Goal: Task Accomplishment & Management: Manage account settings

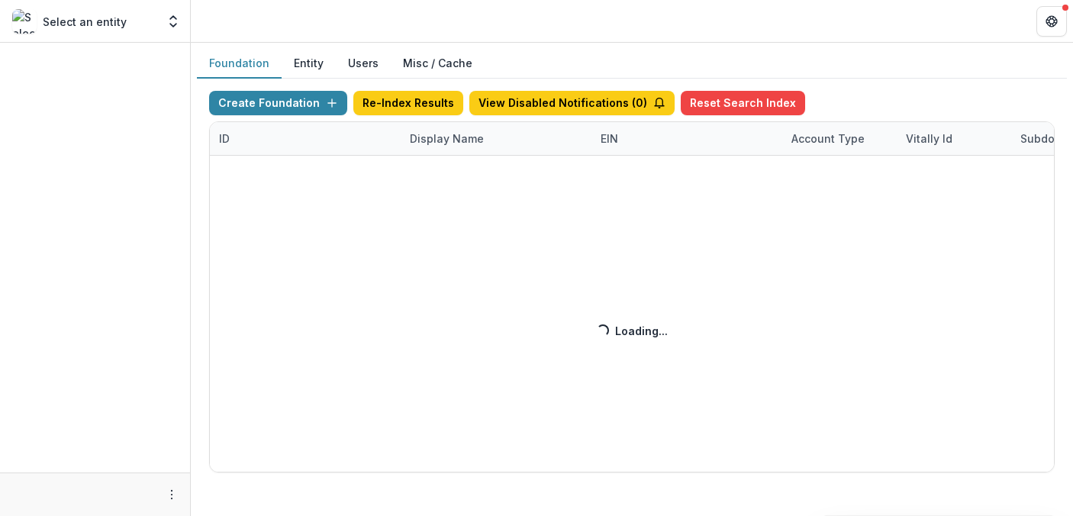
click at [446, 136] on div "Create Foundation Re-Index Results View Disabled Notifications ( 0 ) Reset Sear…" at bounding box center [631, 281] width 845 height 381
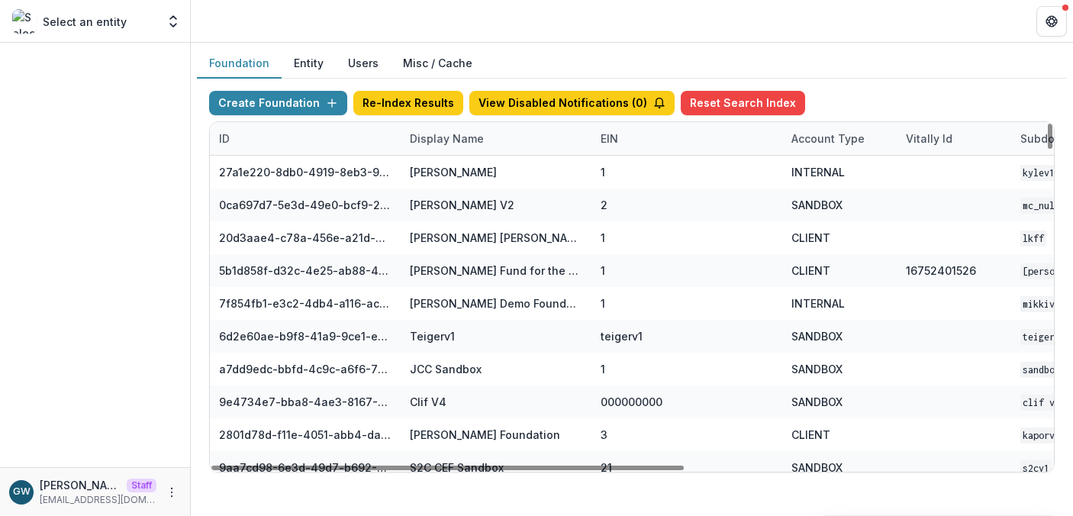
click at [471, 138] on div "Display Name" at bounding box center [447, 138] width 92 height 16
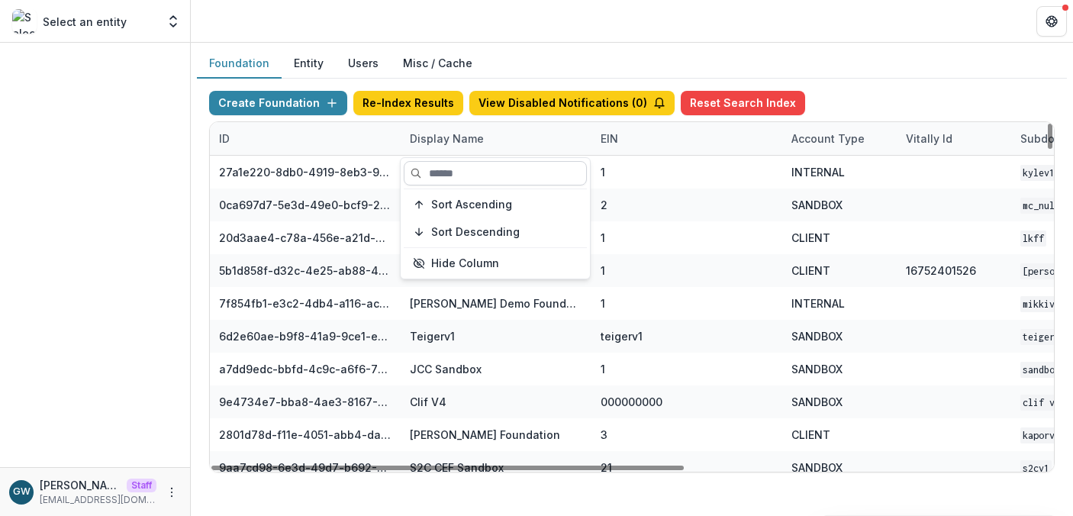
click at [478, 167] on input at bounding box center [495, 173] width 183 height 24
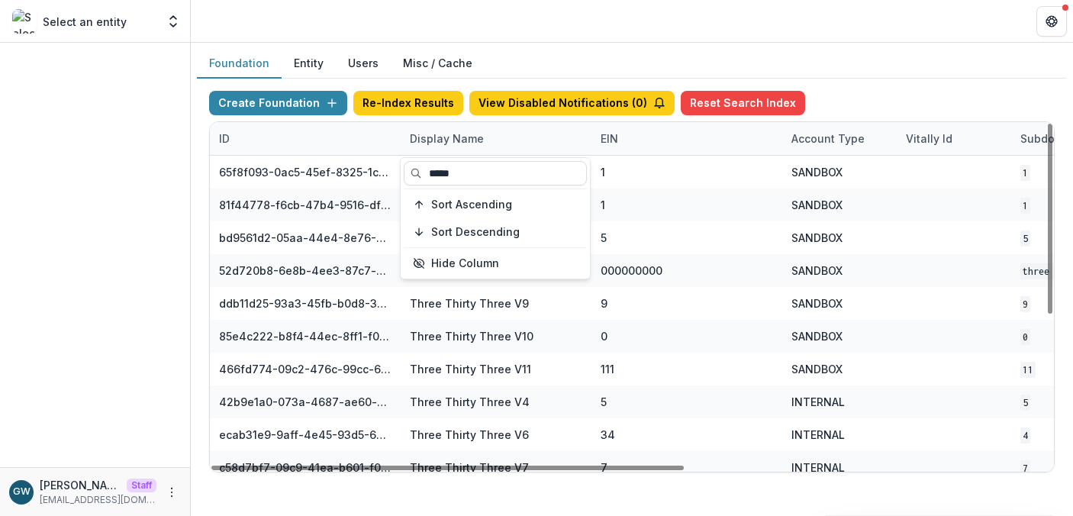
type input "*****"
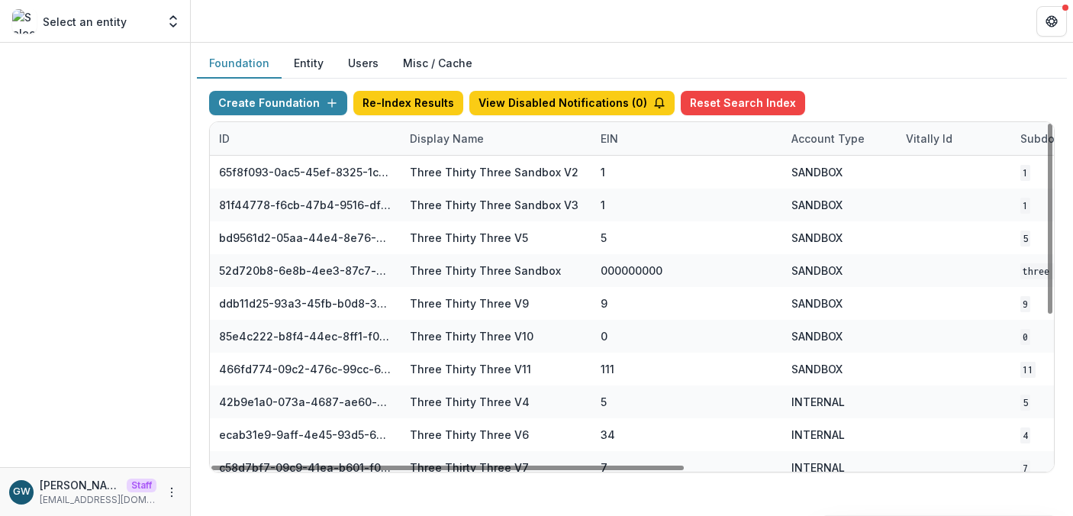
click at [896, 66] on div "Foundation Entity Users Misc / Cache" at bounding box center [632, 64] width 870 height 30
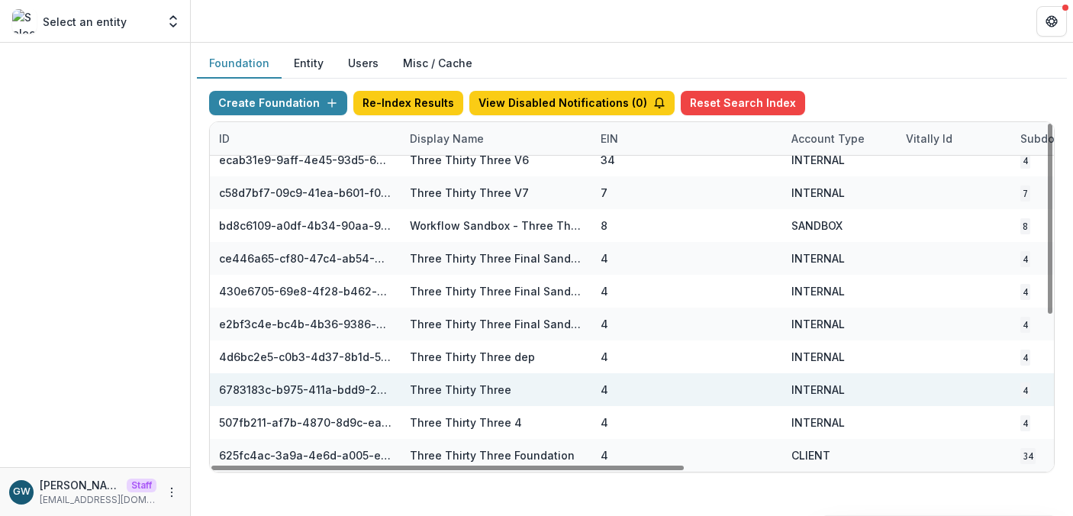
scroll to position [275, 644]
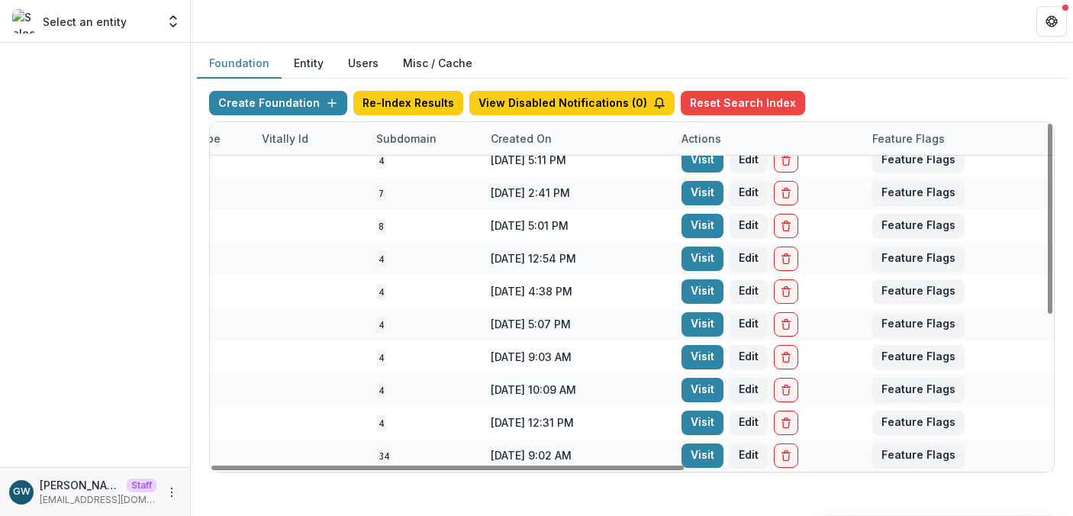
drag, startPoint x: 690, startPoint y: 451, endPoint x: 613, endPoint y: 447, distance: 76.4
click at [690, 451] on link "Visit" at bounding box center [702, 455] width 42 height 24
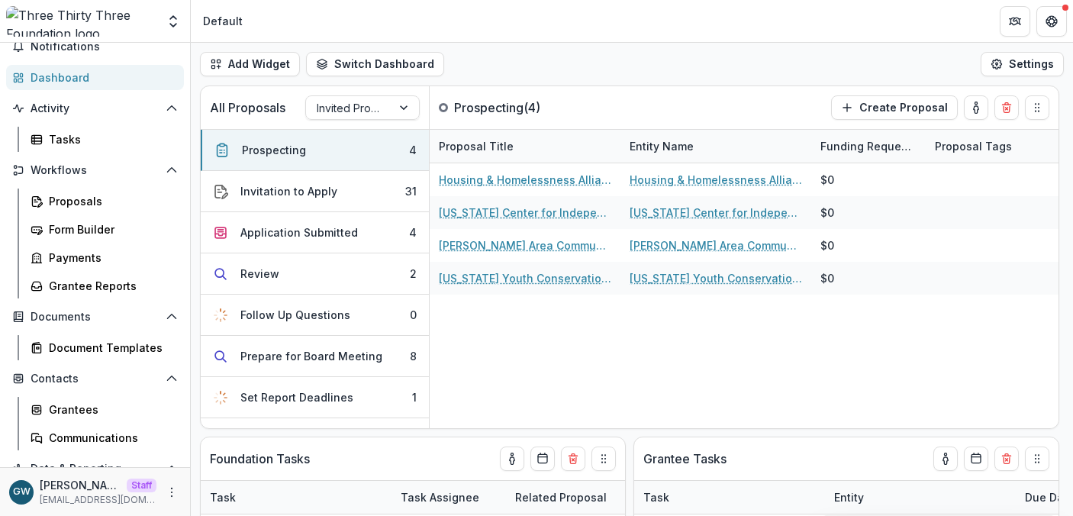
scroll to position [123, 0]
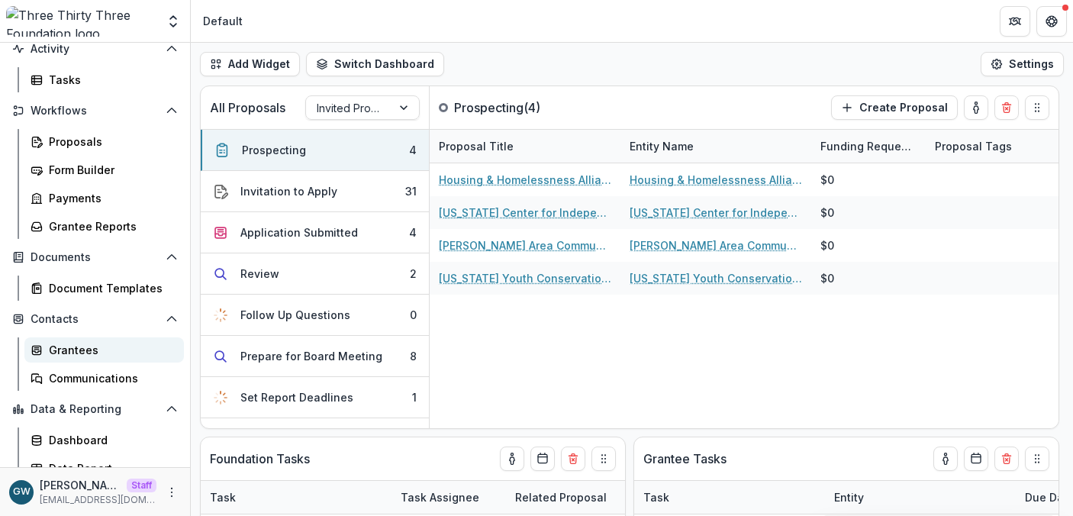
click at [106, 350] on div "Grantees" at bounding box center [110, 350] width 123 height 16
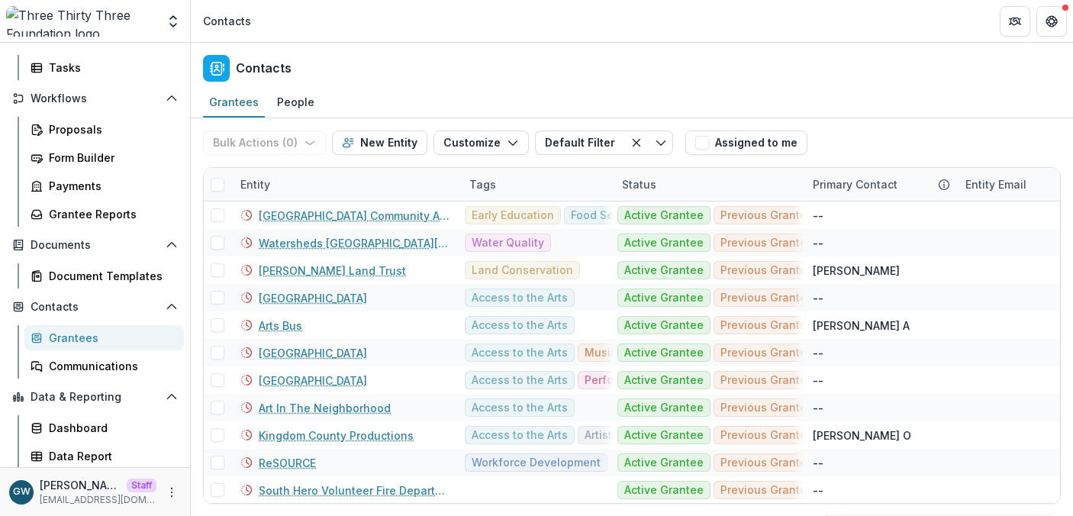
scroll to position [165, 0]
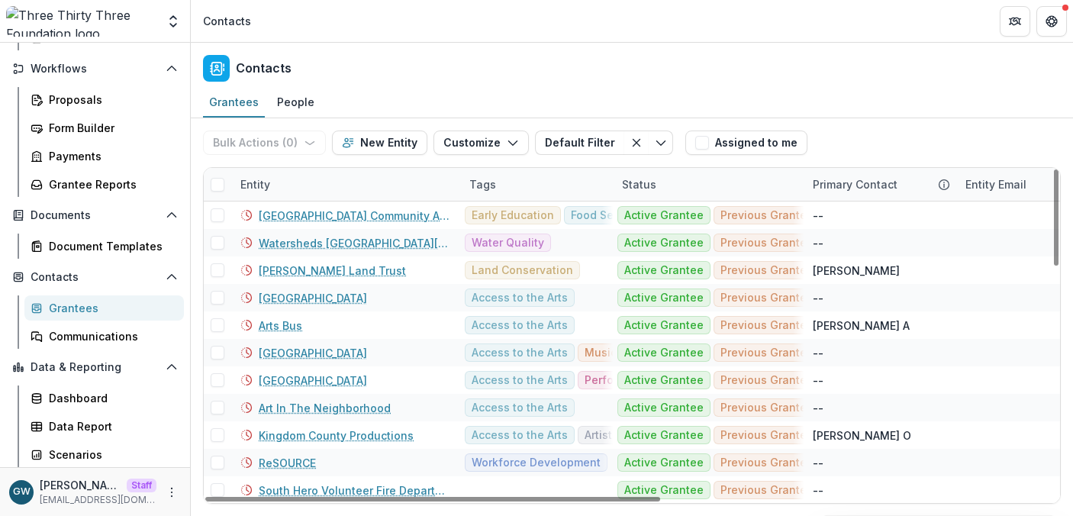
click at [275, 179] on div "Entity" at bounding box center [255, 184] width 48 height 16
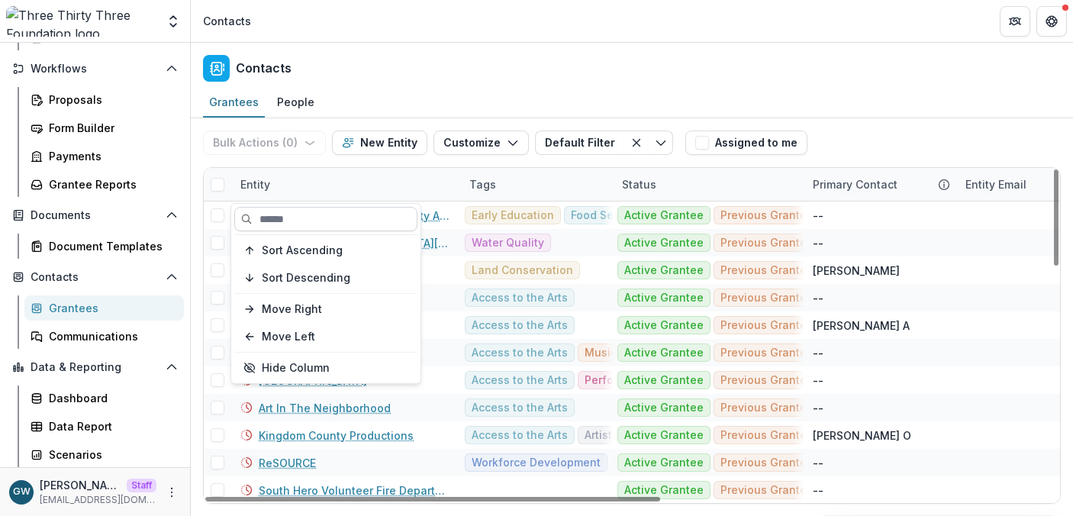
click at [287, 211] on input at bounding box center [325, 219] width 183 height 24
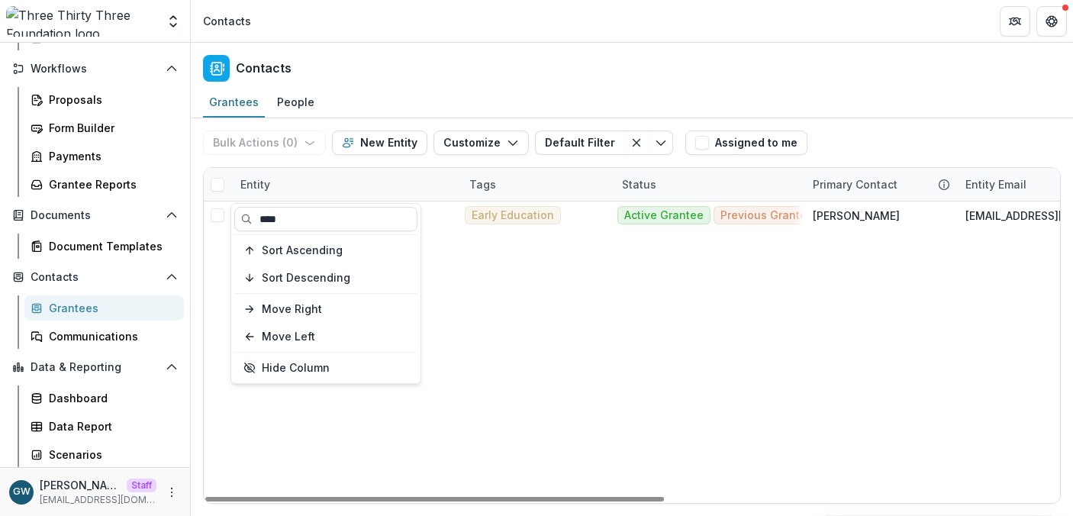
type input "****"
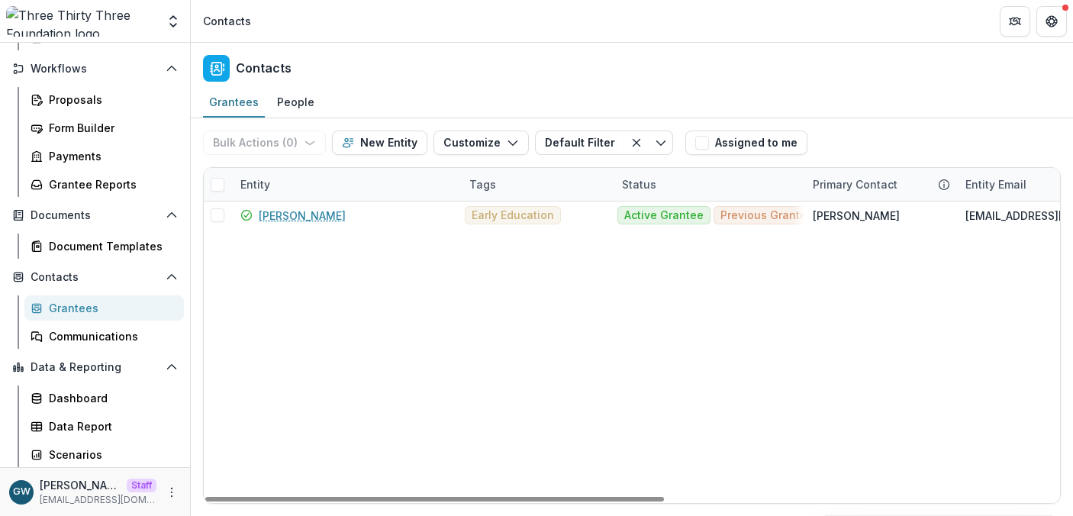
click at [884, 130] on div "Bulk Actions ( 0 ) Send Email Create Proposals Create Tasks New Entity Customiz…" at bounding box center [631, 142] width 857 height 49
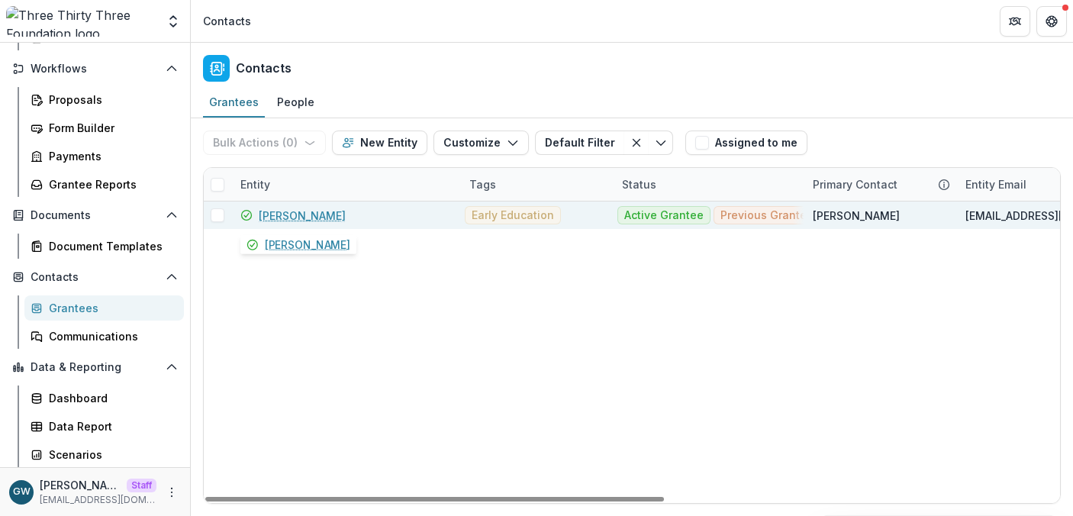
click at [259, 219] on link "Lund" at bounding box center [302, 216] width 87 height 16
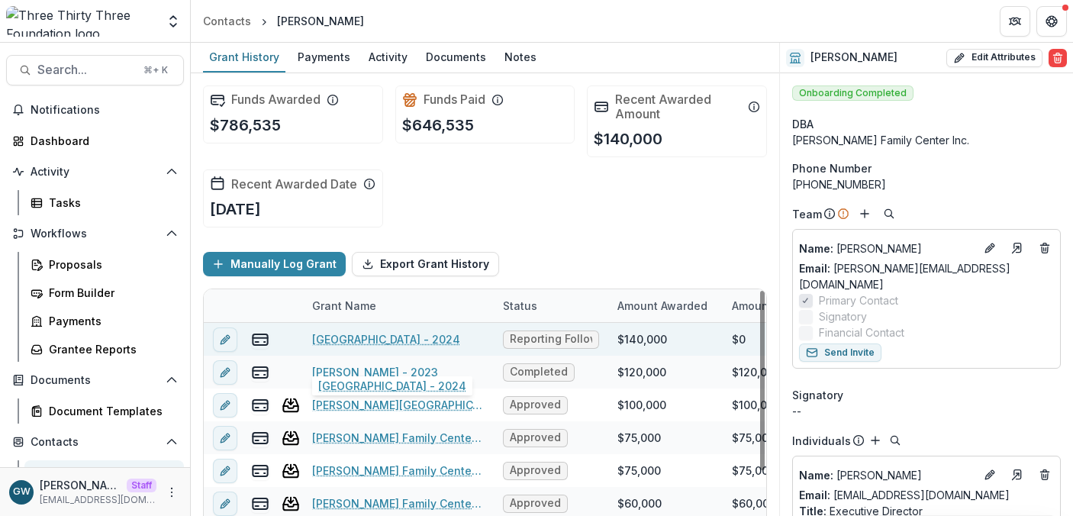
click at [357, 347] on link "Lund - 2024" at bounding box center [386, 339] width 148 height 16
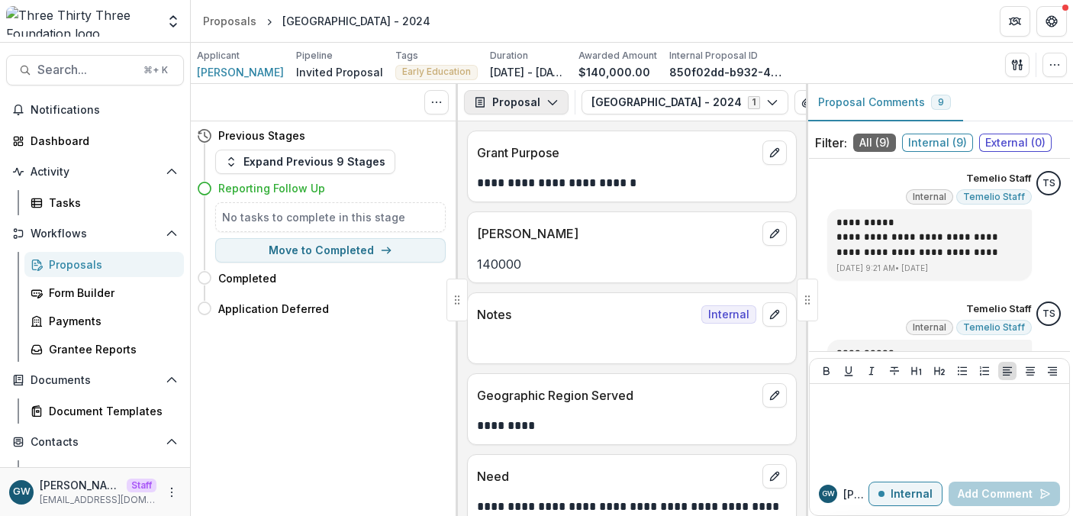
click at [538, 103] on button "Proposal" at bounding box center [516, 102] width 105 height 24
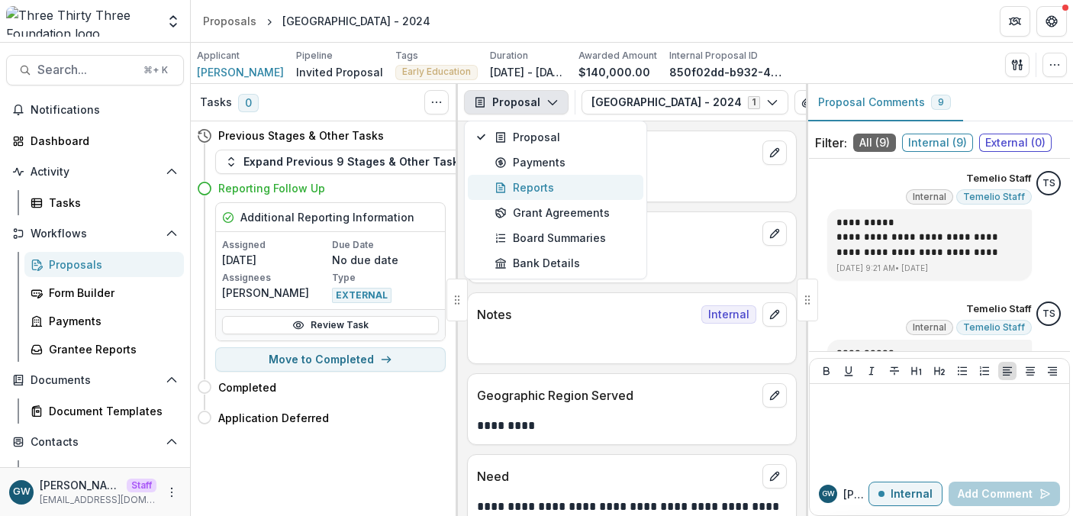
click at [527, 193] on div "Reports" at bounding box center [564, 187] width 140 height 16
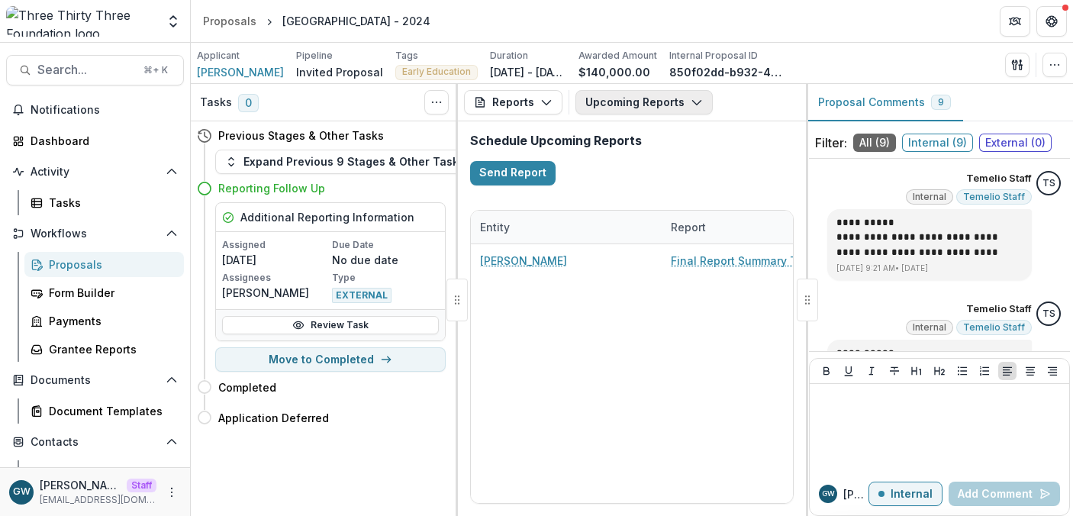
click at [648, 101] on button "Upcoming Reports" at bounding box center [643, 102] width 137 height 24
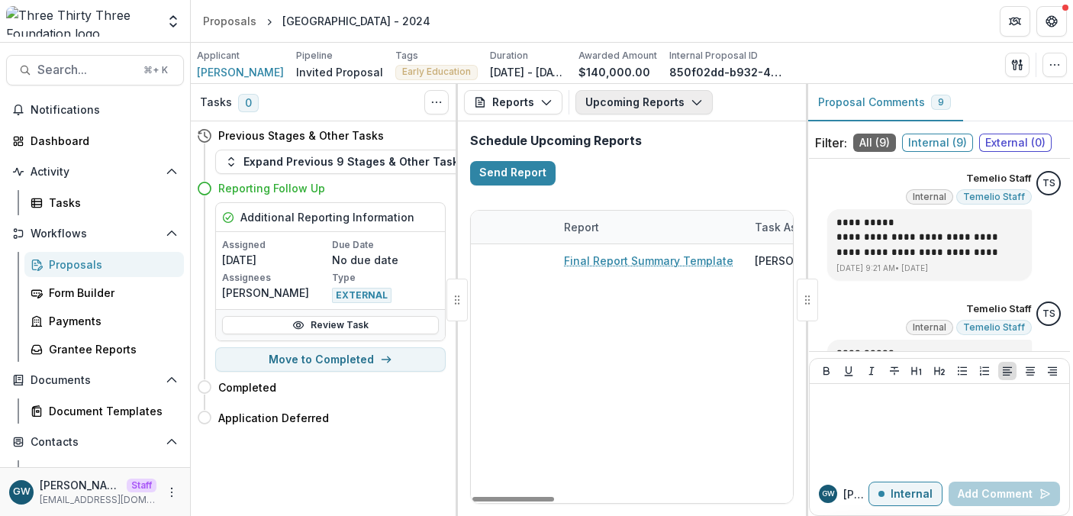
scroll to position [0, 100]
click at [649, 103] on button "Upcoming Reports" at bounding box center [643, 102] width 137 height 24
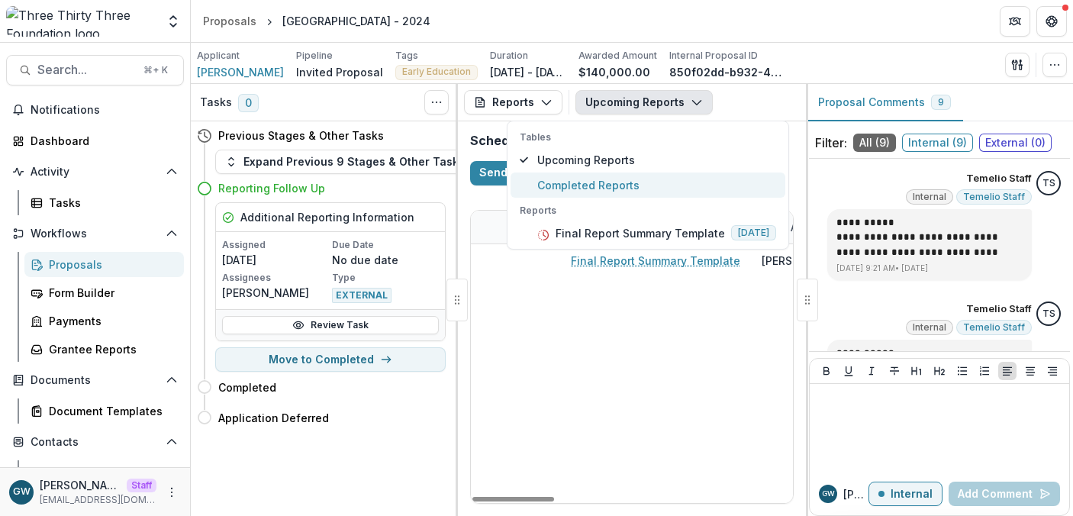
click at [616, 178] on span "Completed Reports" at bounding box center [656, 185] width 239 height 16
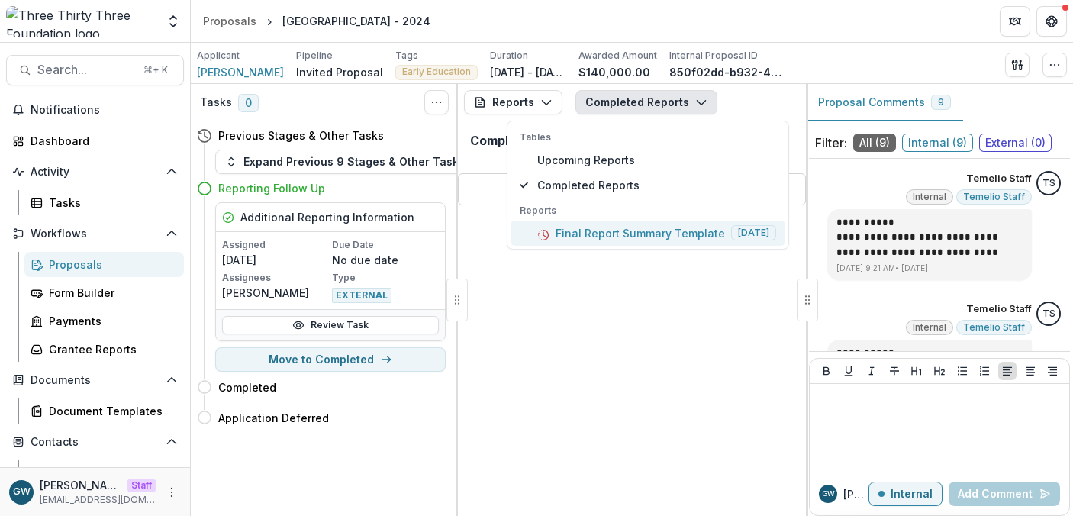
click at [641, 235] on p "Final Report Summary Template" at bounding box center [639, 233] width 169 height 16
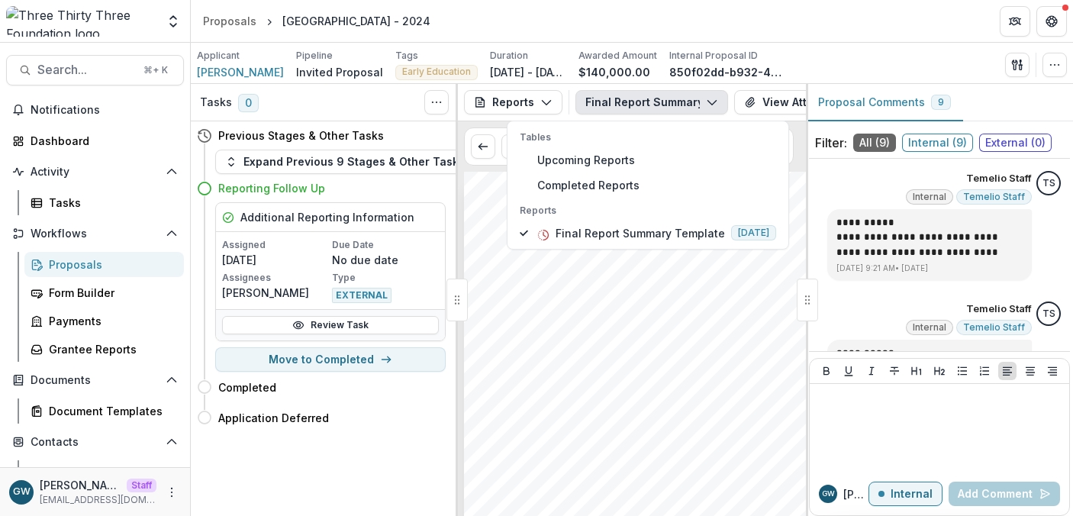
click at [711, 308] on div "Submission Responses Three Thirty Three Foundation 2024 Report GRANT AMOUNT $14…" at bounding box center [642, 424] width 357 height 505
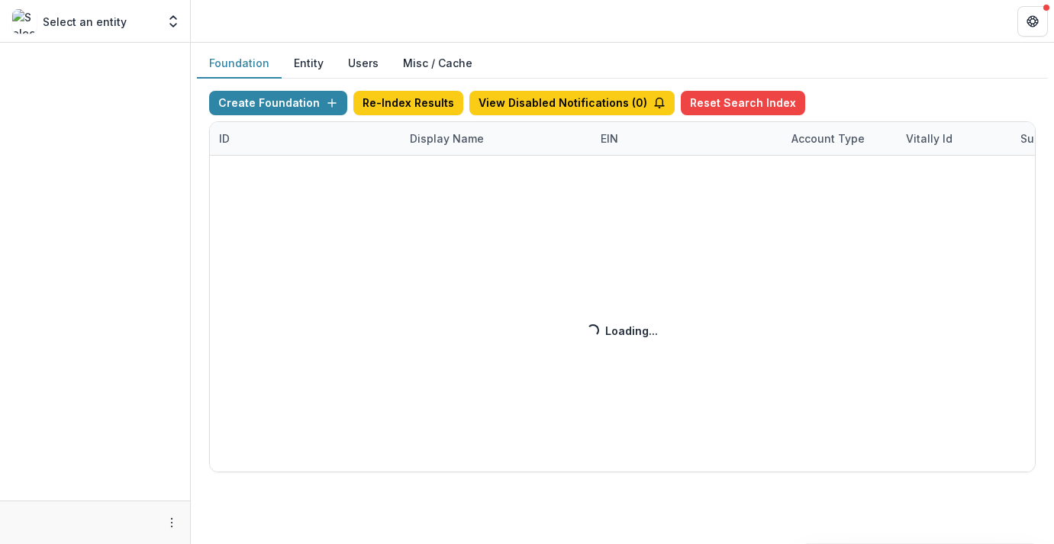
click at [437, 142] on div "Create Foundation Re-Index Results View Disabled Notifications ( 0 ) Reset Sear…" at bounding box center [622, 281] width 826 height 381
click at [458, 143] on div "Create Foundation Re-Index Results View Disabled Notifications ( 0 ) Reset Sear…" at bounding box center [622, 281] width 826 height 381
click at [462, 140] on div "Create Foundation Re-Index Results View Disabled Notifications ( 0 ) Reset Sear…" at bounding box center [622, 281] width 826 height 381
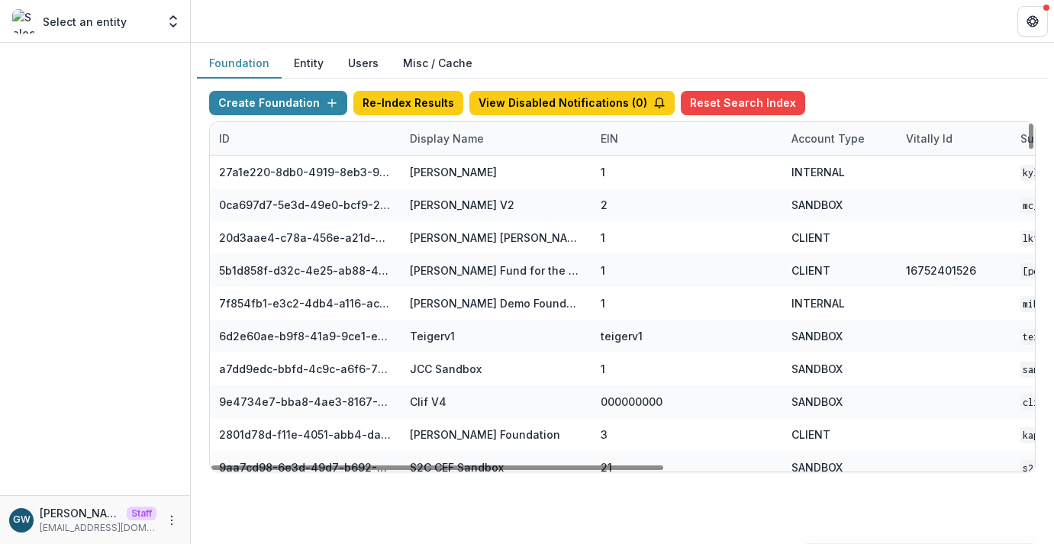
click at [465, 140] on div "Display Name" at bounding box center [447, 138] width 92 height 16
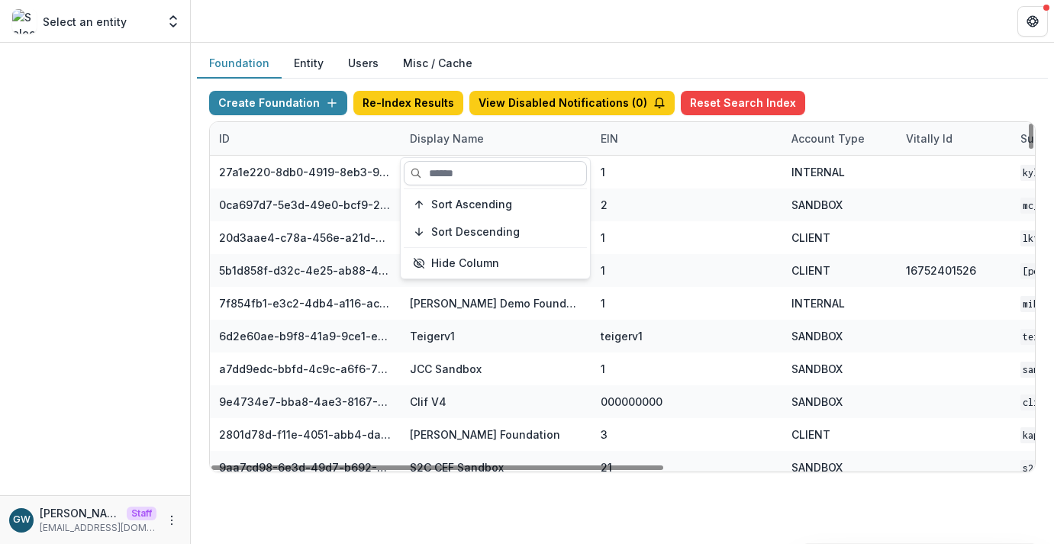
click at [455, 178] on input at bounding box center [495, 173] width 183 height 24
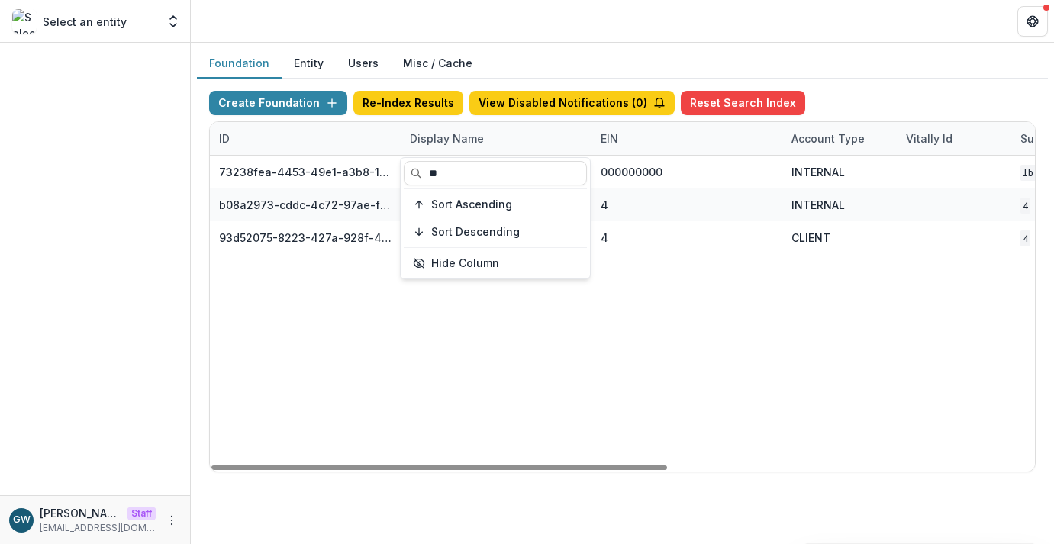
type input "**"
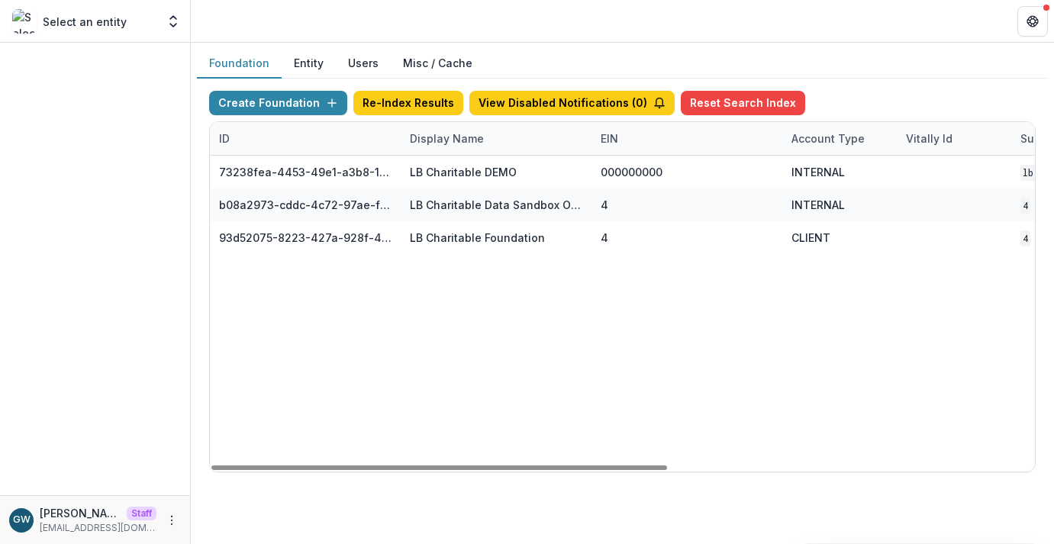
click at [777, 320] on div "73238fea-4453-49e1-a3b8-19263d0cc795 LB Charitable DEMO 000000000 INTERNAL LB C…" at bounding box center [954, 314] width 1488 height 316
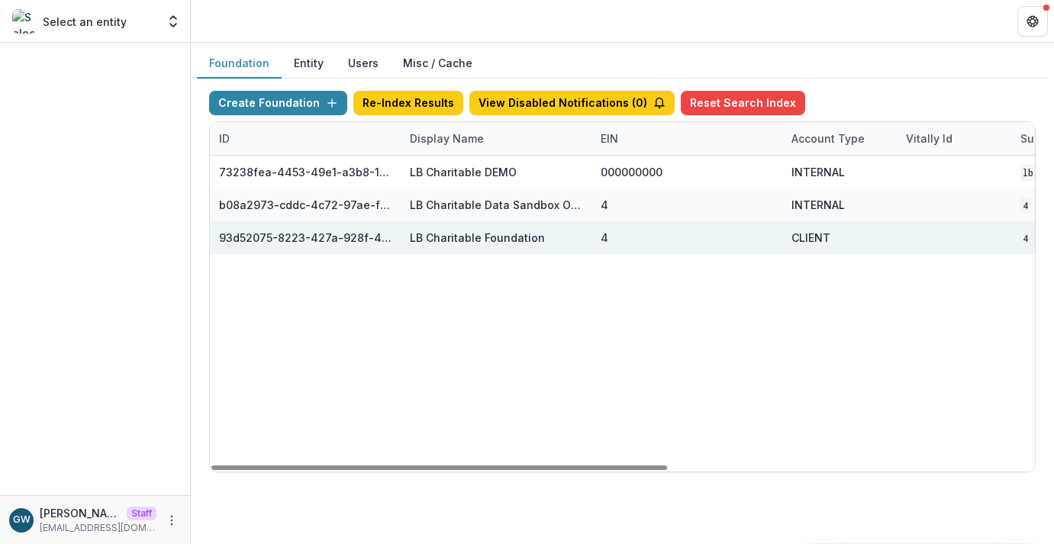
scroll to position [0, 663]
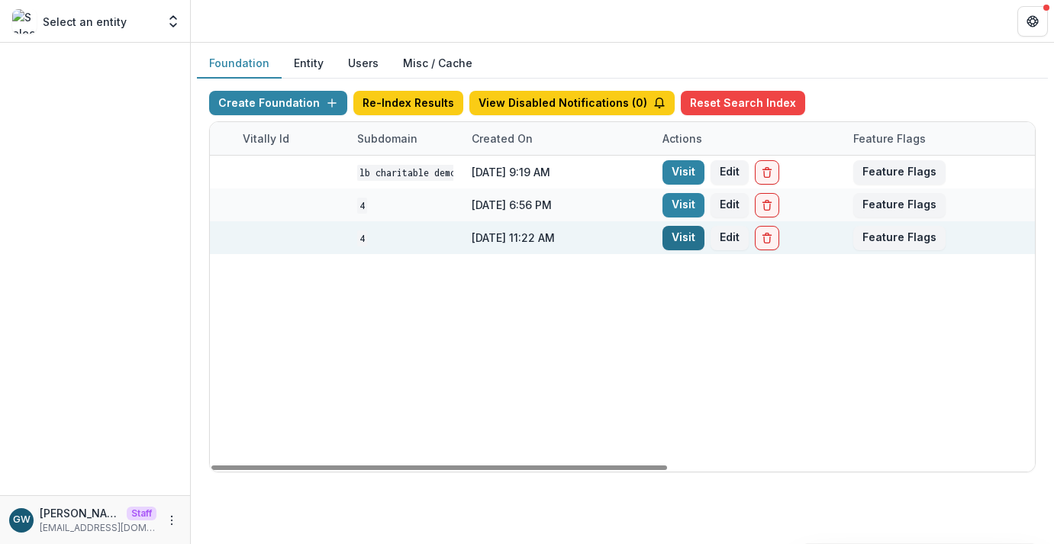
click at [674, 241] on link "Visit" at bounding box center [683, 238] width 42 height 24
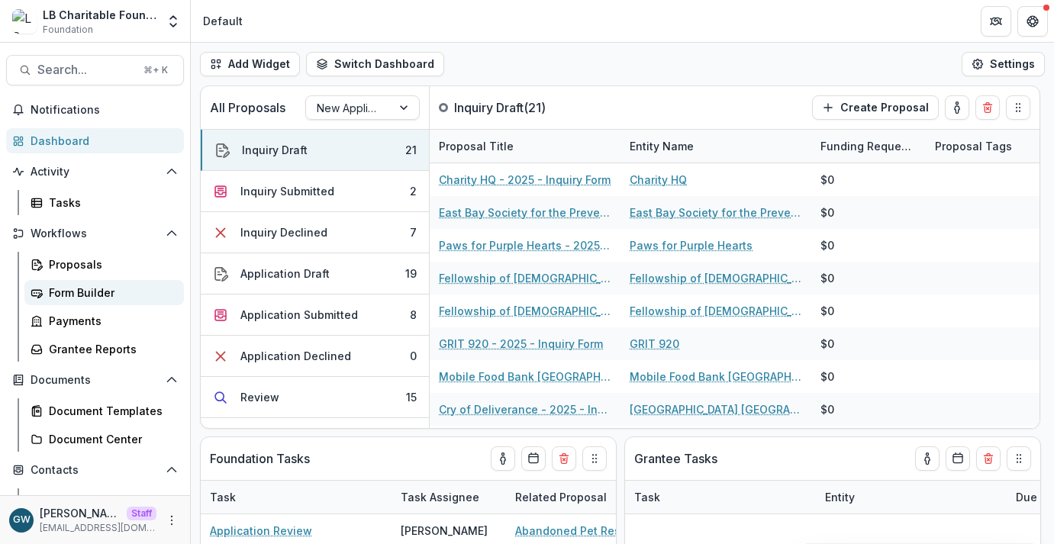
click at [85, 291] on div "Form Builder" at bounding box center [110, 293] width 123 height 16
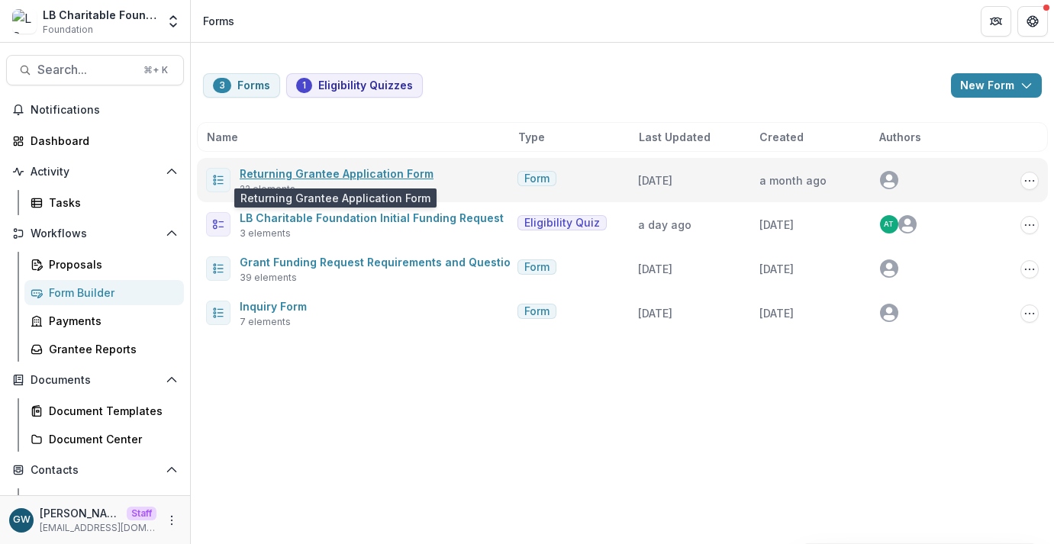
click at [351, 175] on link "Returning Grantee Application Form" at bounding box center [337, 173] width 194 height 13
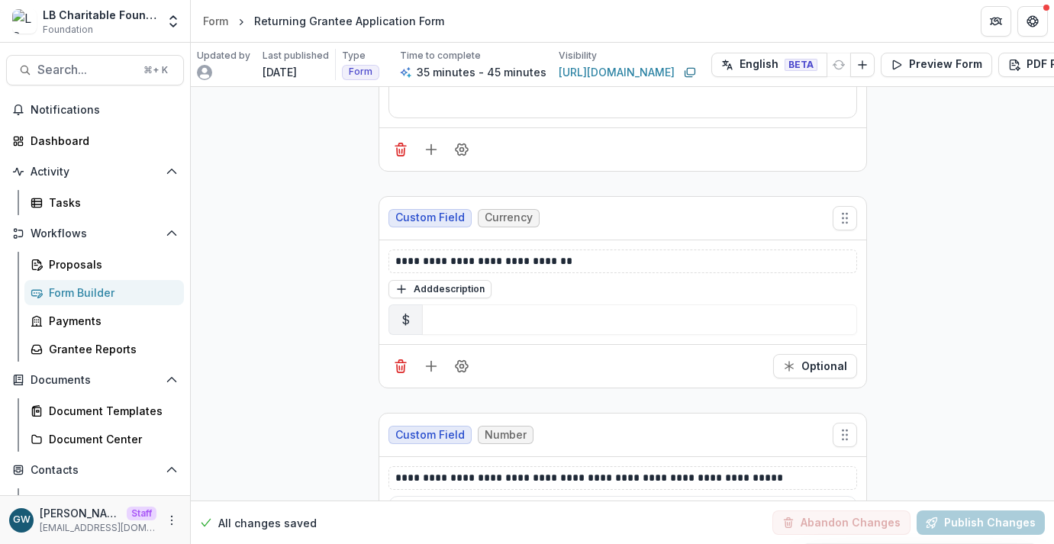
scroll to position [6016, 0]
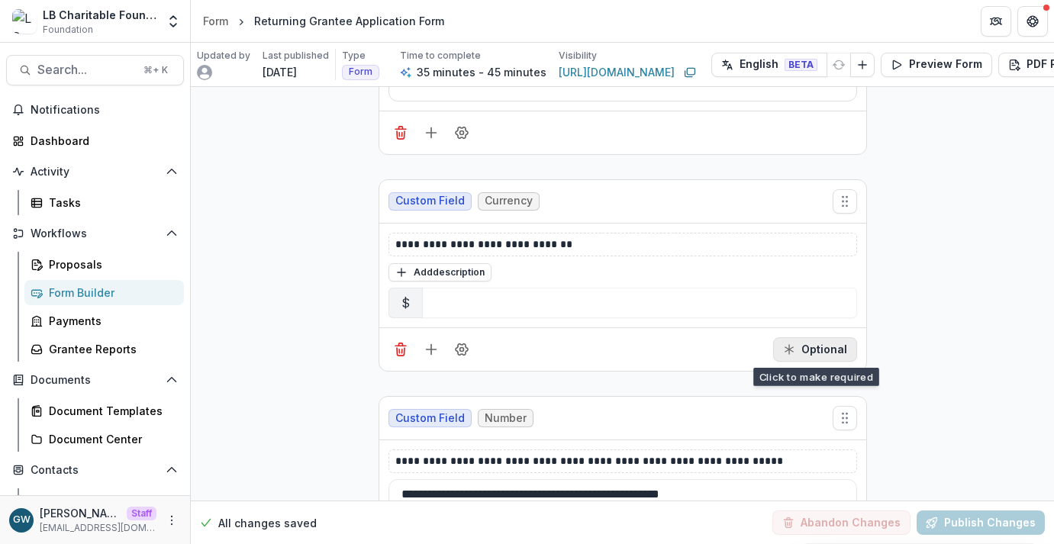
click at [806, 343] on button "Optional" at bounding box center [815, 349] width 84 height 24
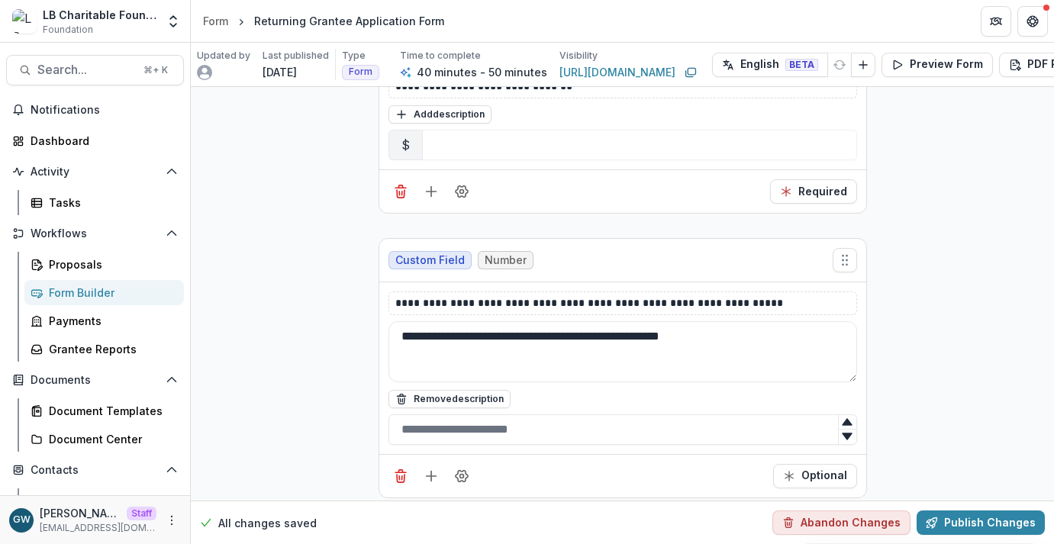
scroll to position [6202, 0]
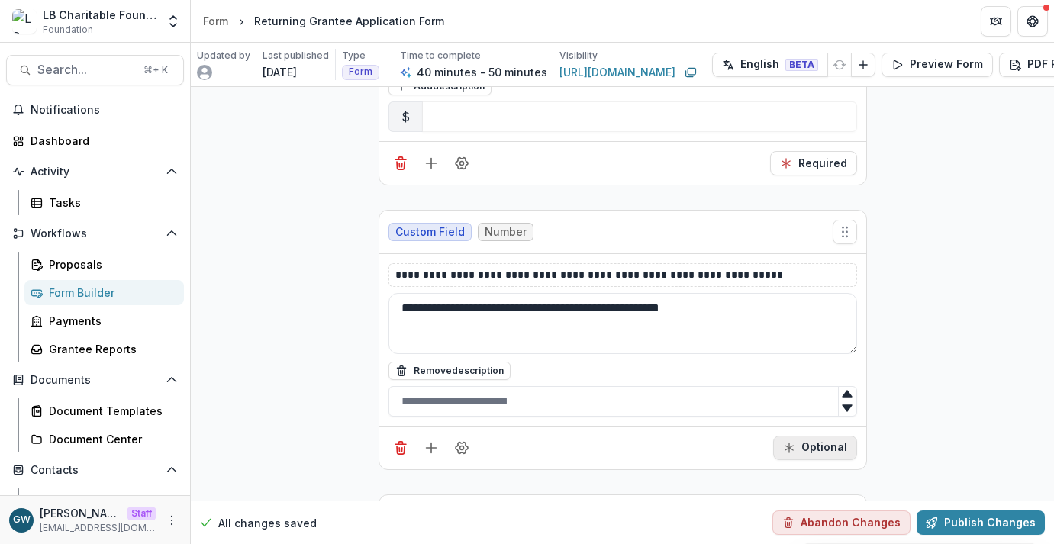
click at [808, 448] on button "Optional" at bounding box center [815, 448] width 84 height 24
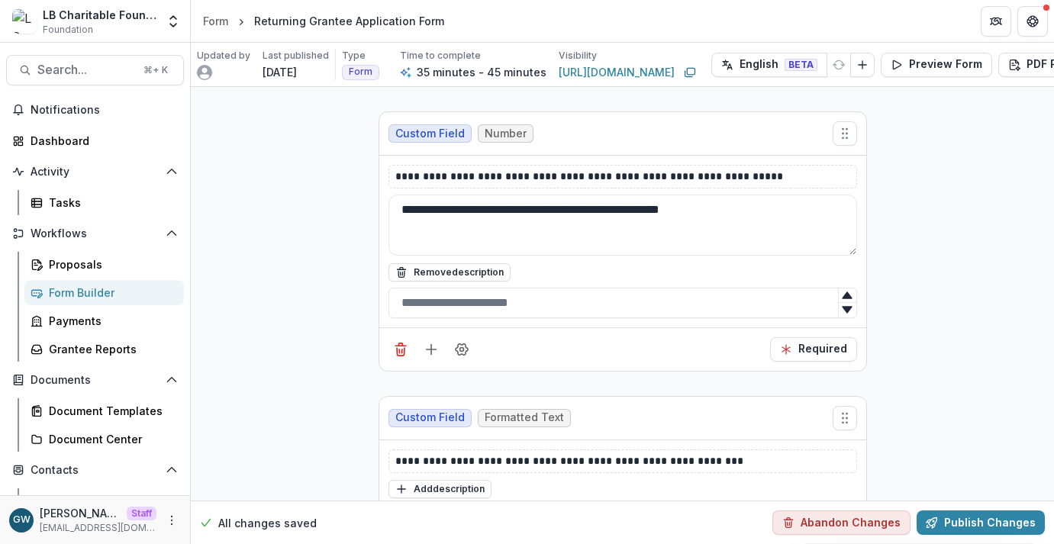
scroll to position [6302, 0]
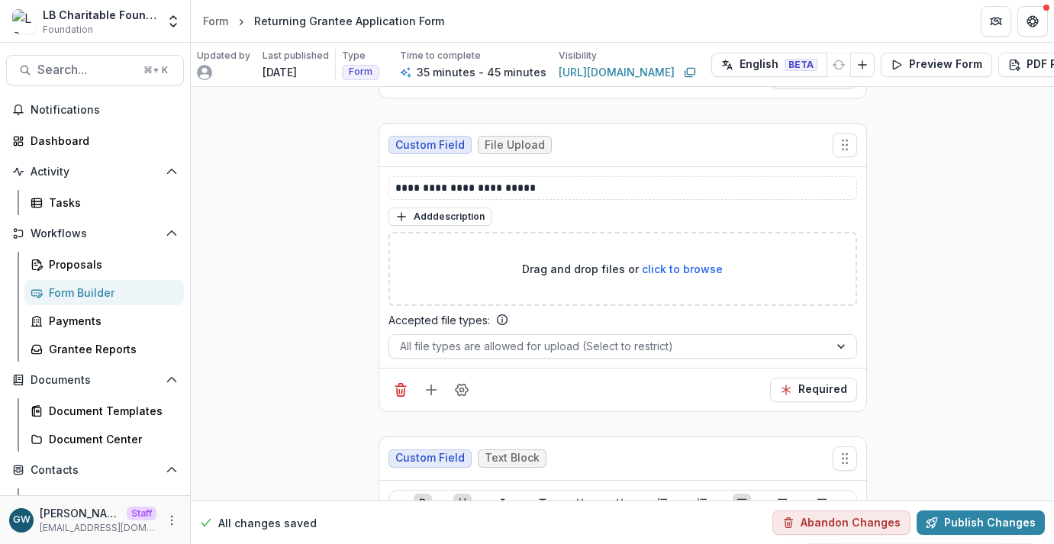
scroll to position [2722, 0]
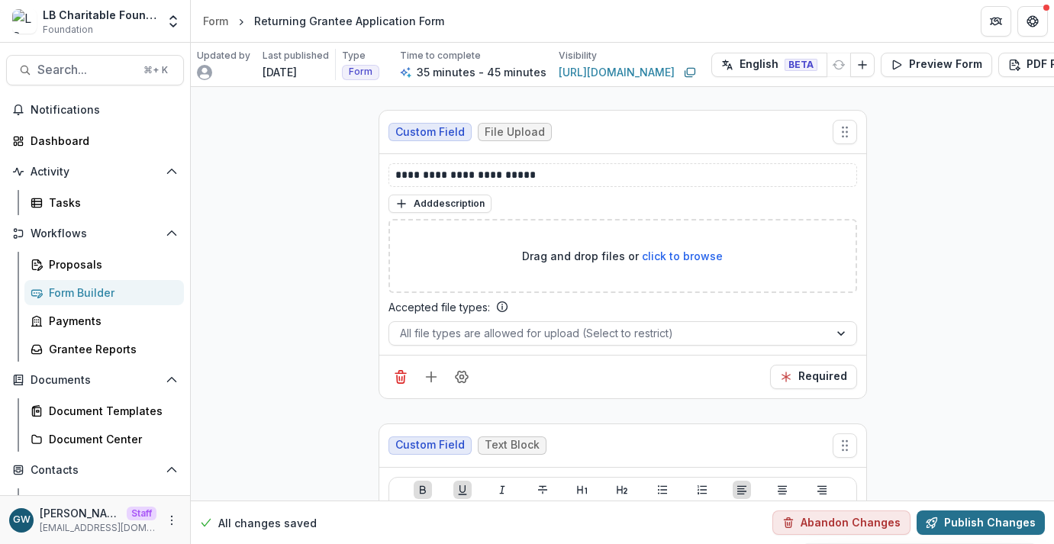
click at [976, 510] on button "Publish Changes" at bounding box center [980, 522] width 128 height 24
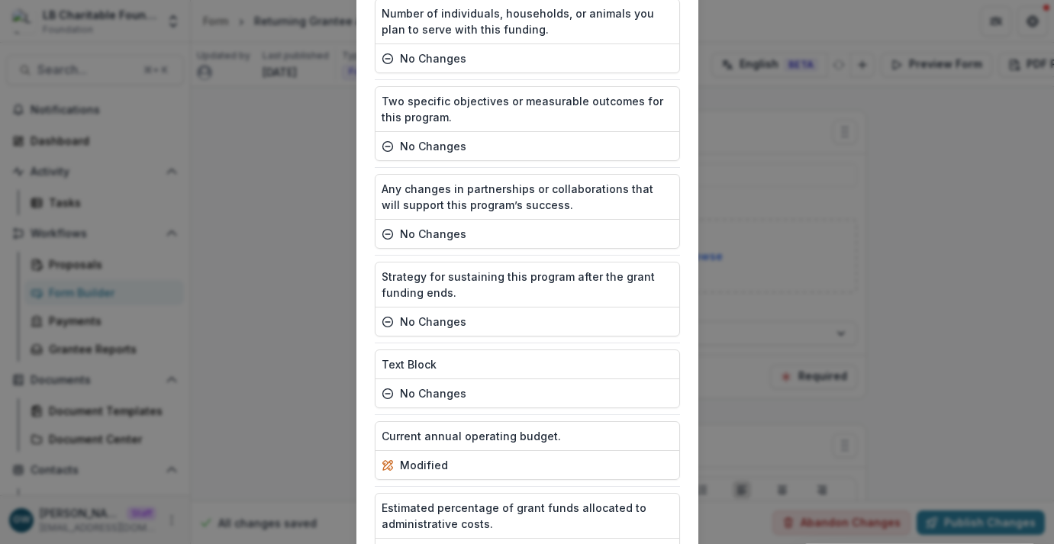
scroll to position [1395, 0]
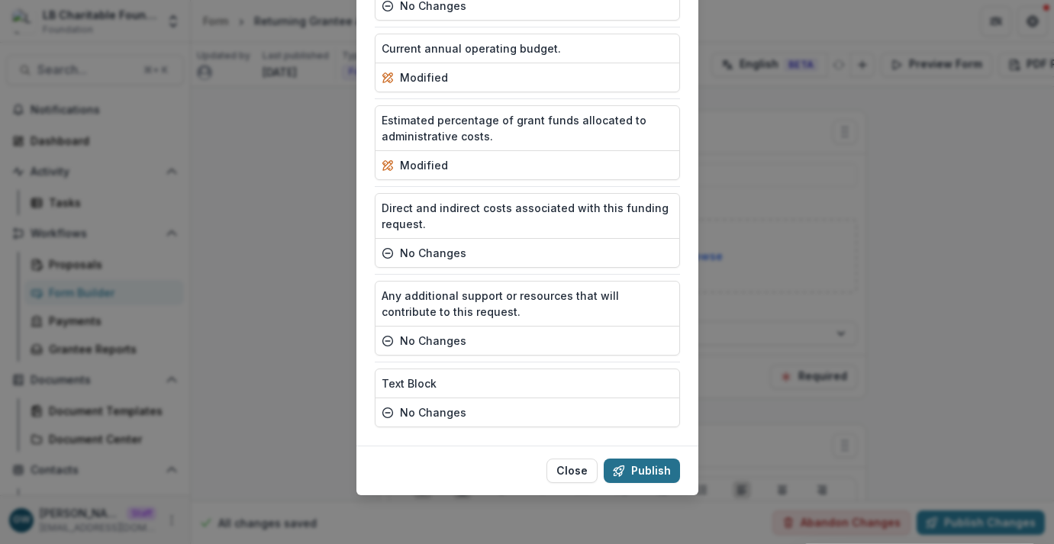
click at [671, 468] on button "Publish" at bounding box center [641, 470] width 76 height 24
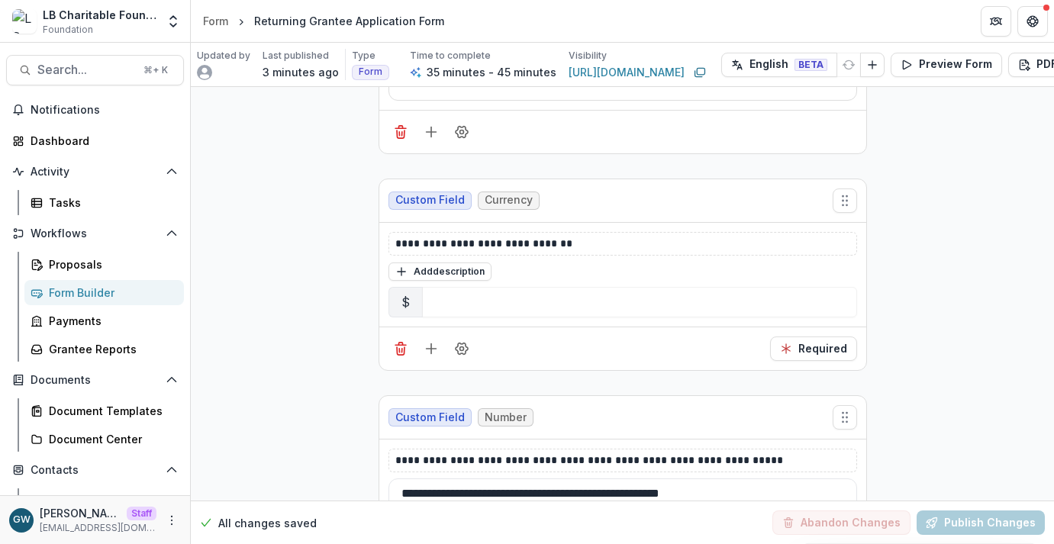
scroll to position [6426, 0]
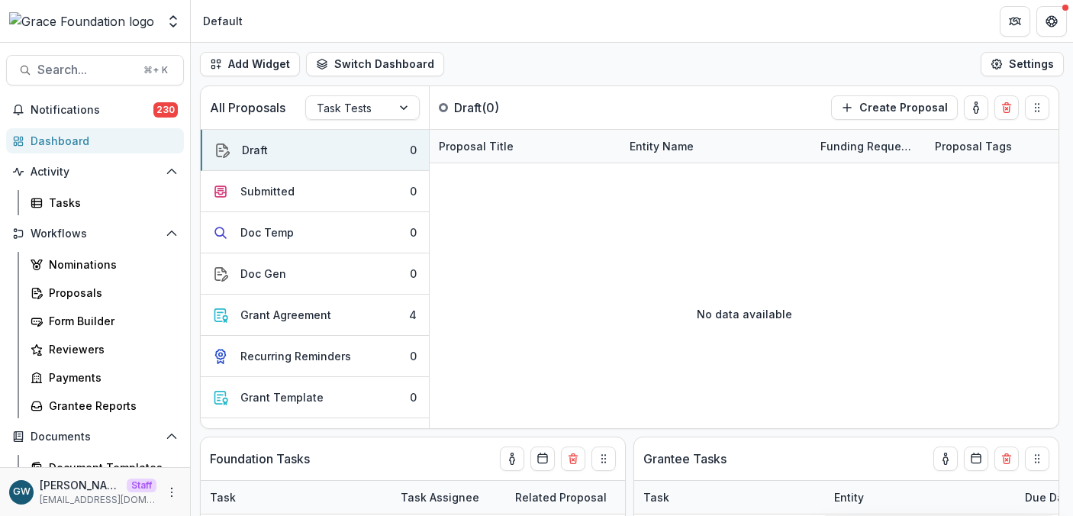
select select "******"
click at [176, 16] on icon "Open entity switcher" at bounding box center [173, 21] width 15 height 15
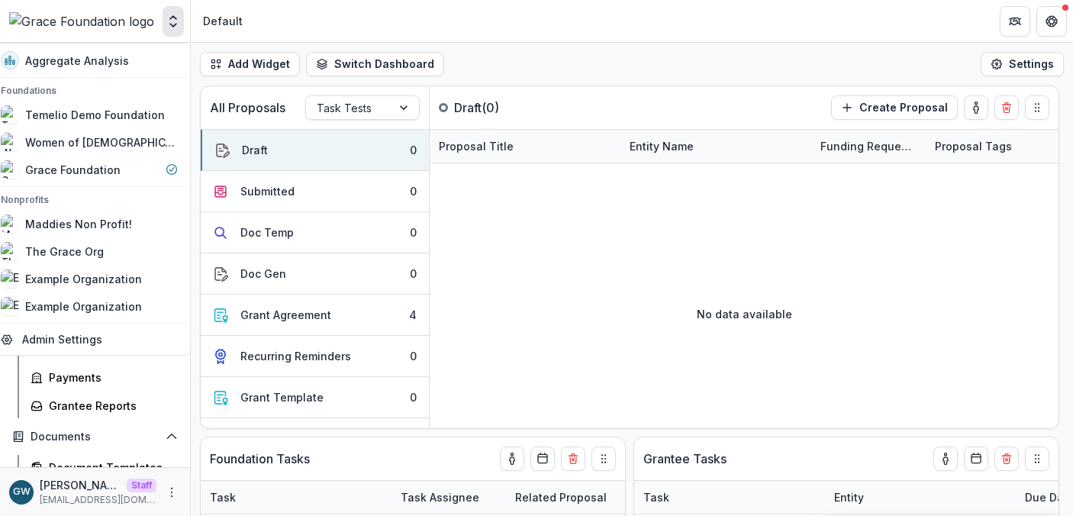
click at [629, 68] on div "Add Widget Switch Dashboard Test Default New Dashboard Settings" at bounding box center [632, 64] width 882 height 43
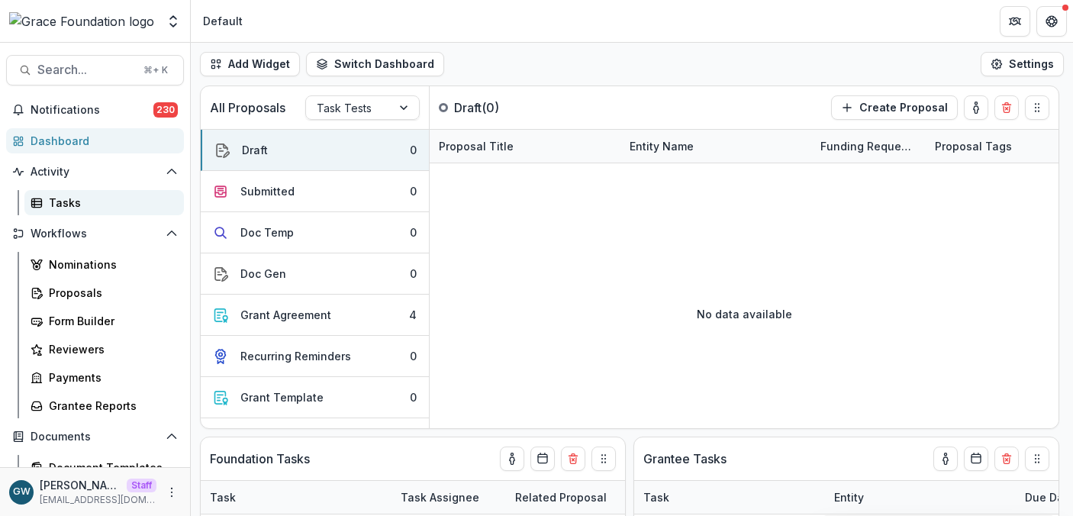
click at [54, 206] on div "Tasks" at bounding box center [110, 203] width 123 height 16
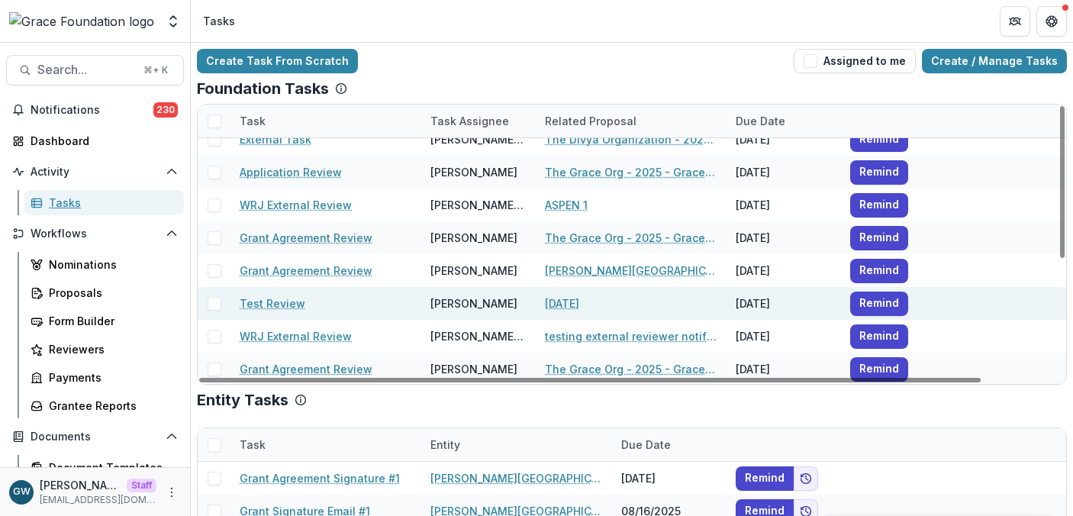
scroll to position [214, 0]
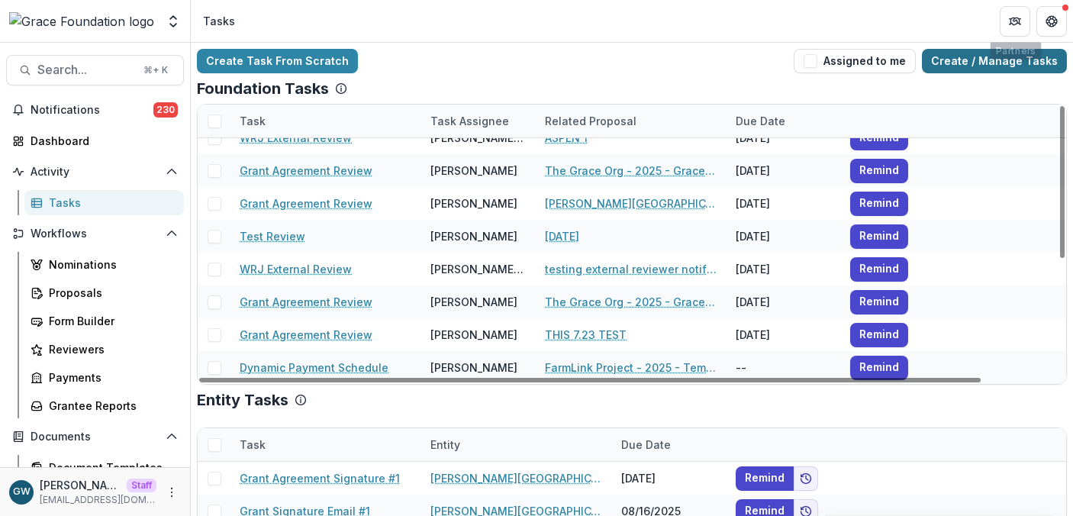
click at [973, 52] on link "Create / Manage Tasks" at bounding box center [994, 61] width 145 height 24
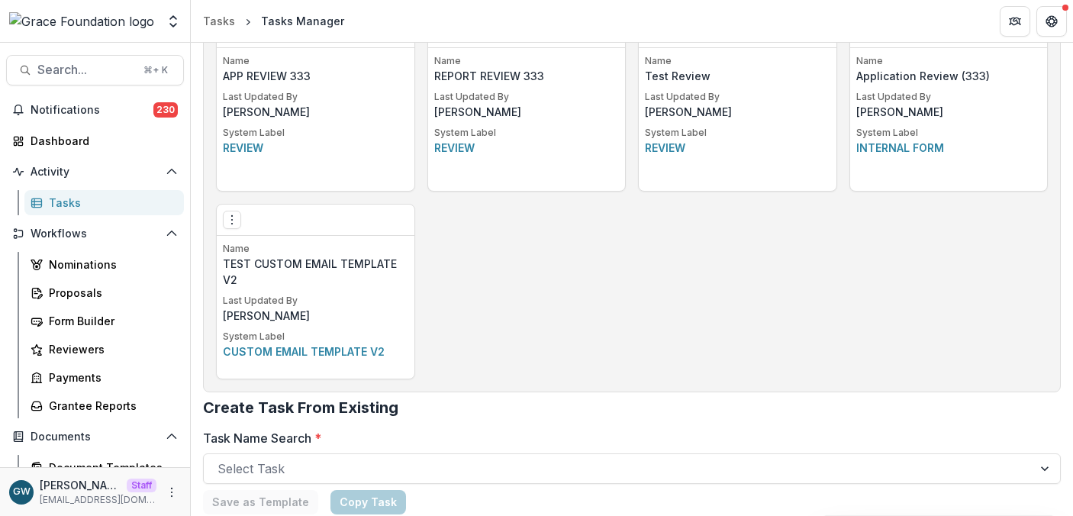
scroll to position [1414, 0]
click at [232, 218] on icon "Options" at bounding box center [232, 220] width 12 height 12
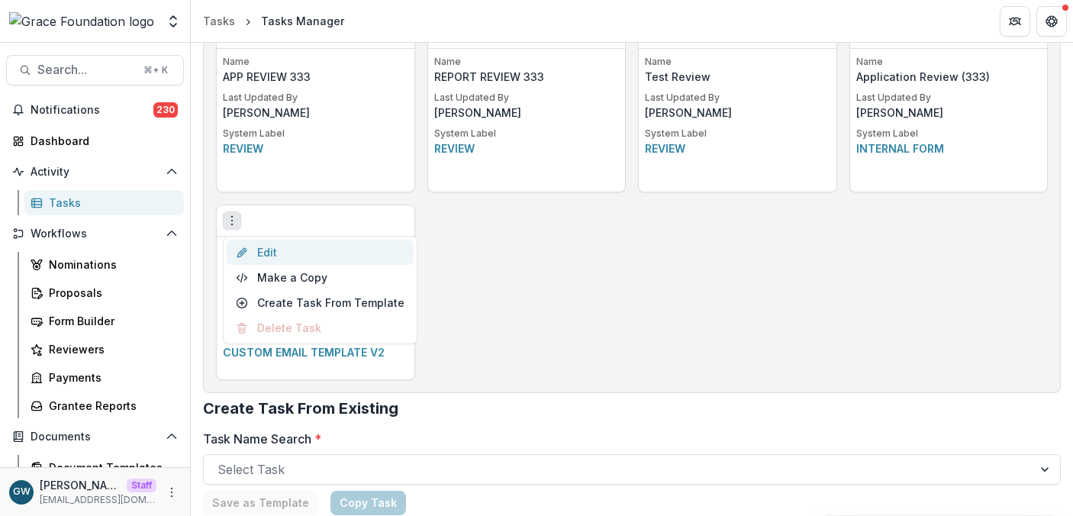
drag, startPoint x: 288, startPoint y: 242, endPoint x: 367, endPoint y: 251, distance: 79.1
click at [288, 242] on link "Edit" at bounding box center [320, 252] width 187 height 25
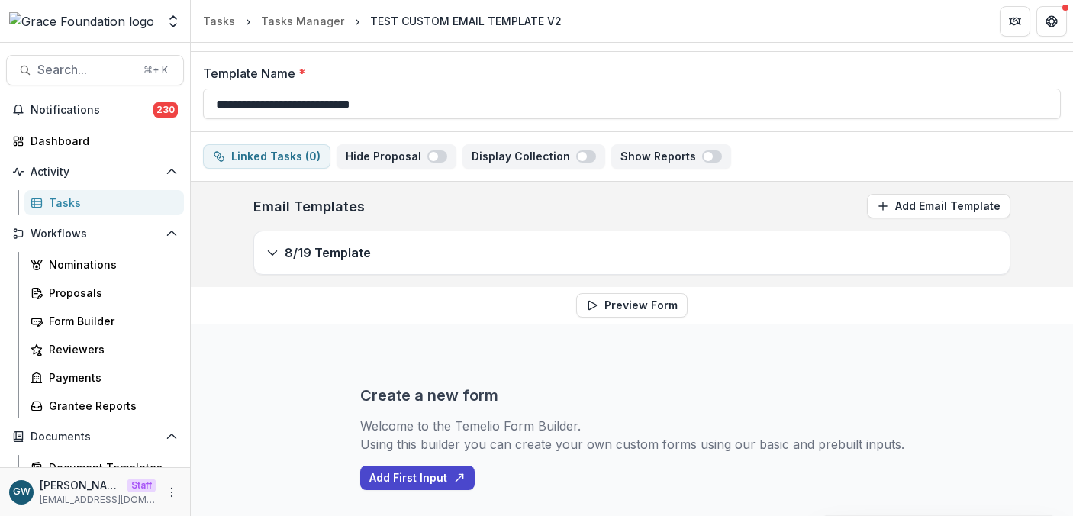
scroll to position [88, 0]
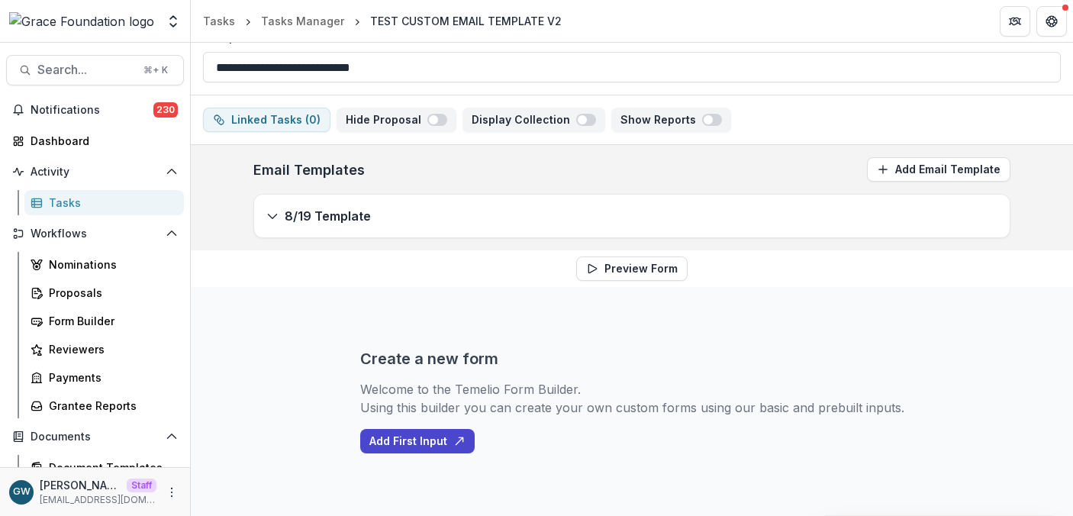
click at [394, 231] on div "8/19 Template" at bounding box center [631, 216] width 755 height 43
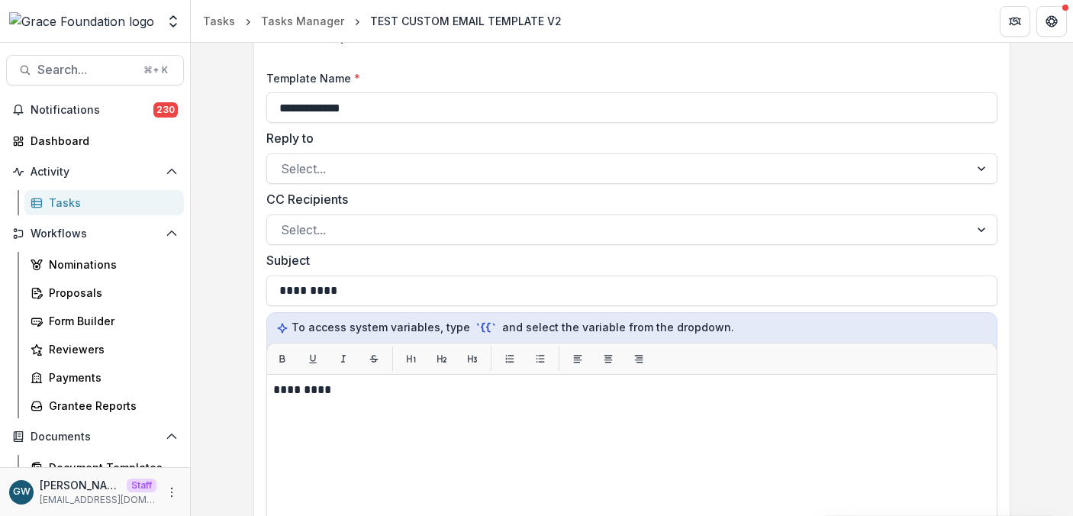
drag, startPoint x: 246, startPoint y: 268, endPoint x: 207, endPoint y: 256, distance: 40.6
click at [246, 268] on div "**********" at bounding box center [631, 367] width 781 height 803
click at [97, 204] on div "Tasks" at bounding box center [110, 203] width 123 height 16
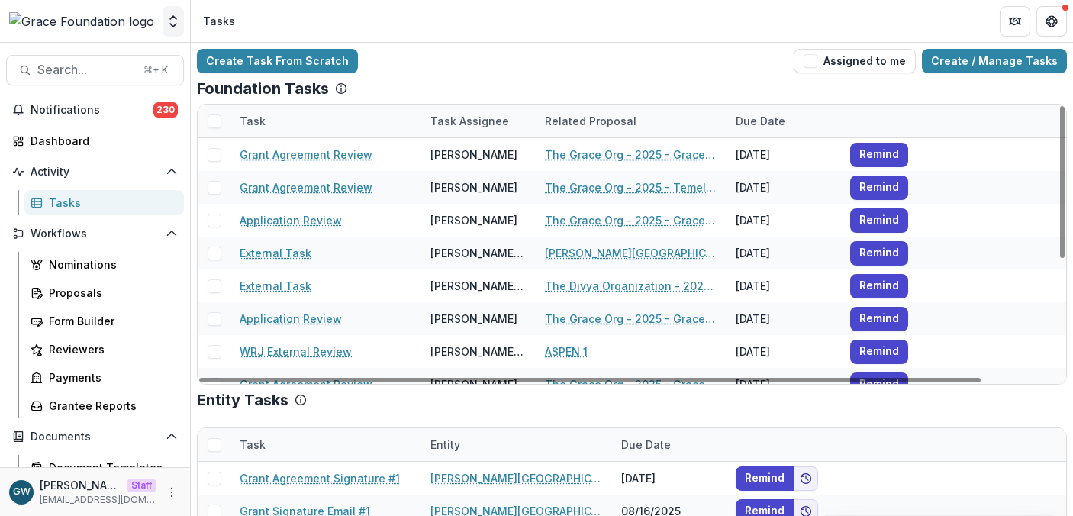
click at [183, 11] on button "Open entity switcher" at bounding box center [172, 21] width 21 height 31
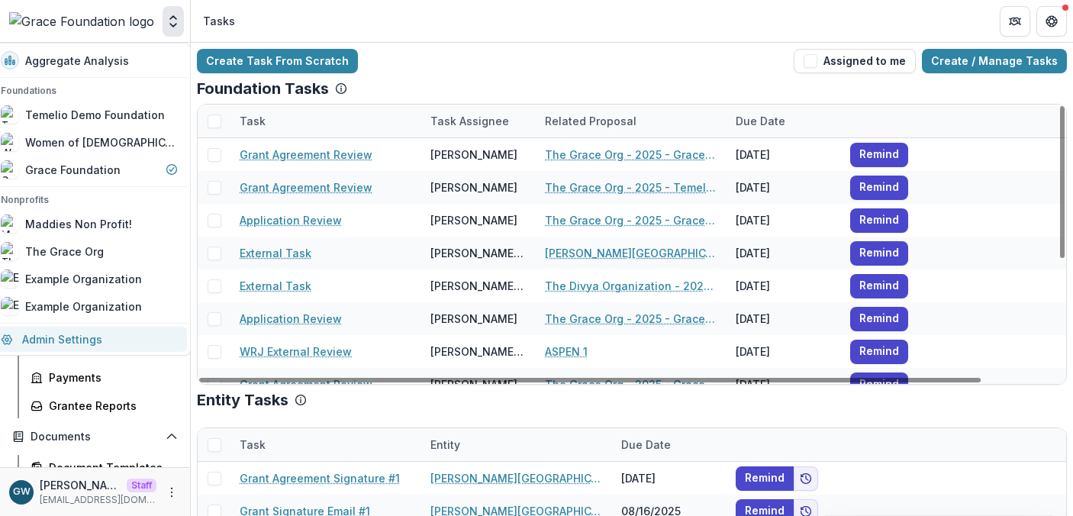
click at [88, 331] on link "Admin Settings" at bounding box center [89, 339] width 195 height 25
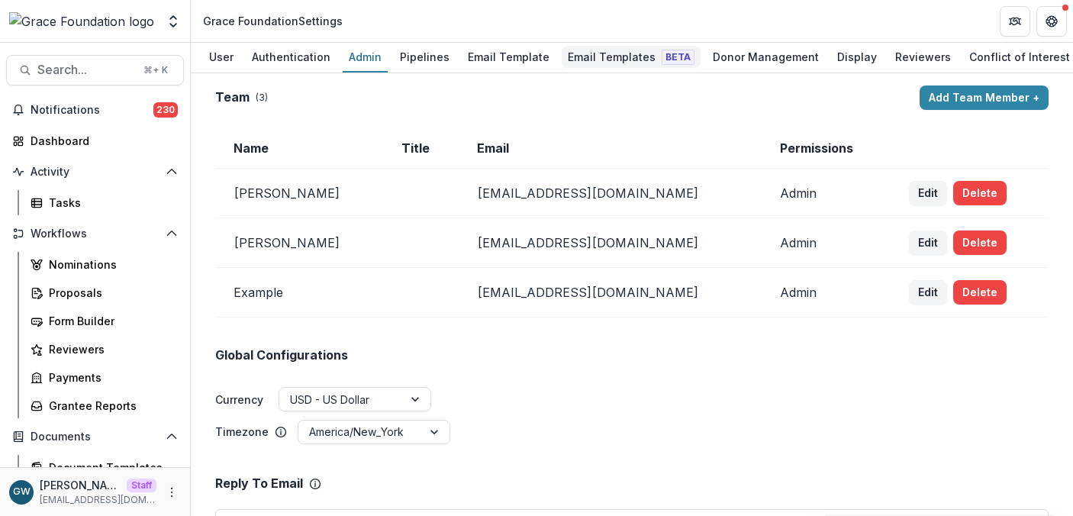
click at [594, 51] on div "Email Templates Beta" at bounding box center [630, 57] width 139 height 22
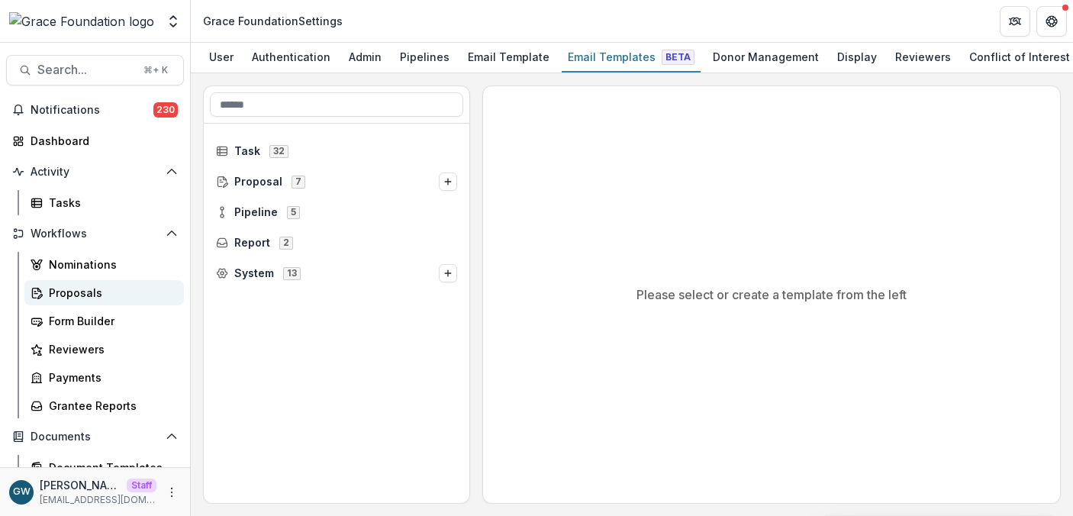
click at [60, 287] on div "Proposals" at bounding box center [110, 293] width 123 height 16
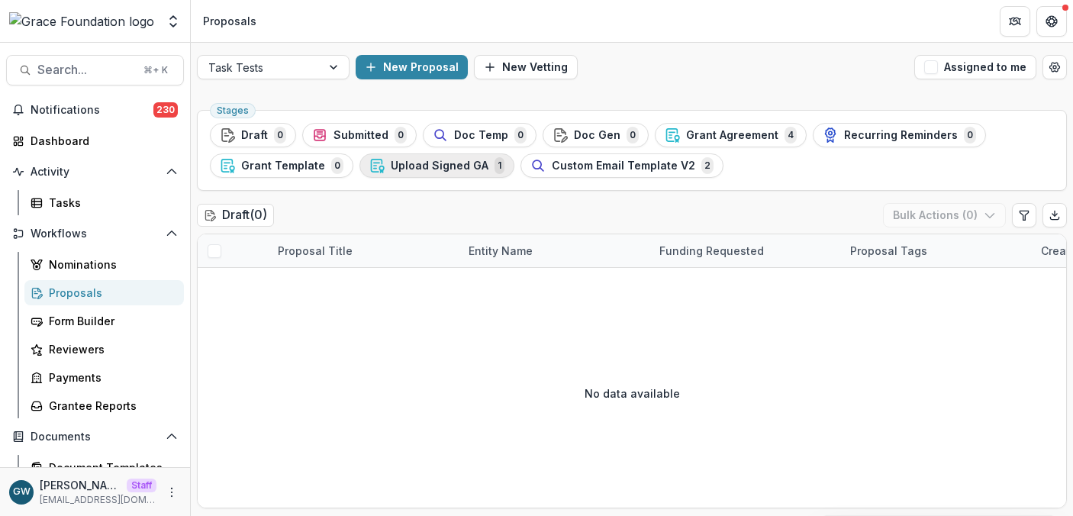
click at [418, 163] on span "Upload Signed GA" at bounding box center [440, 165] width 98 height 13
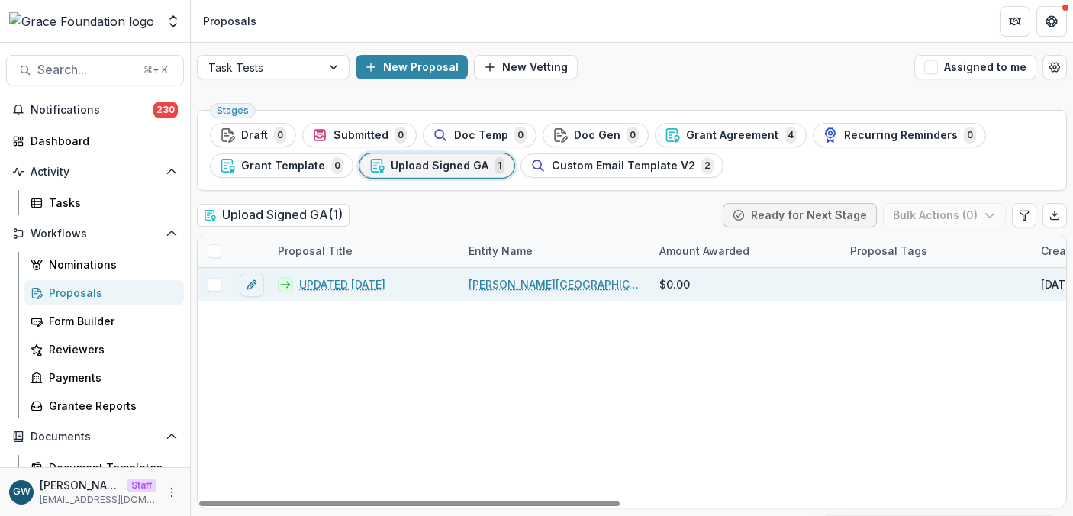
click at [321, 285] on link "UPDATED [DATE]" at bounding box center [342, 284] width 86 height 16
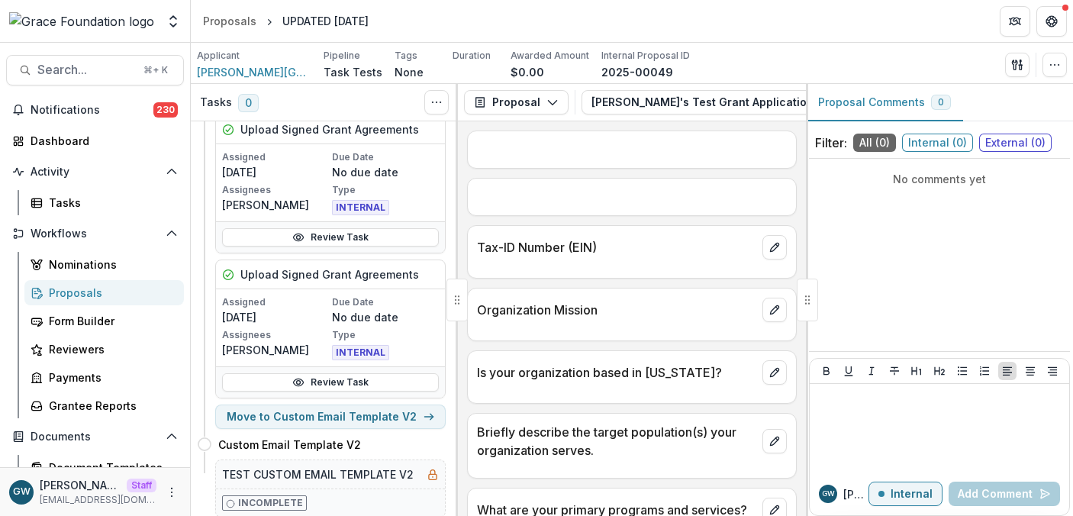
scroll to position [89, 0]
click at [413, 439] on button "Move here" at bounding box center [413, 442] width 63 height 18
select select "**********"
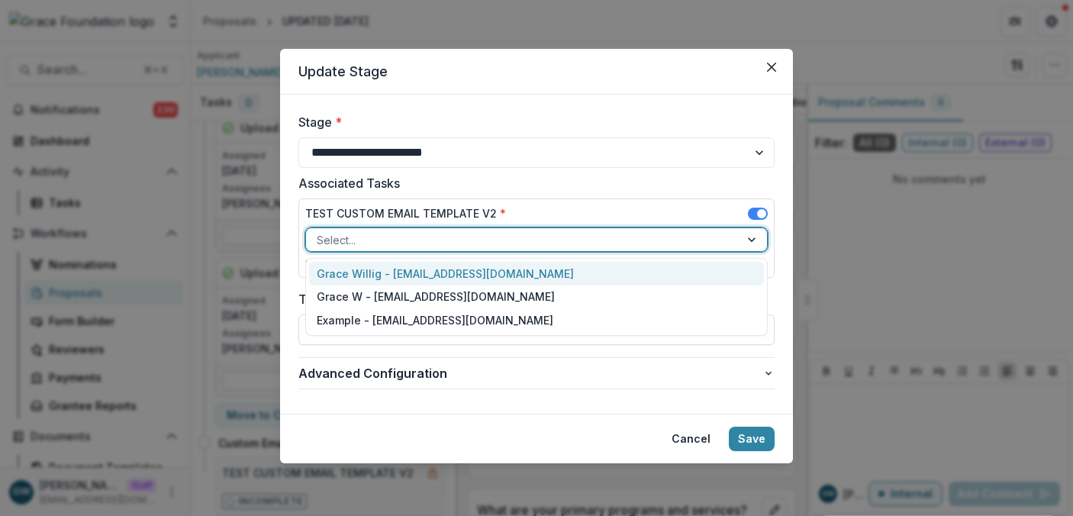
click at [372, 240] on div at bounding box center [523, 239] width 412 height 19
click at [388, 266] on div "Grace Willig - grace@trytemelio.com" at bounding box center [536, 274] width 455 height 24
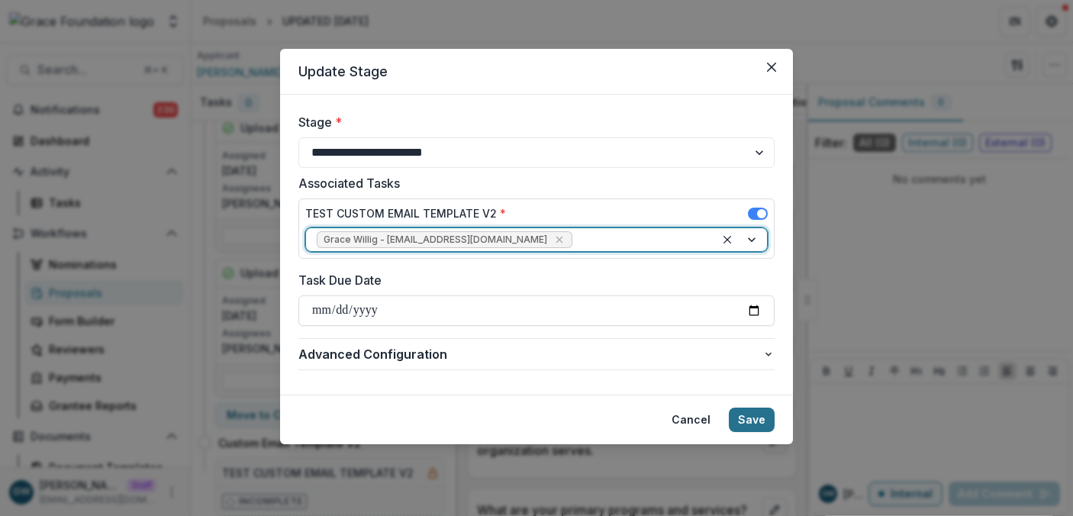
click at [757, 423] on button "Save" at bounding box center [752, 419] width 46 height 24
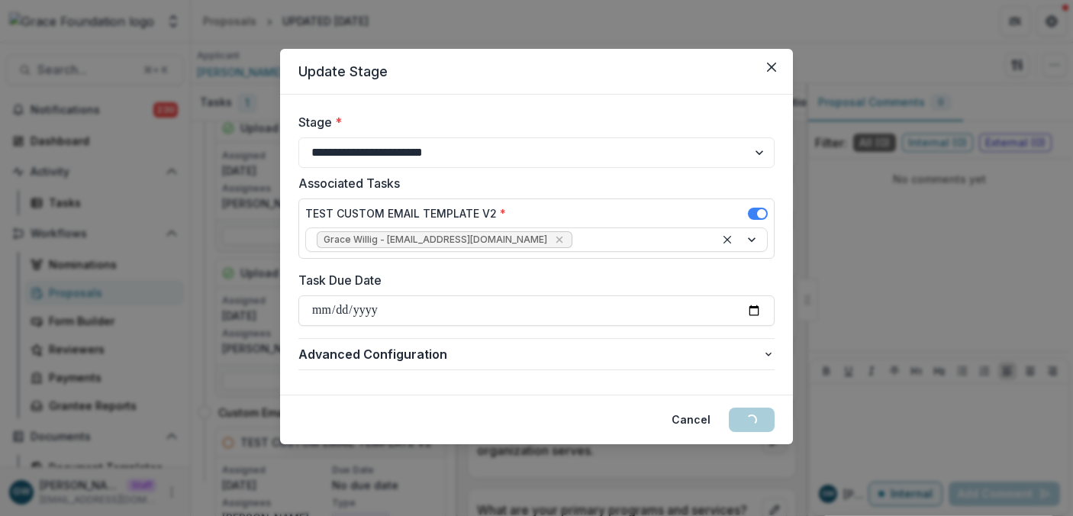
scroll to position [0, 0]
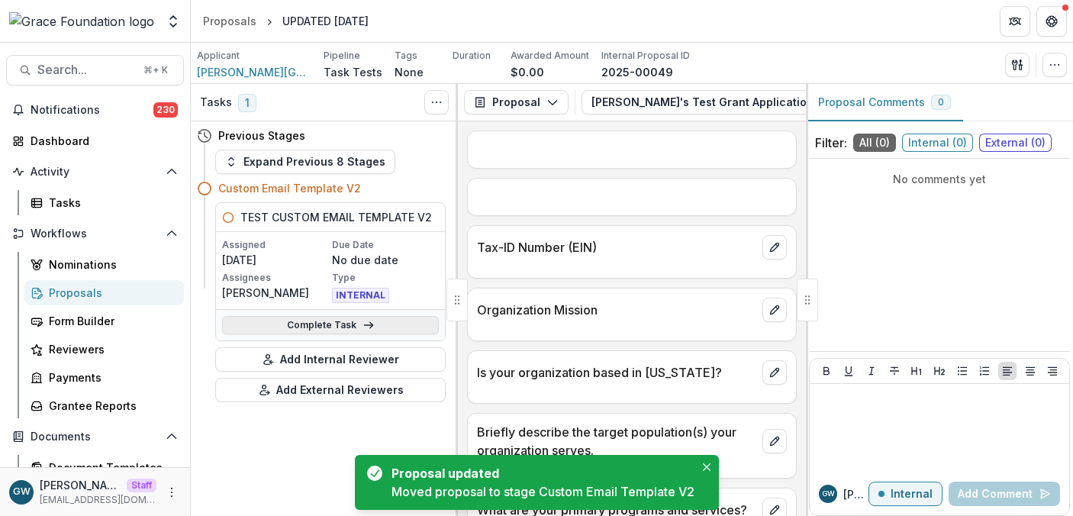
click at [304, 324] on link "Complete Task" at bounding box center [330, 325] width 217 height 18
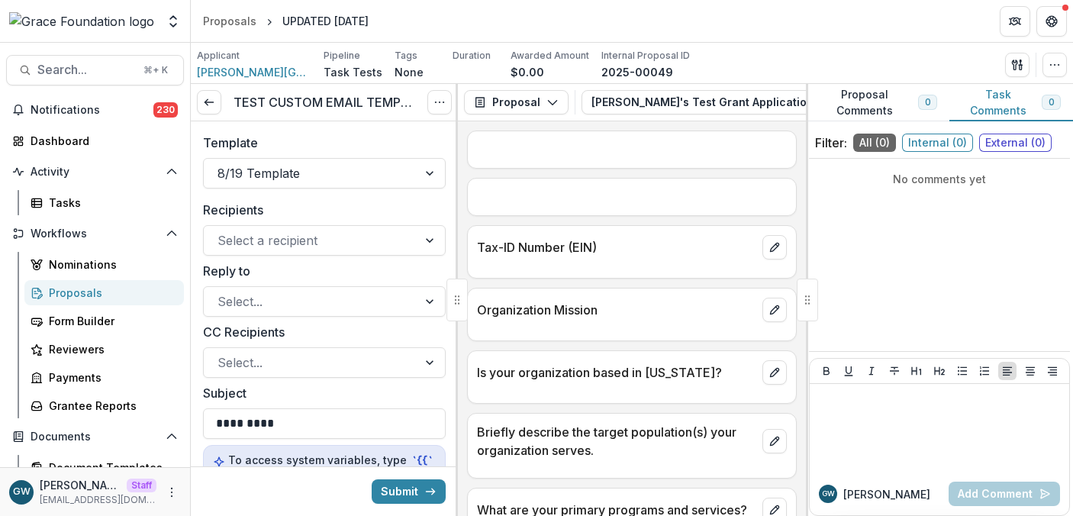
click at [349, 140] on label "Template" at bounding box center [319, 143] width 233 height 18
click at [221, 164] on input "Template" at bounding box center [219, 173] width 4 height 18
click at [386, 134] on label "Template" at bounding box center [319, 143] width 233 height 18
click at [221, 164] on input "Template" at bounding box center [219, 173] width 4 height 18
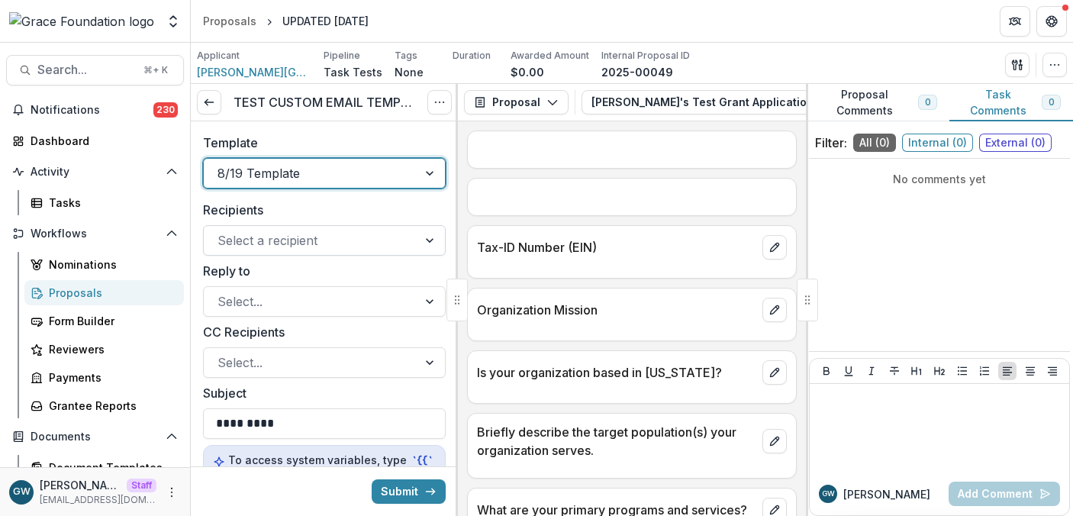
click at [301, 240] on div at bounding box center [310, 240] width 186 height 21
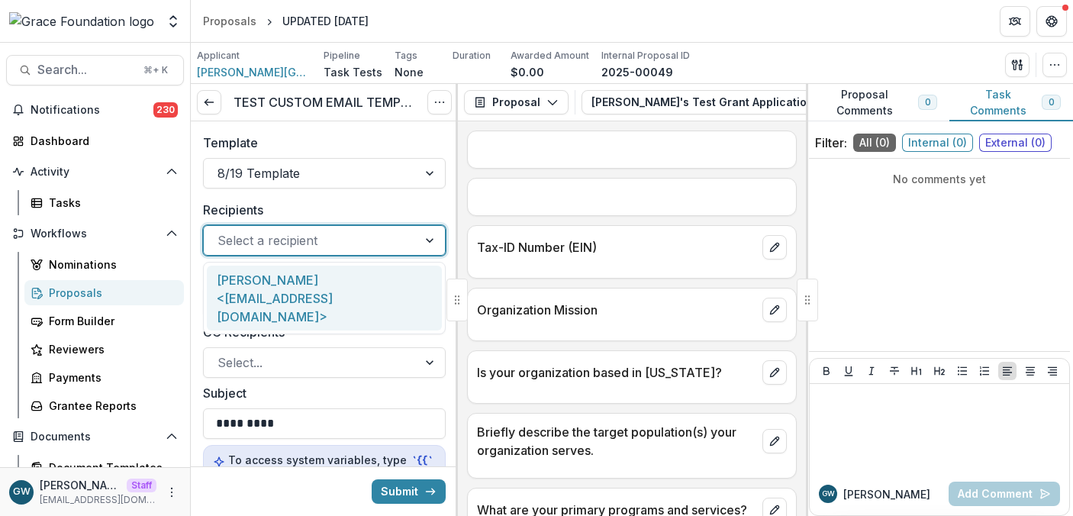
click at [342, 196] on div "Template 8/19 Template" at bounding box center [324, 160] width 267 height 79
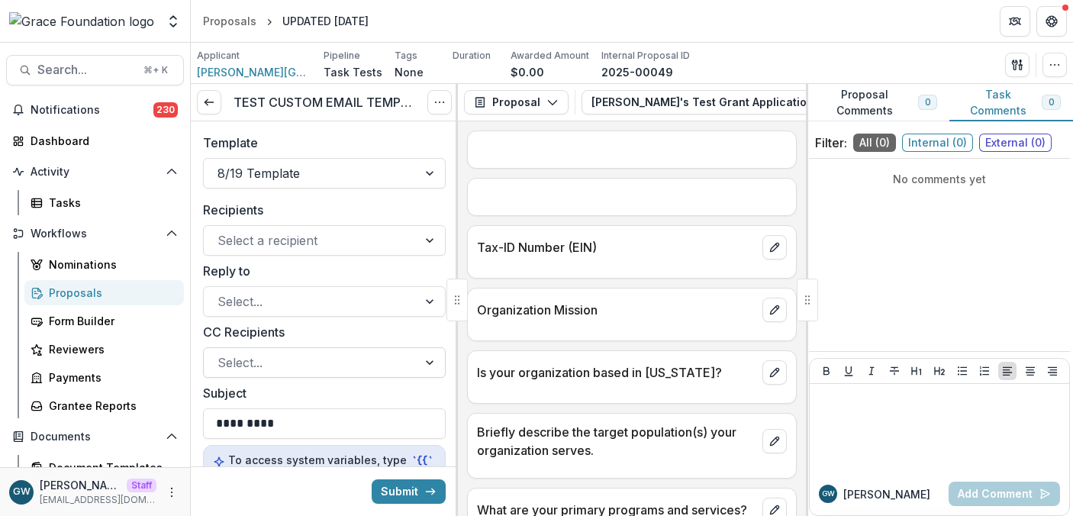
click at [278, 352] on div at bounding box center [310, 362] width 186 height 21
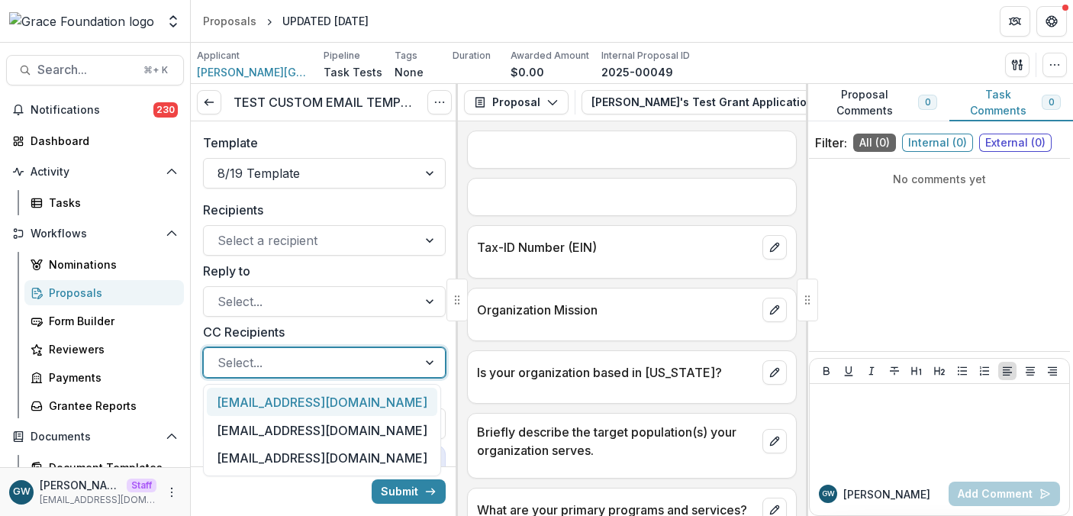
click at [327, 272] on label "Reply to" at bounding box center [319, 271] width 233 height 18
click at [221, 292] on input "Reply to" at bounding box center [219, 301] width 4 height 18
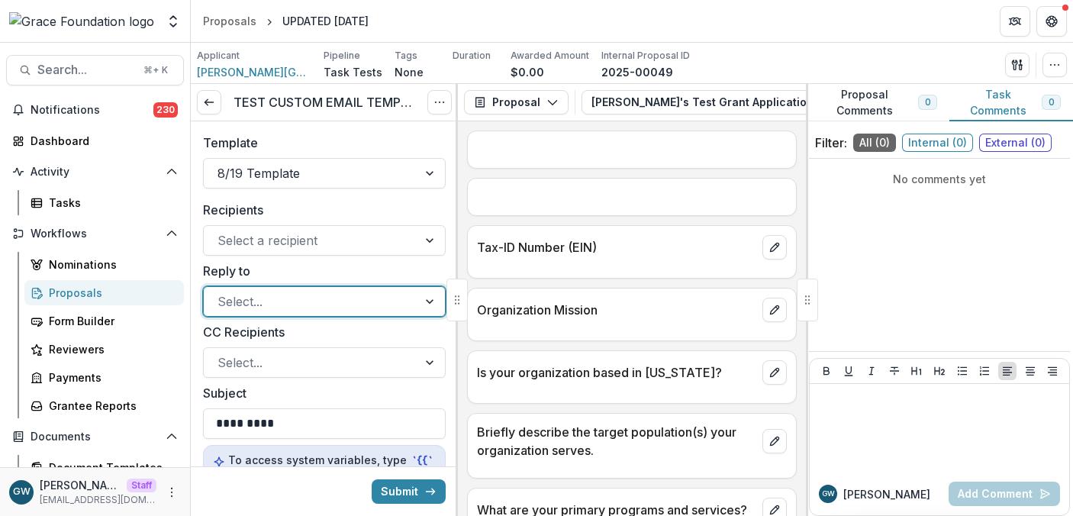
click at [376, 202] on label "Recipients" at bounding box center [319, 210] width 233 height 18
click at [221, 231] on input "Recipients" at bounding box center [219, 240] width 4 height 18
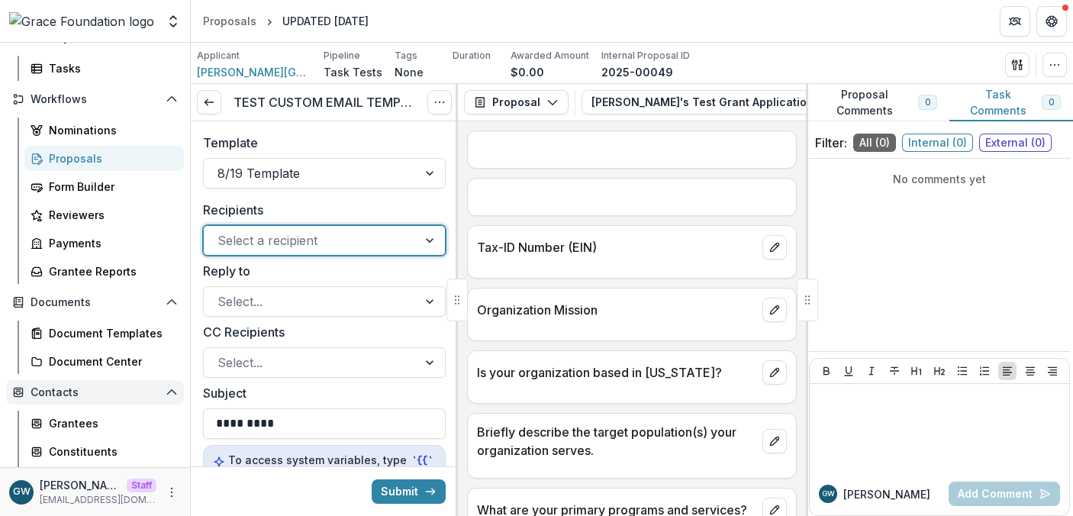
scroll to position [153, 0]
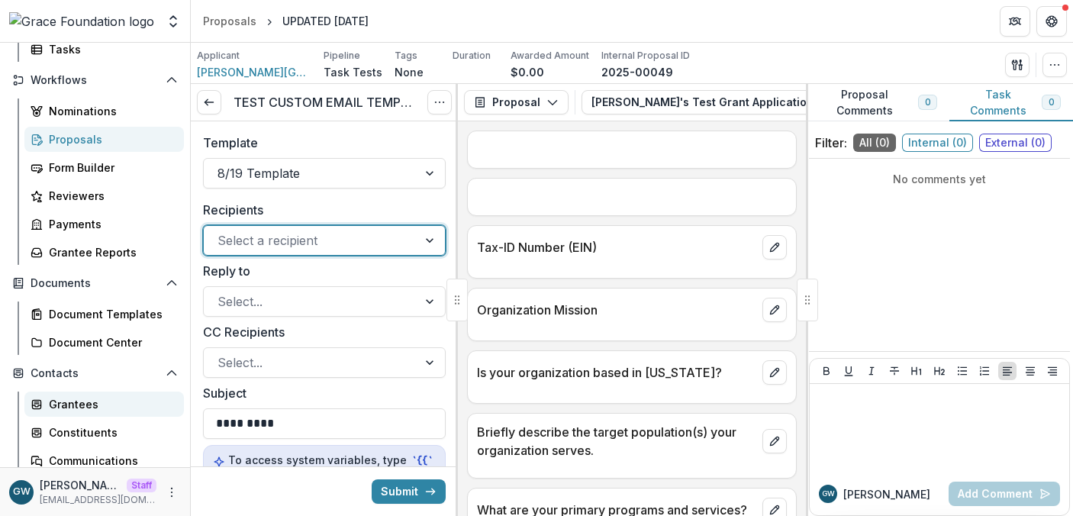
click at [85, 408] on div "Grantees" at bounding box center [110, 404] width 123 height 16
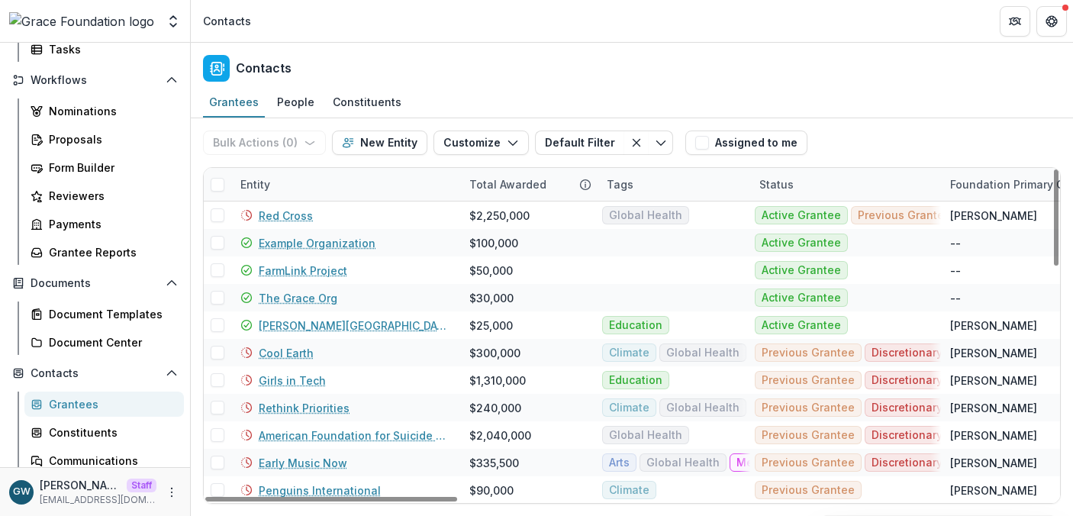
click at [295, 183] on div "Entity" at bounding box center [345, 184] width 229 height 33
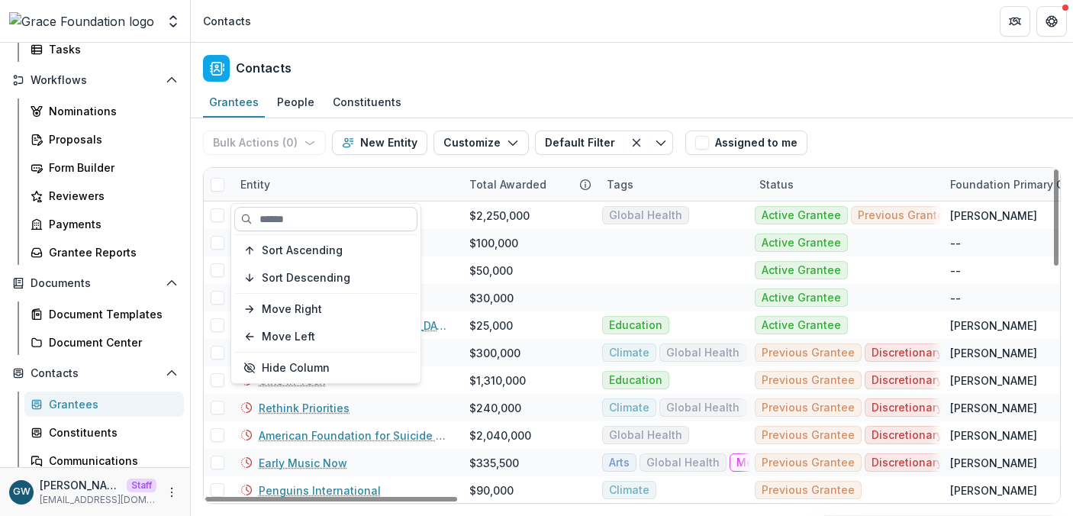
click at [301, 212] on input at bounding box center [325, 219] width 183 height 24
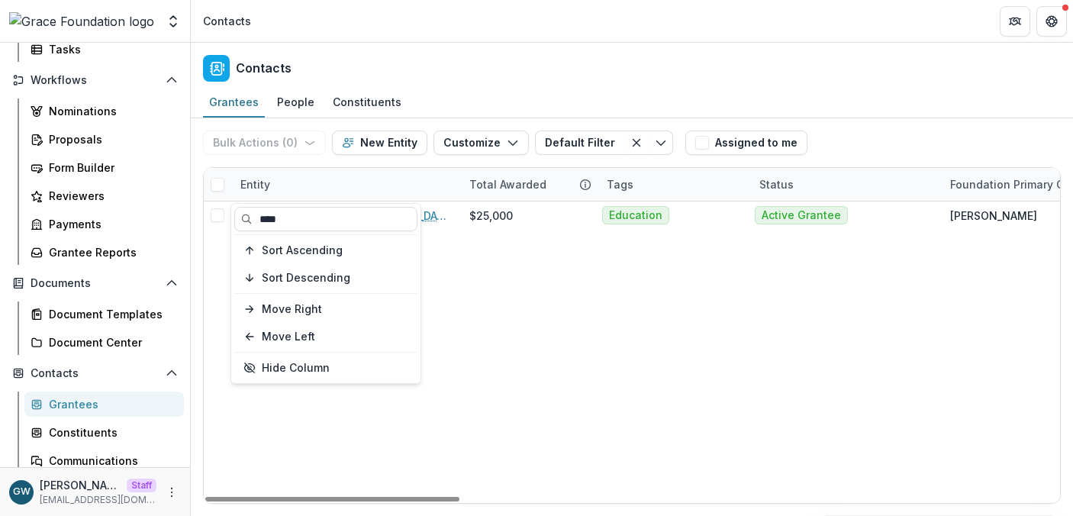
type input "****"
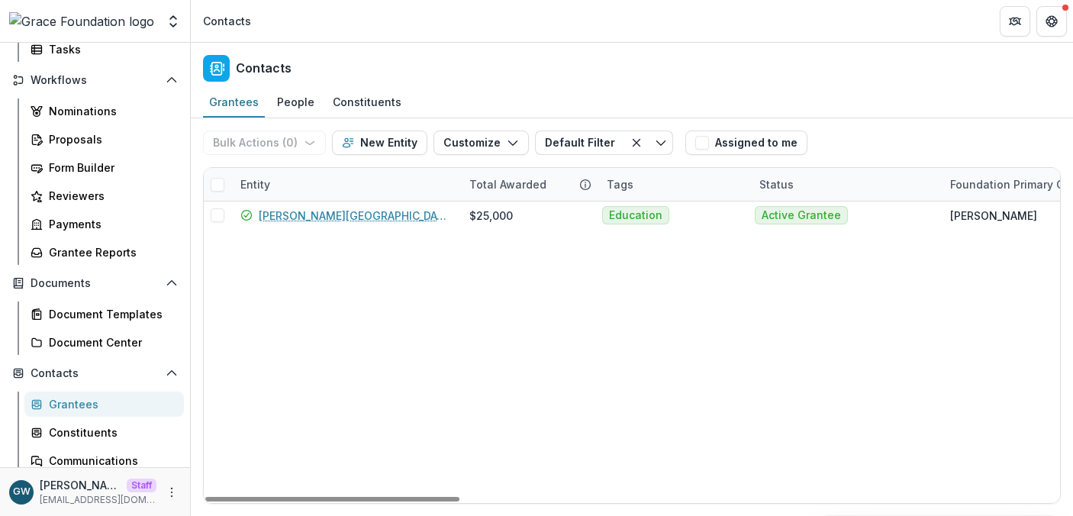
click at [937, 82] on div "Contacts" at bounding box center [632, 65] width 882 height 45
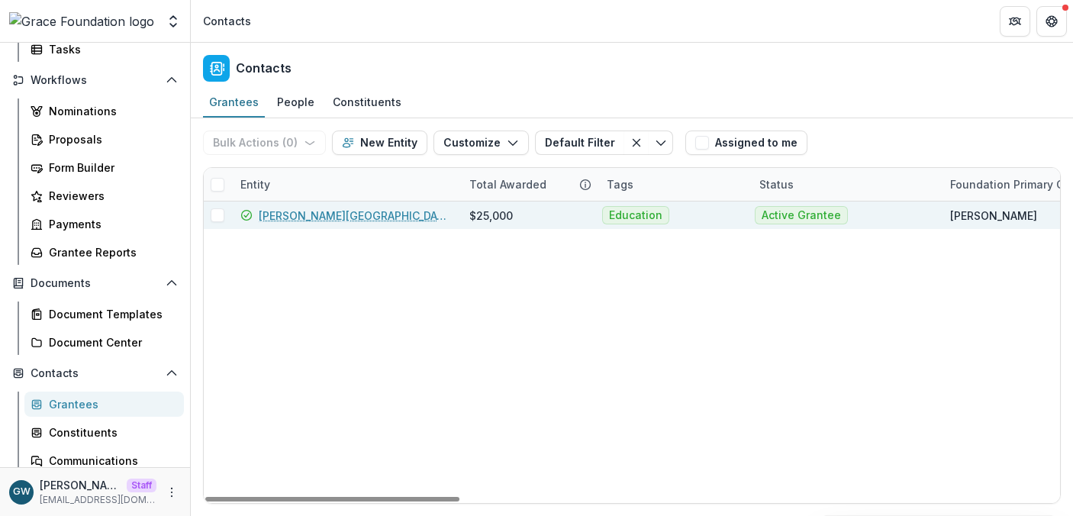
click at [311, 211] on link "[PERSON_NAME][GEOGRAPHIC_DATA]" at bounding box center [355, 216] width 192 height 16
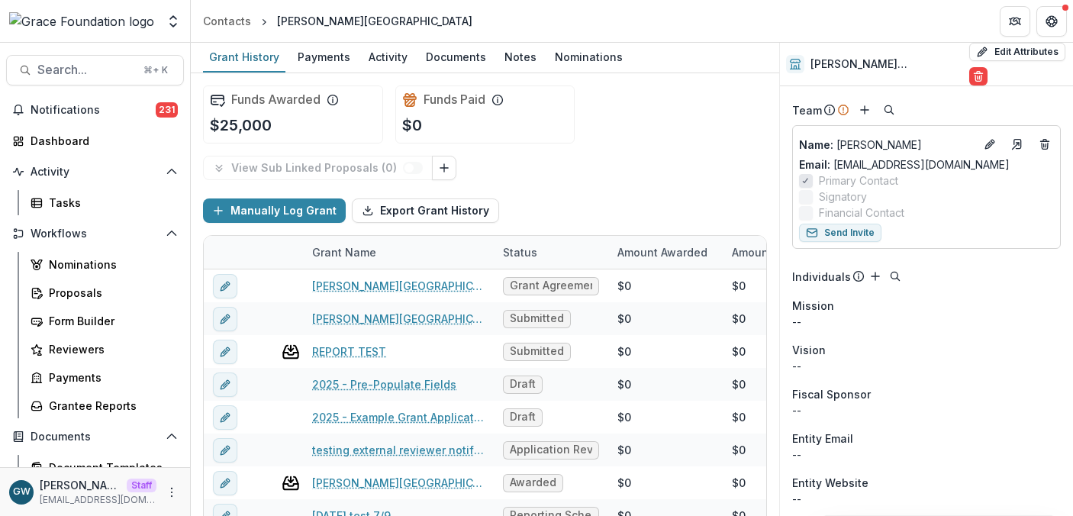
scroll to position [162, 0]
click at [986, 137] on icon "Edit" at bounding box center [989, 143] width 12 height 12
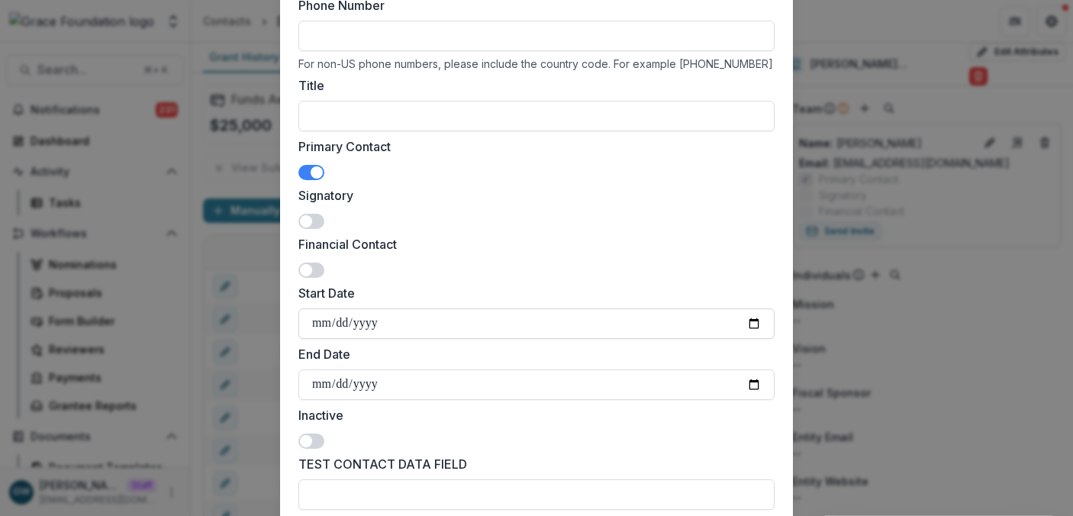
scroll to position [124, 0]
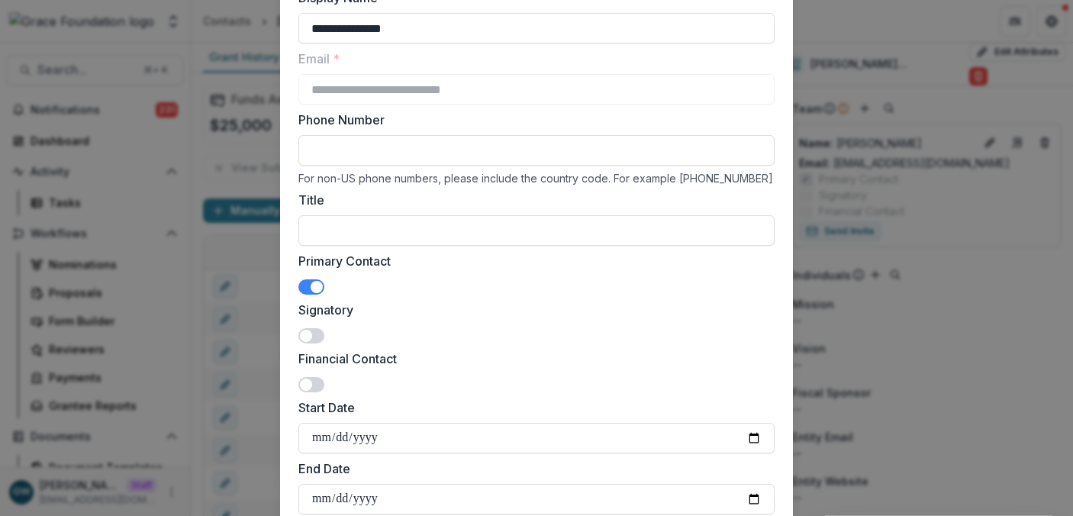
click at [315, 383] on span at bounding box center [311, 384] width 26 height 15
click at [939, 331] on div "**********" at bounding box center [536, 258] width 1073 height 516
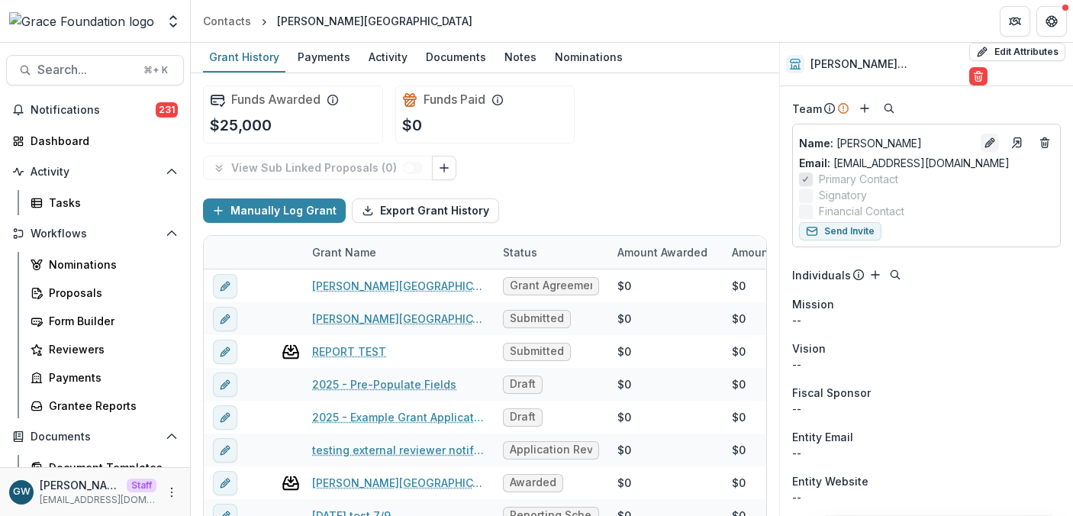
click at [986, 137] on icon "Edit" at bounding box center [989, 143] width 12 height 12
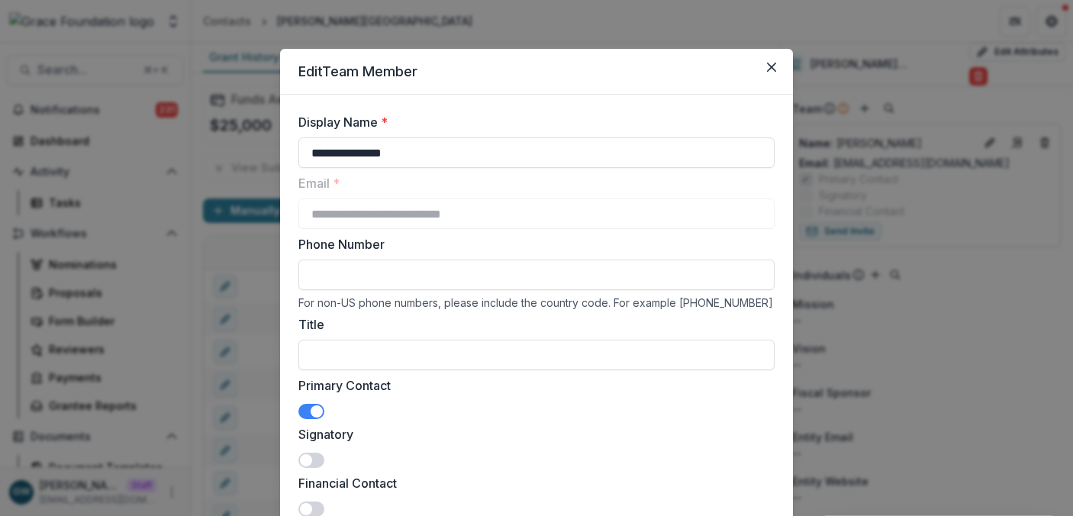
scroll to position [349, 0]
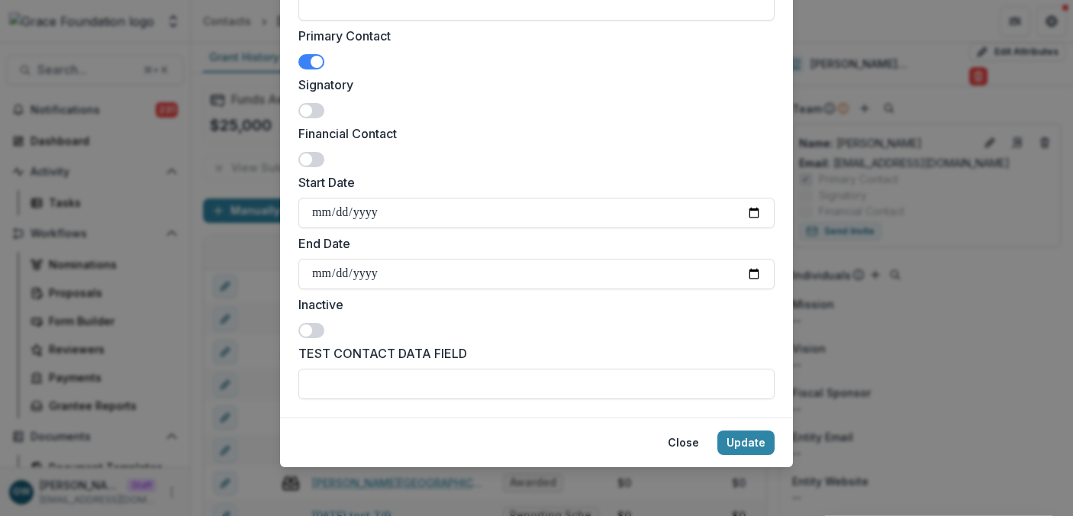
click at [317, 165] on span at bounding box center [311, 159] width 26 height 15
click at [743, 447] on button "Update" at bounding box center [745, 442] width 57 height 24
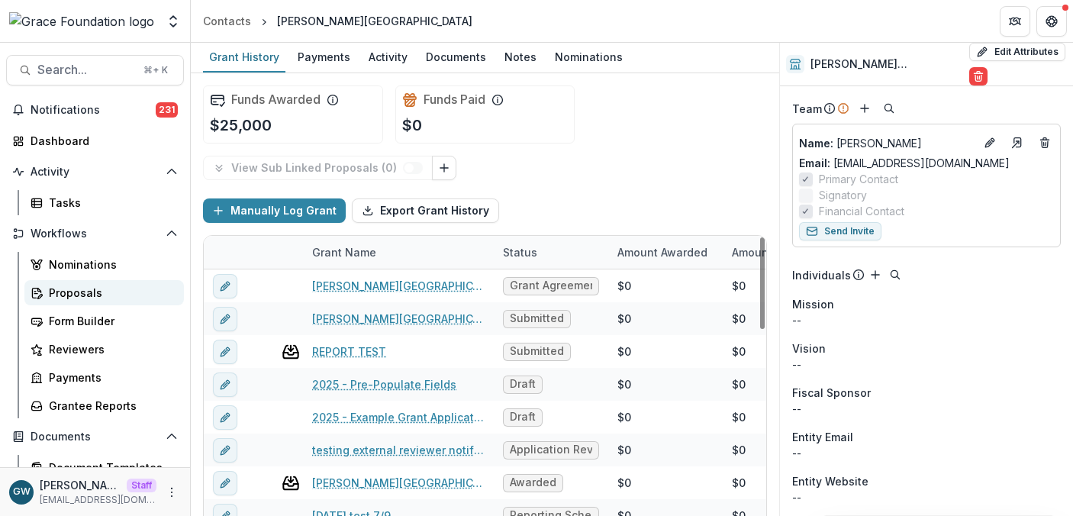
click at [73, 291] on div "Proposals" at bounding box center [110, 293] width 123 height 16
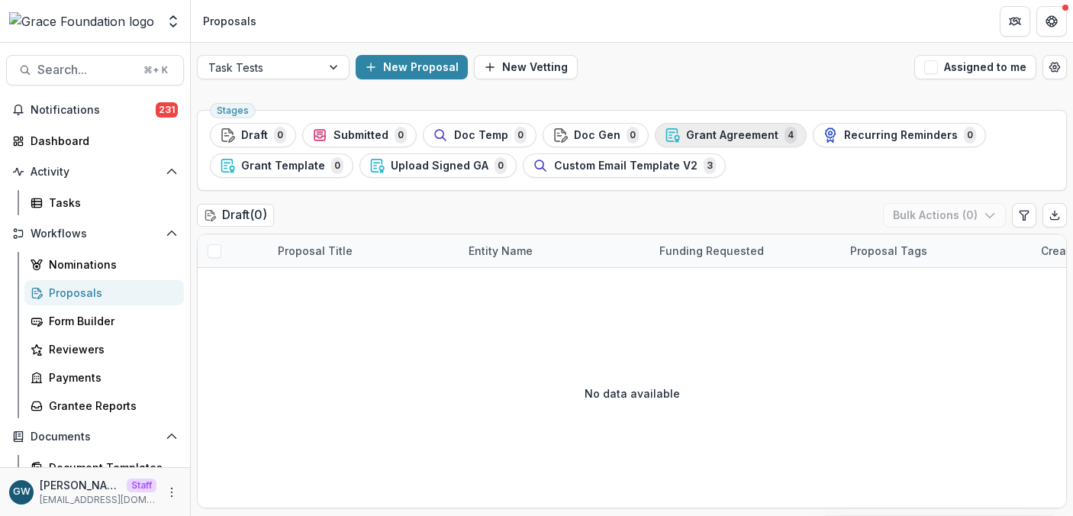
click at [691, 137] on span "Grant Agreement" at bounding box center [732, 135] width 92 height 13
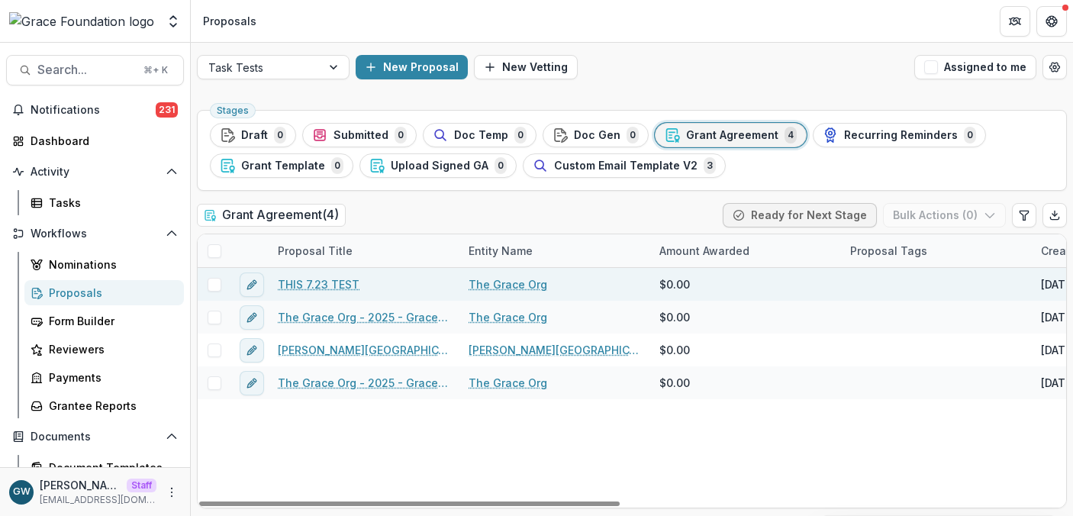
click at [304, 285] on link "THIS 7.23 TEST" at bounding box center [319, 284] width 82 height 16
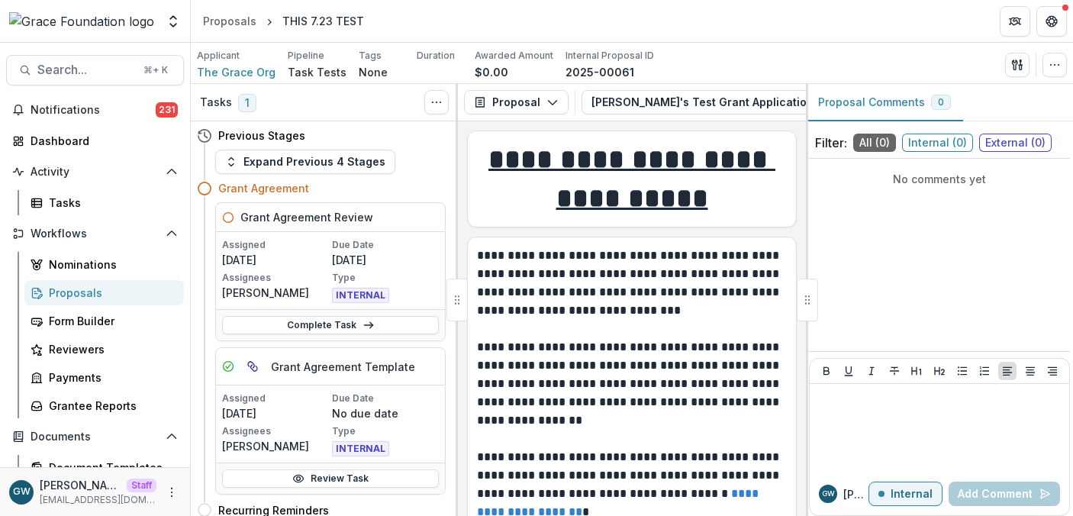
drag, startPoint x: 343, startPoint y: 323, endPoint x: 418, endPoint y: 275, distance: 89.5
click at [343, 323] on link "Complete Task" at bounding box center [330, 325] width 217 height 18
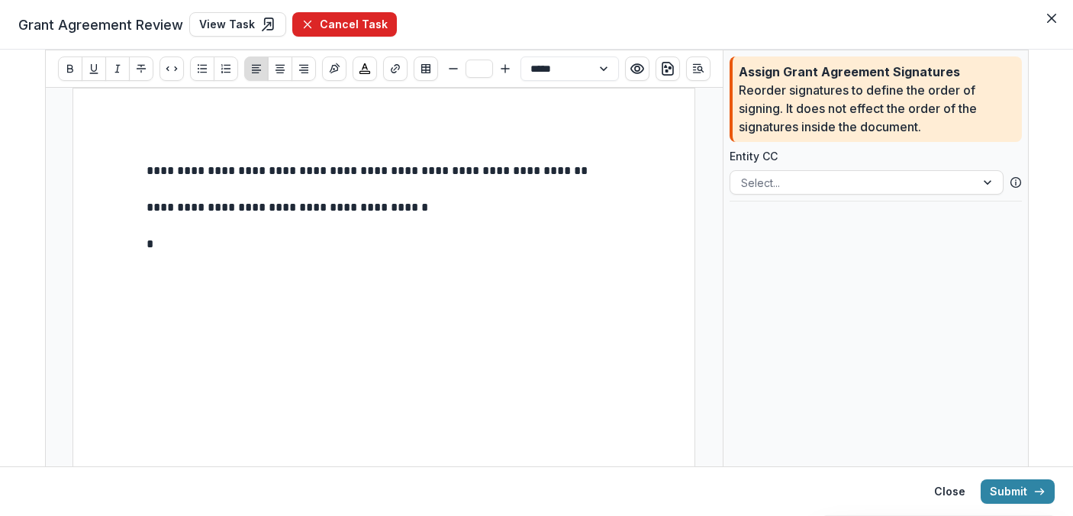
click at [367, 30] on button "Cancel Task" at bounding box center [344, 24] width 105 height 24
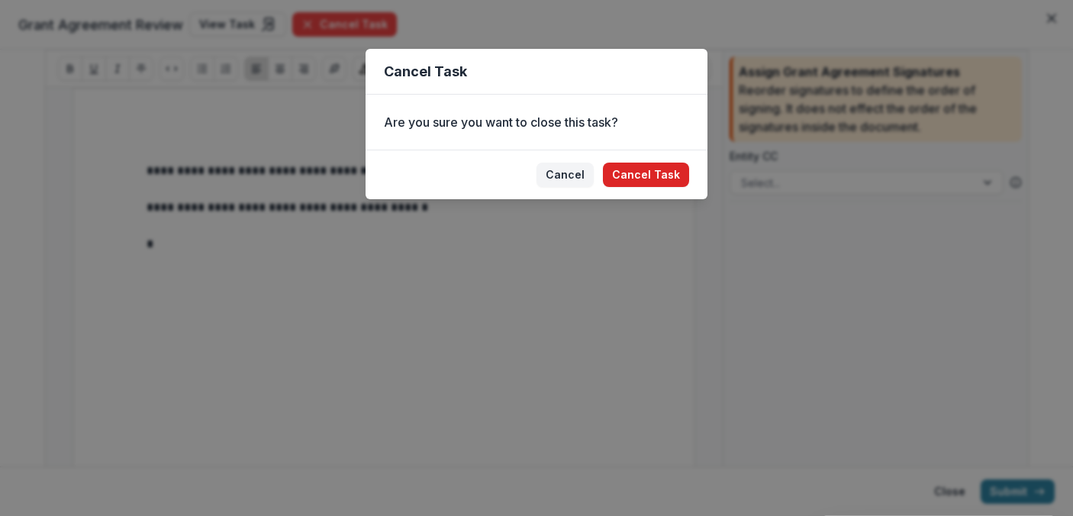
click at [681, 175] on button "Cancel Task" at bounding box center [646, 174] width 86 height 24
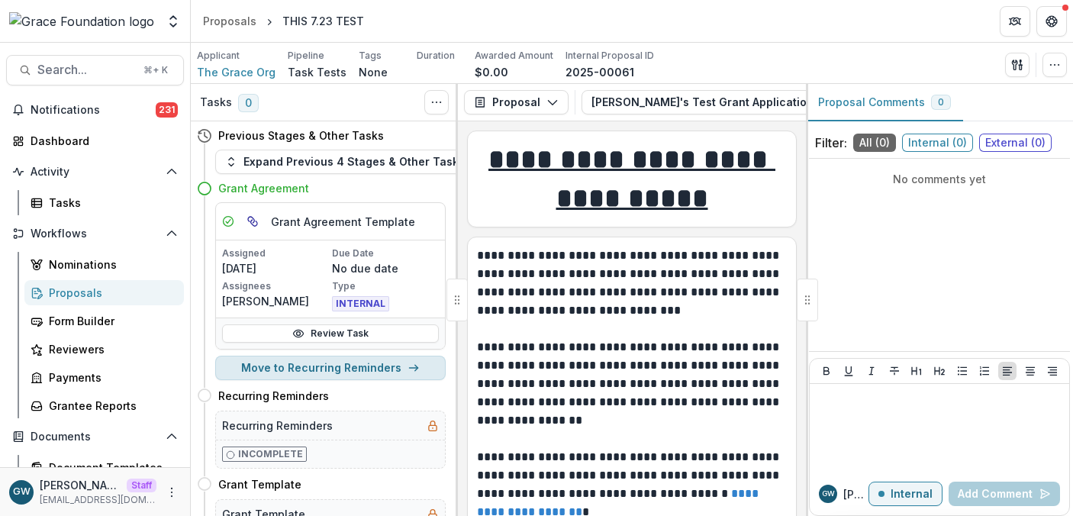
click at [315, 368] on button "Move to Recurring Reminders" at bounding box center [330, 368] width 230 height 24
select select "**********"
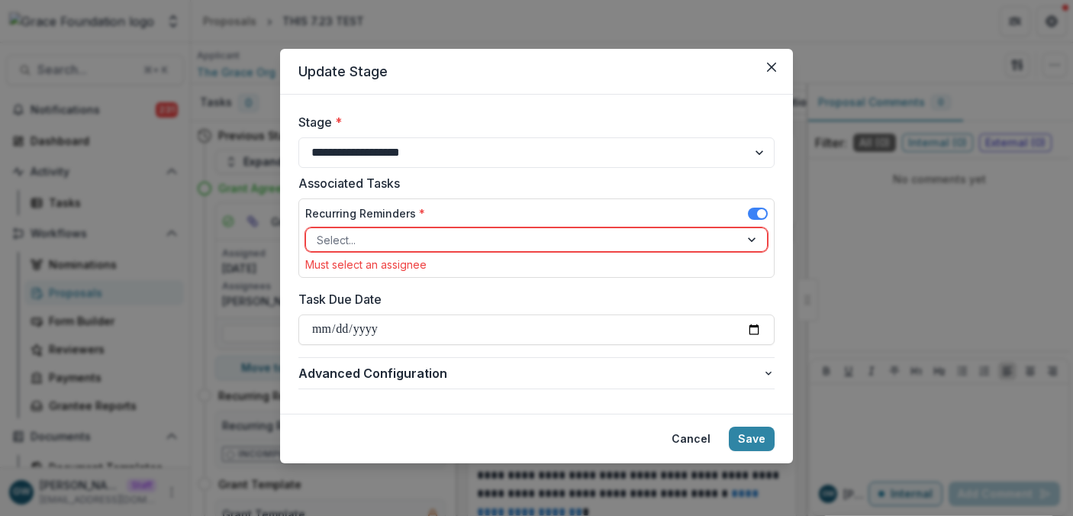
click at [912, 53] on div "**********" at bounding box center [536, 258] width 1073 height 516
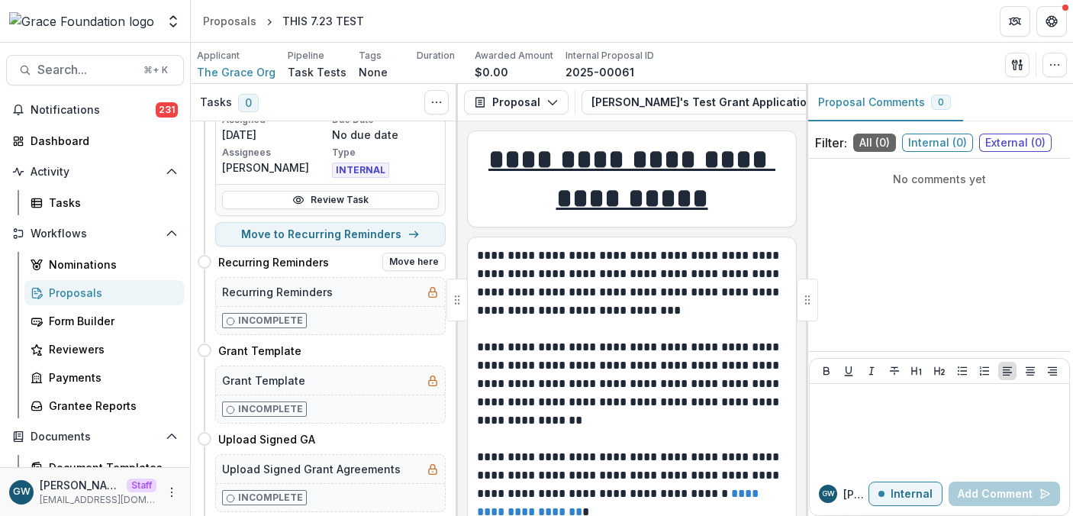
scroll to position [194, 0]
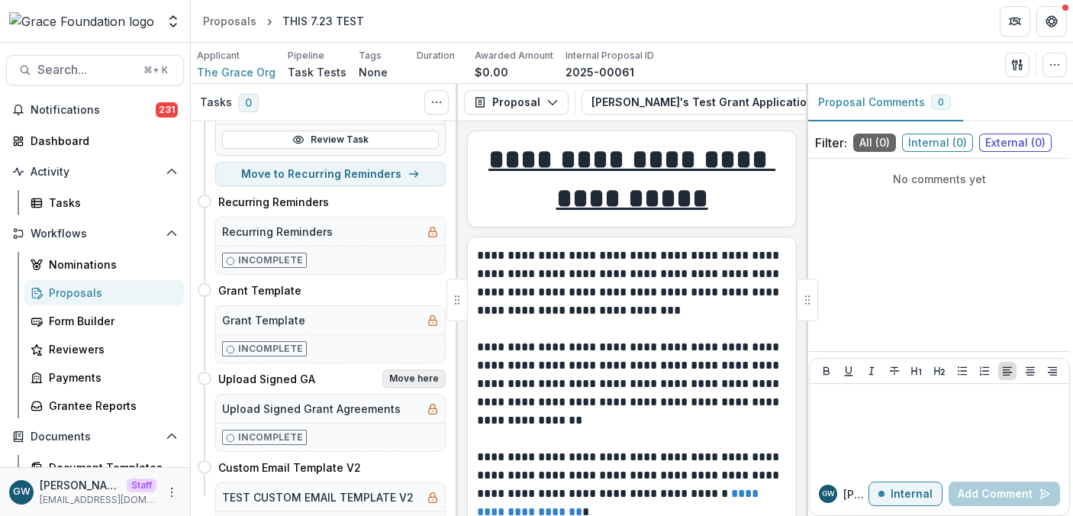
click at [406, 378] on button "Move here" at bounding box center [413, 378] width 63 height 18
select select "**********"
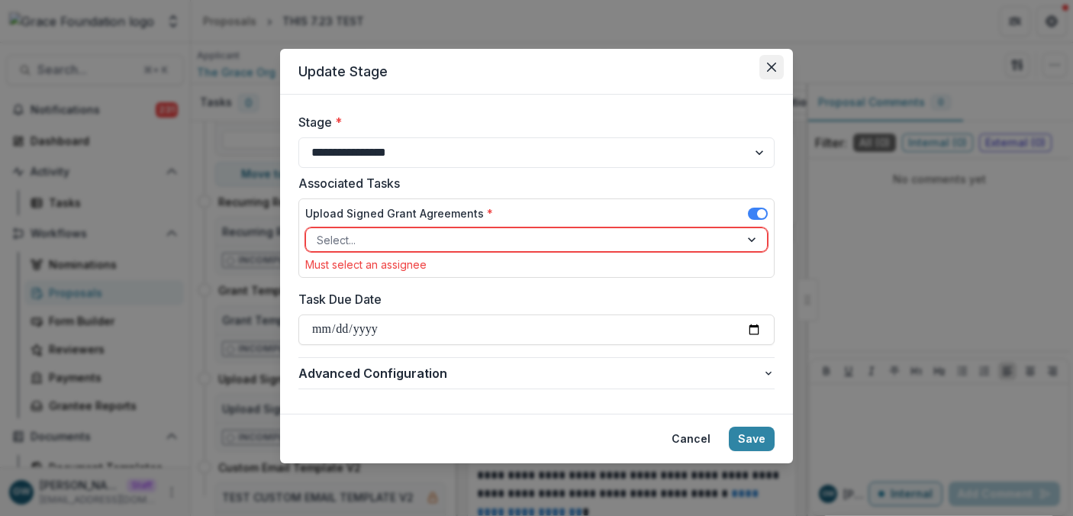
click at [777, 70] on button "Close" at bounding box center [771, 67] width 24 height 24
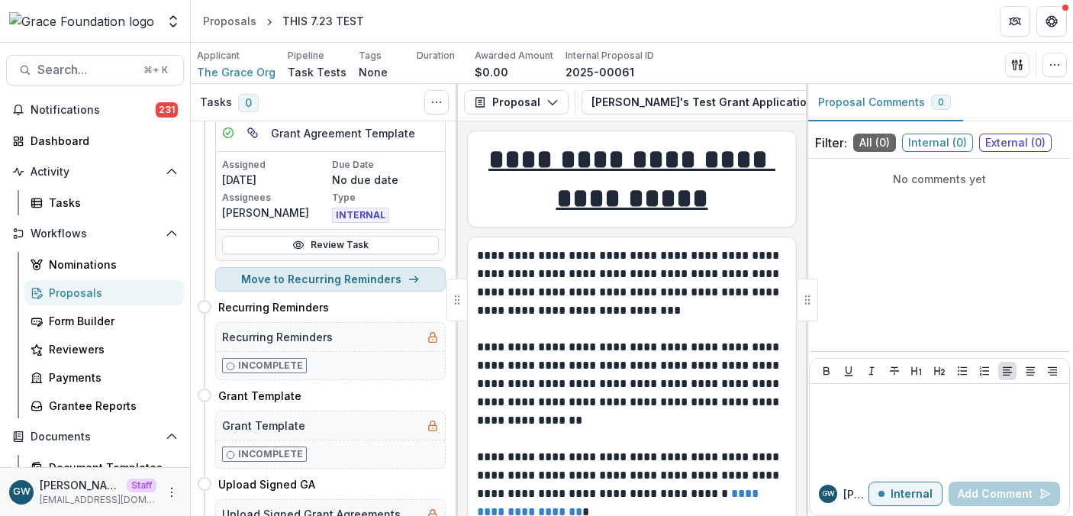
scroll to position [0, 0]
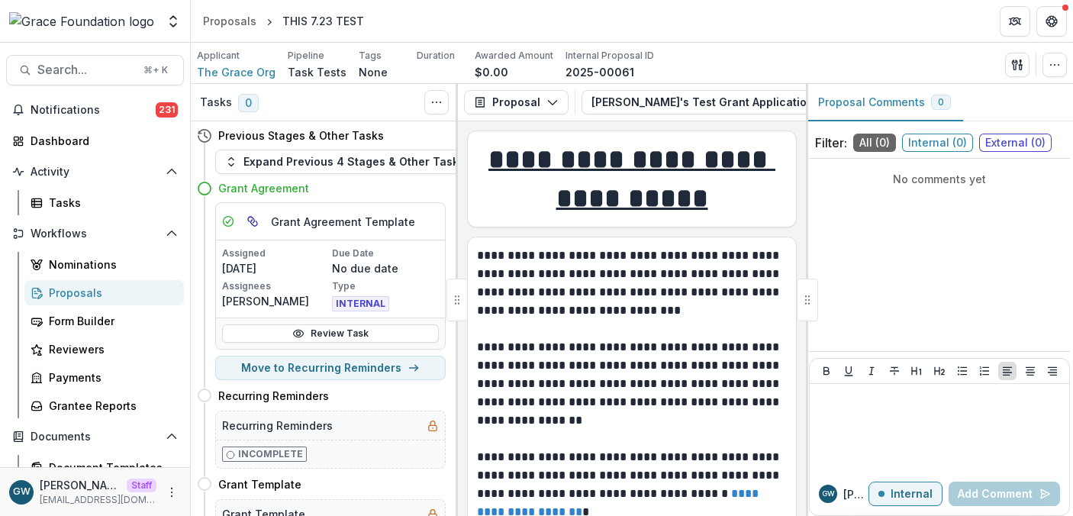
click at [92, 289] on div "Proposals" at bounding box center [110, 293] width 123 height 16
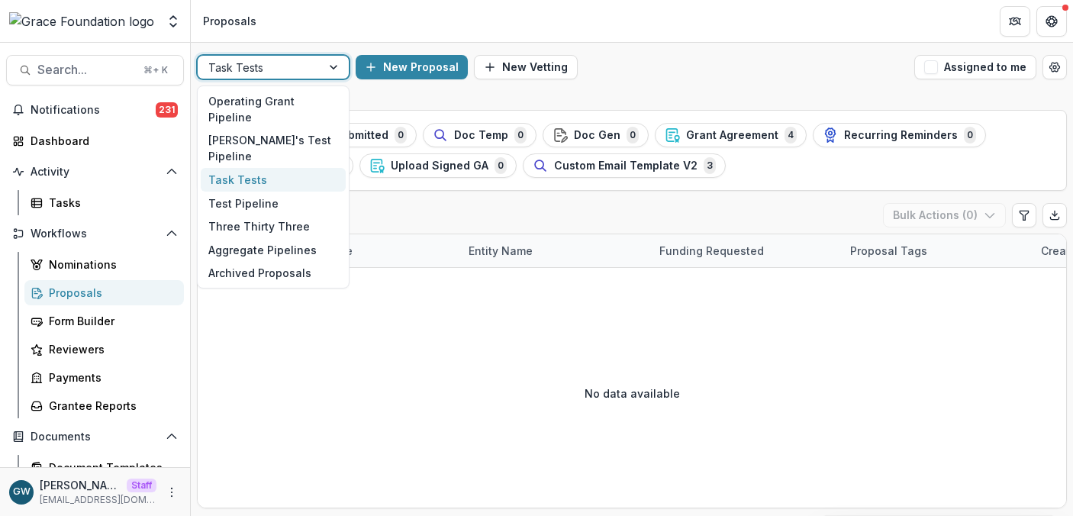
click at [298, 63] on div at bounding box center [259, 67] width 102 height 19
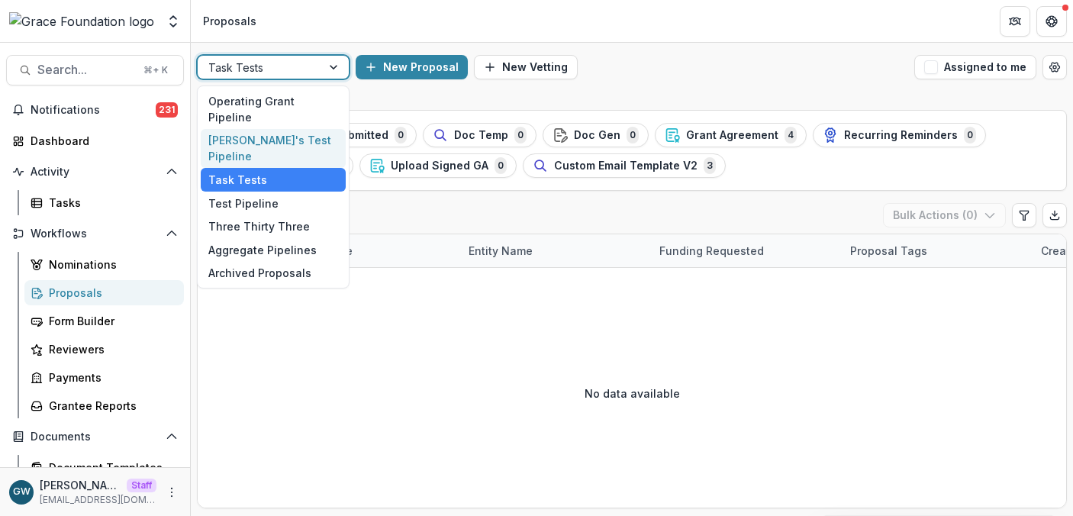
click at [293, 129] on div "Grace's Test Pipeline" at bounding box center [273, 149] width 145 height 40
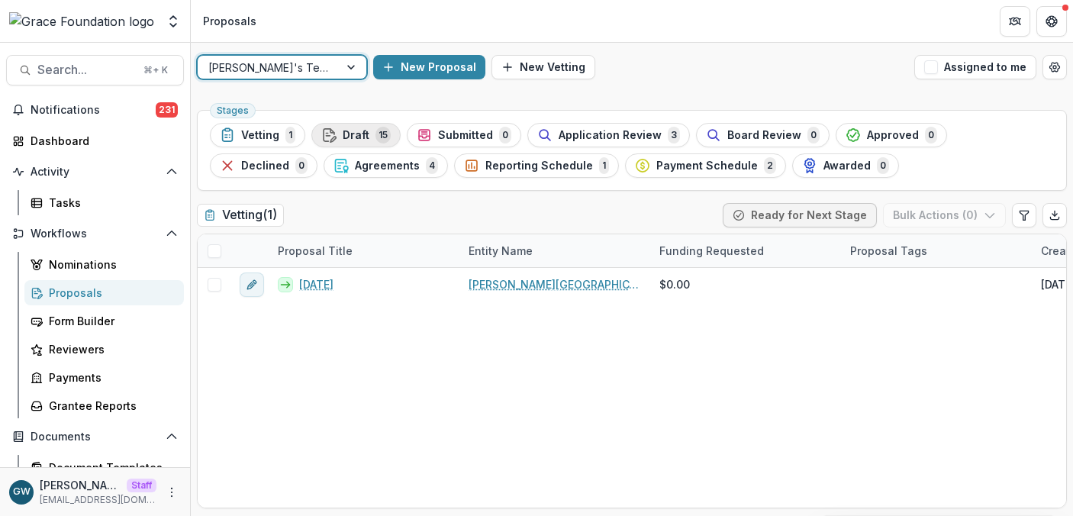
click at [368, 137] on div "Draft 15" at bounding box center [355, 135] width 69 height 17
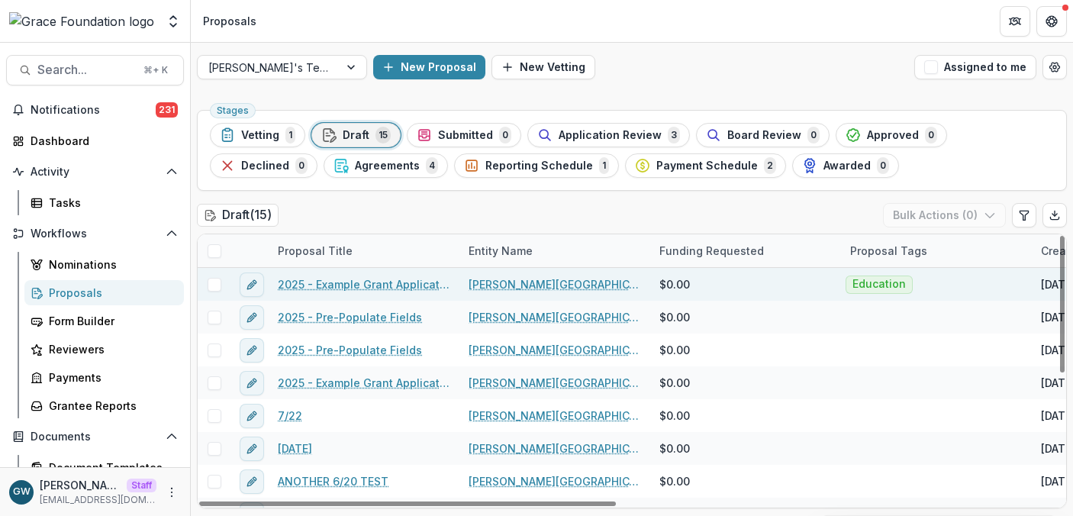
click at [327, 288] on link "2025 - Example Grant Application" at bounding box center [364, 284] width 172 height 16
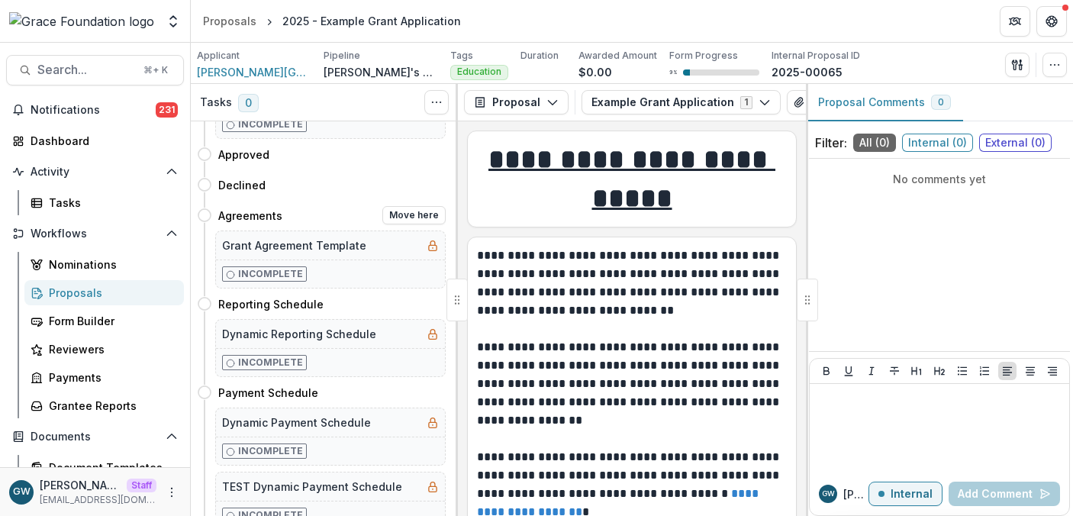
scroll to position [326, 0]
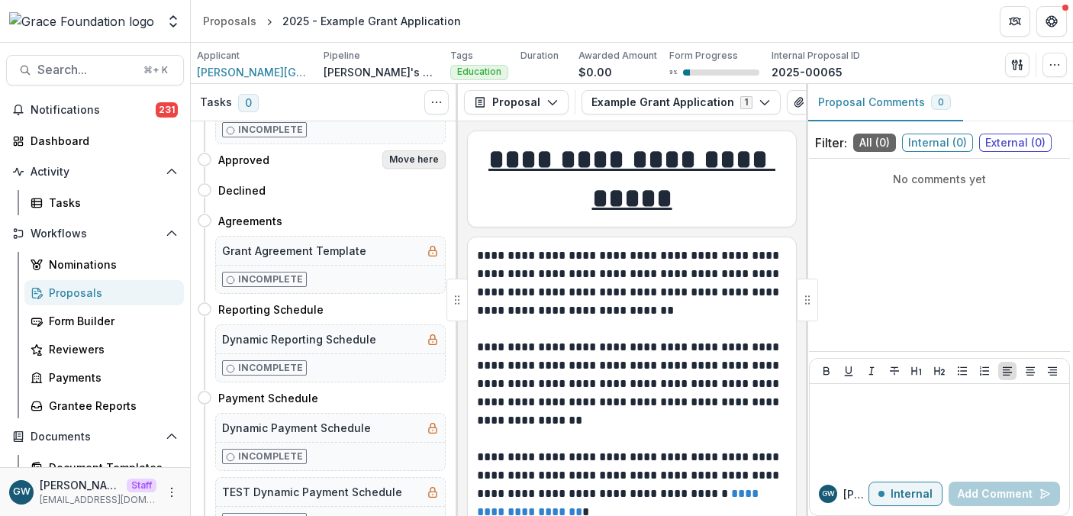
click at [401, 159] on button "Move here" at bounding box center [413, 159] width 63 height 18
select select "********"
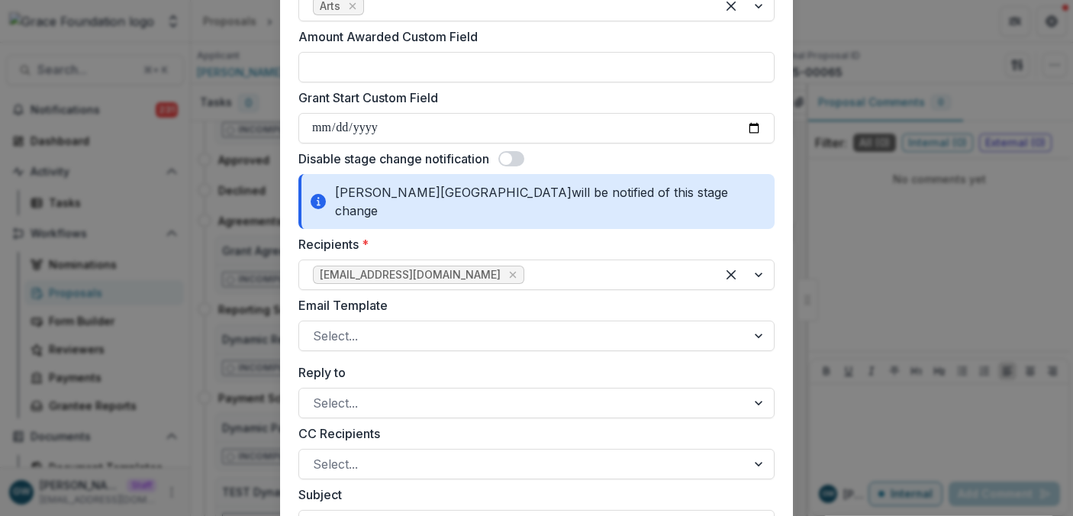
scroll to position [789, 0]
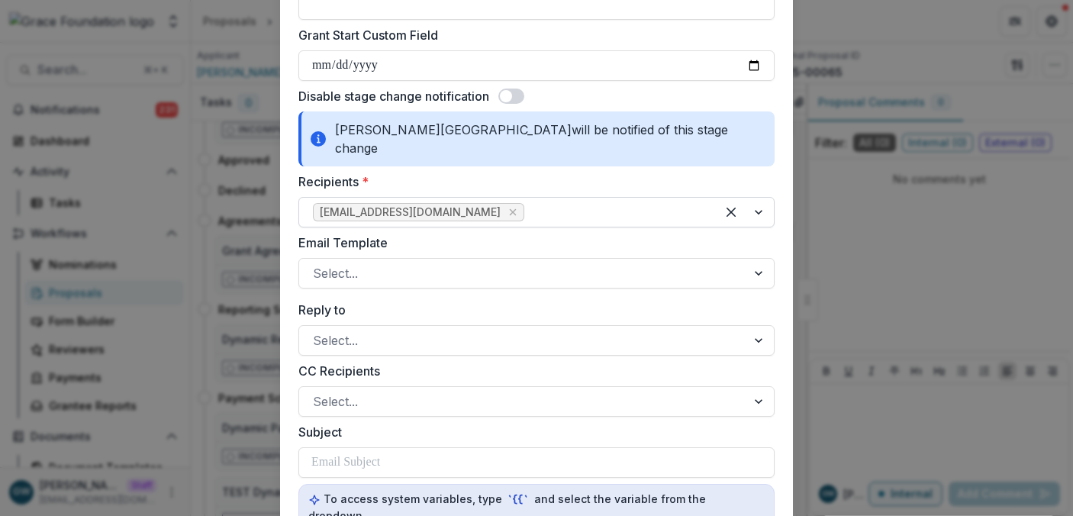
click at [618, 201] on div at bounding box center [614, 211] width 175 height 21
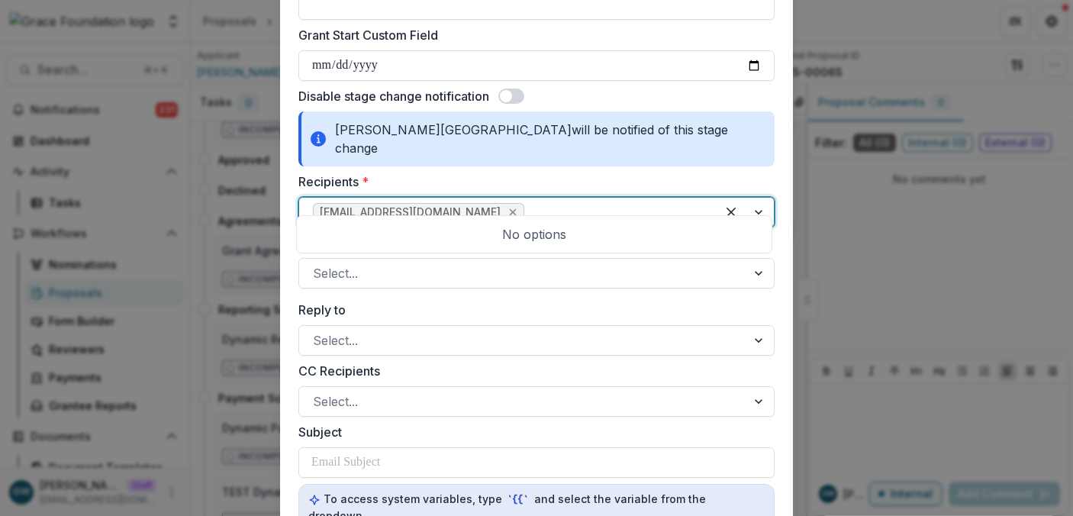
click at [510, 209] on icon "Remove charleshackley1873@gmail.com" at bounding box center [513, 212] width 7 height 7
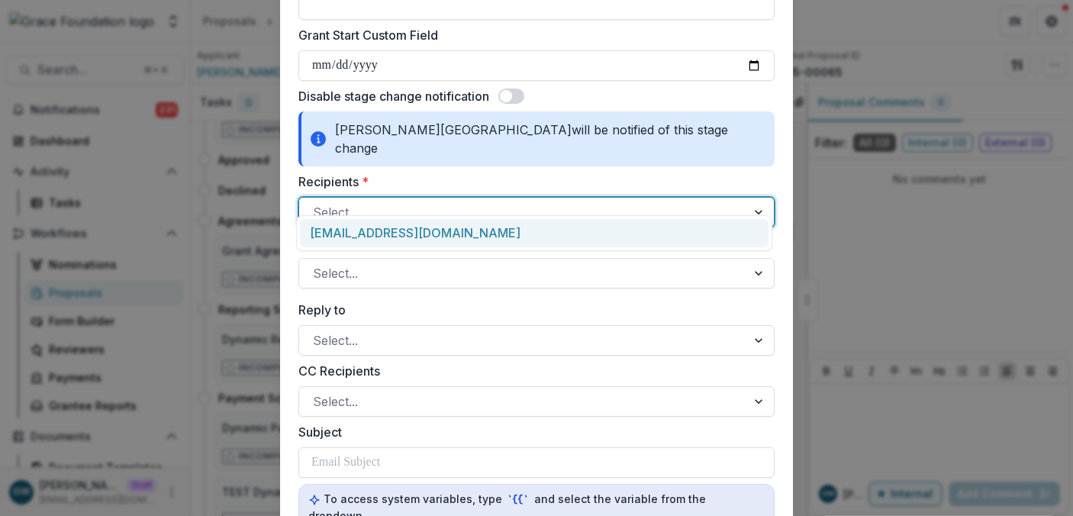
click at [475, 172] on label "Recipients *" at bounding box center [531, 181] width 467 height 18
click at [317, 203] on input "Recipients *" at bounding box center [315, 212] width 4 height 18
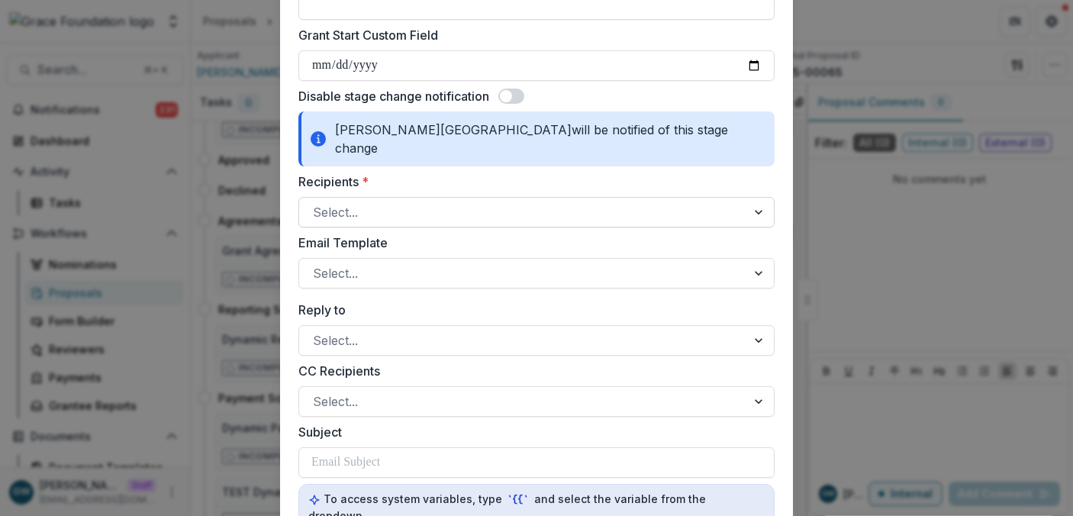
click at [866, 269] on div "**********" at bounding box center [536, 258] width 1073 height 516
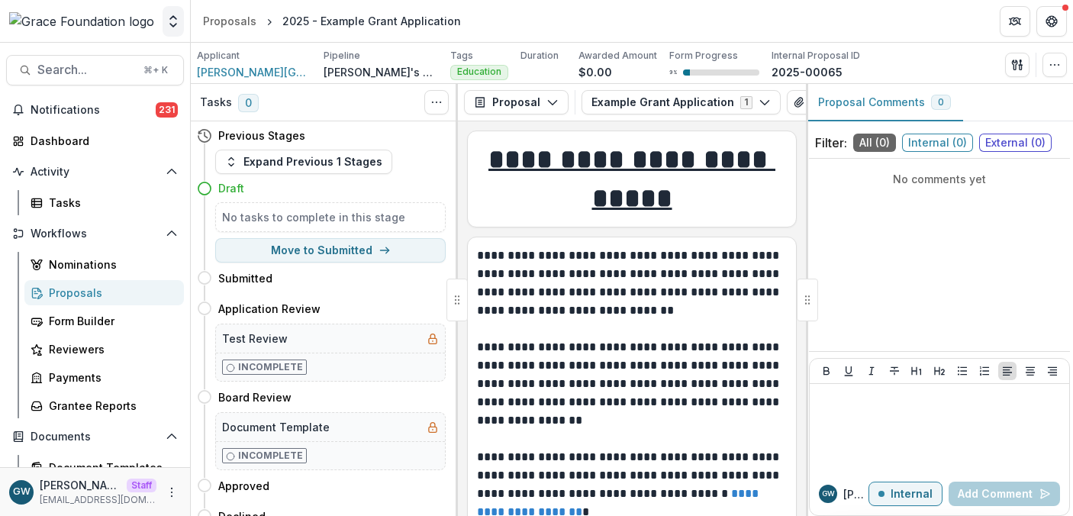
click at [174, 27] on icon "Open entity switcher" at bounding box center [173, 21] width 15 height 15
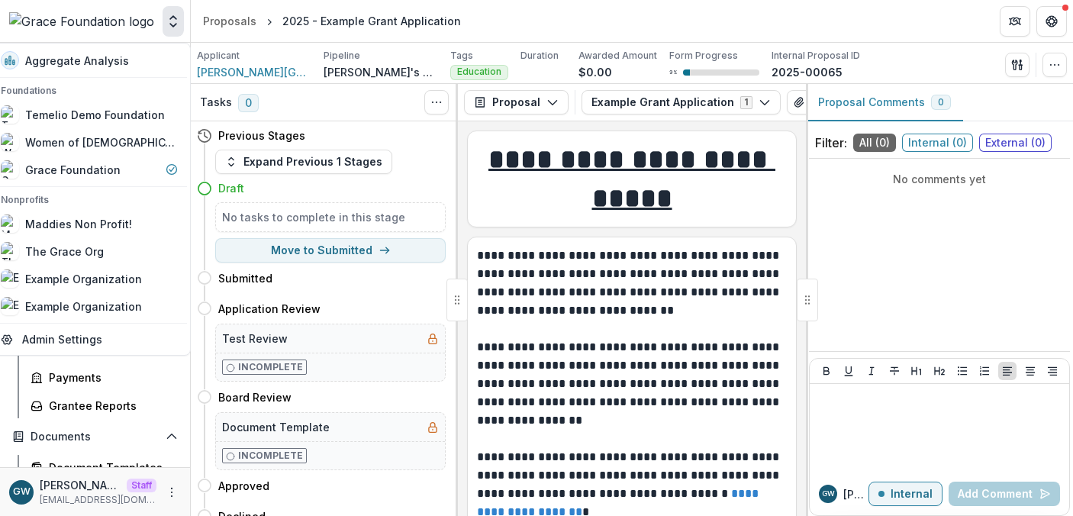
click at [566, 27] on header "Proposals 2025 - Example Grant Application" at bounding box center [632, 21] width 882 height 42
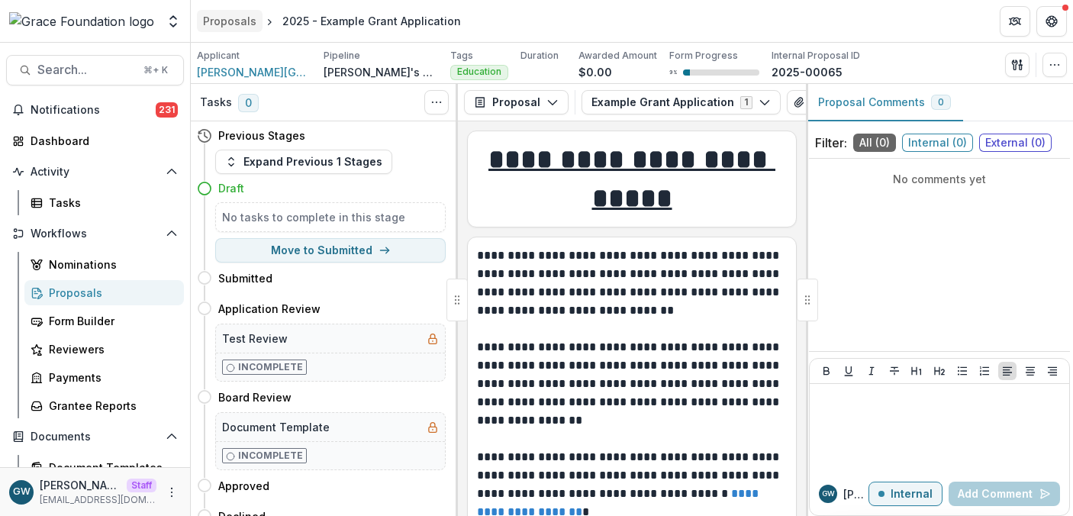
click at [235, 18] on div "Proposals" at bounding box center [229, 21] width 53 height 16
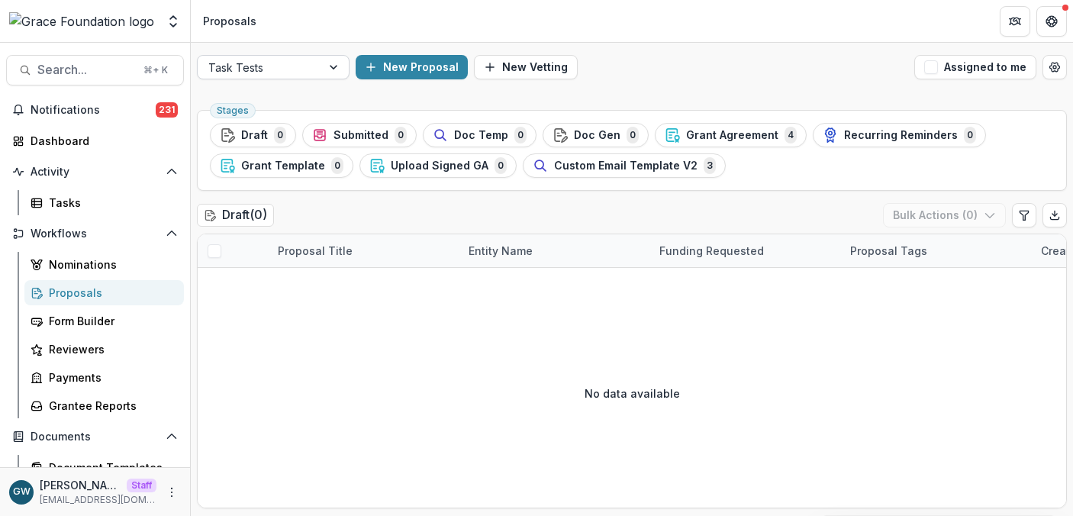
click at [336, 62] on div at bounding box center [334, 67] width 27 height 23
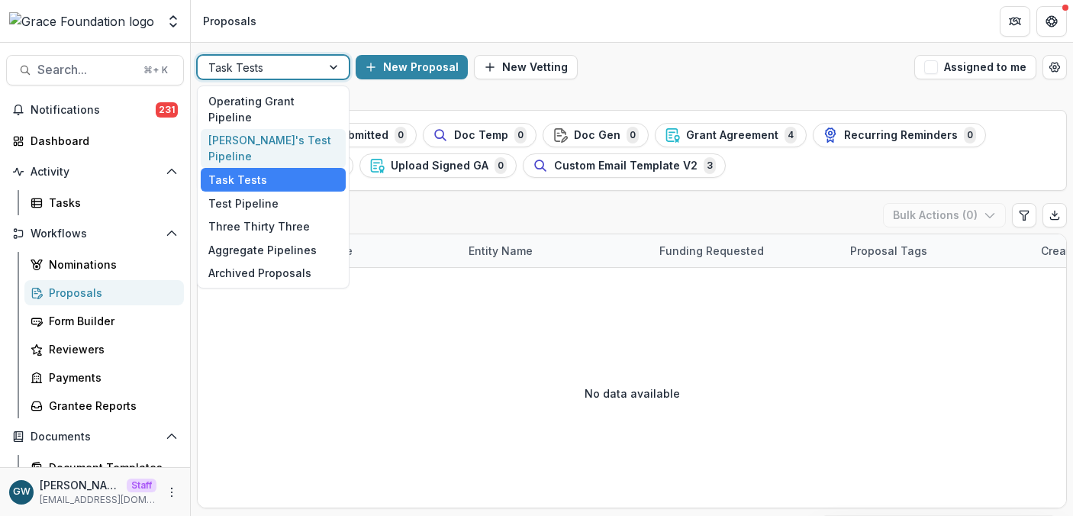
click at [277, 129] on div "Grace's Test Pipeline" at bounding box center [273, 149] width 145 height 40
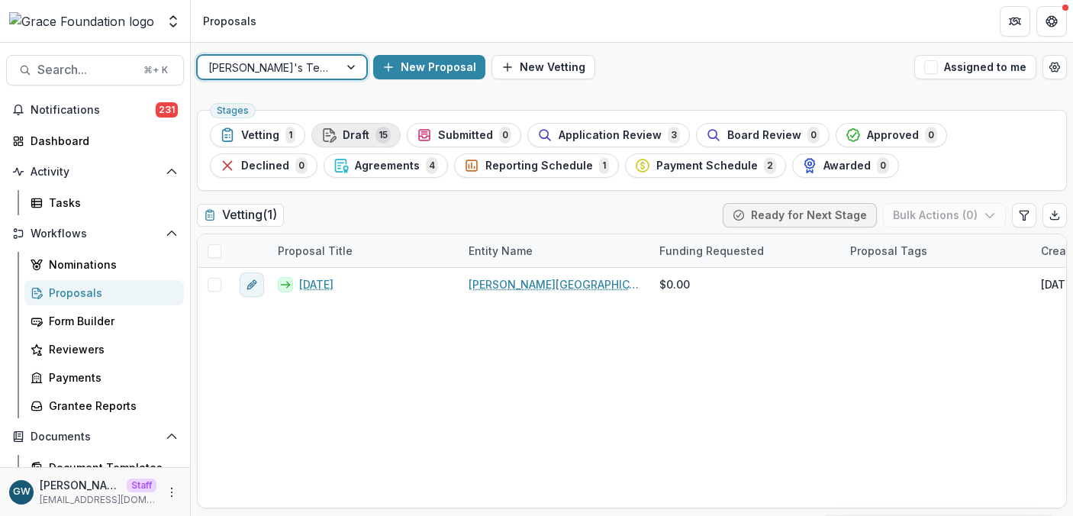
click at [353, 139] on span "Draft" at bounding box center [356, 135] width 27 height 13
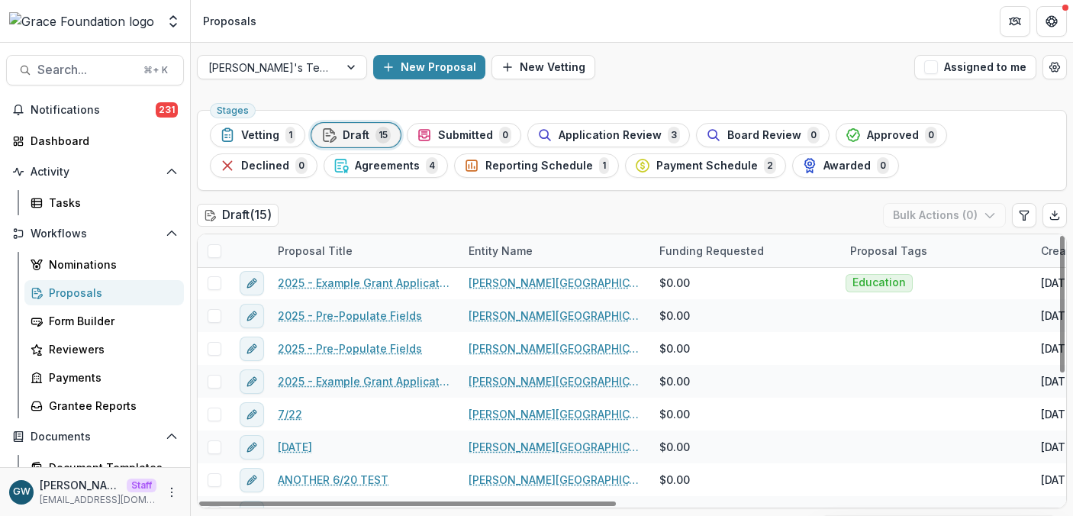
scroll to position [3, 0]
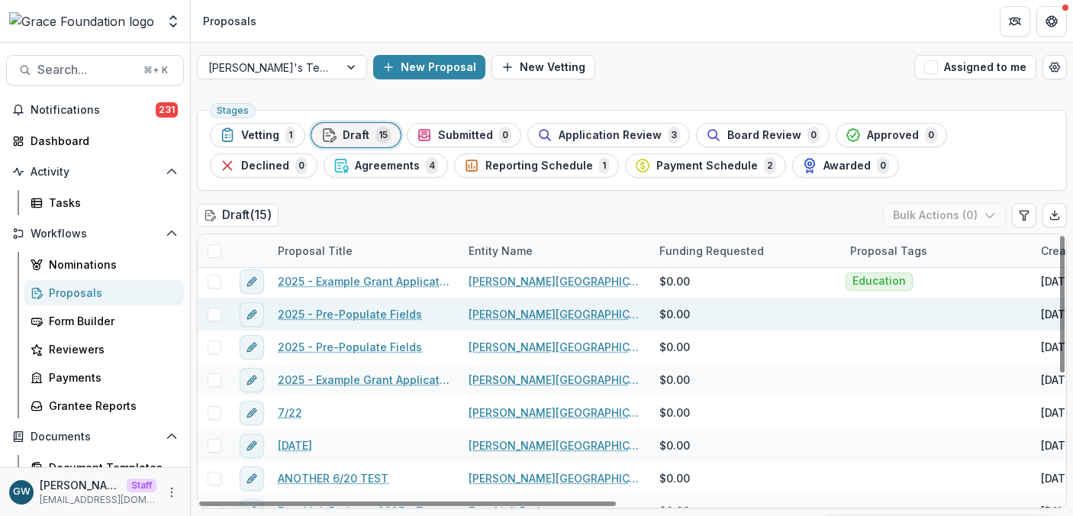
click at [305, 310] on link "2025 - Pre-Populate Fields" at bounding box center [350, 314] width 144 height 16
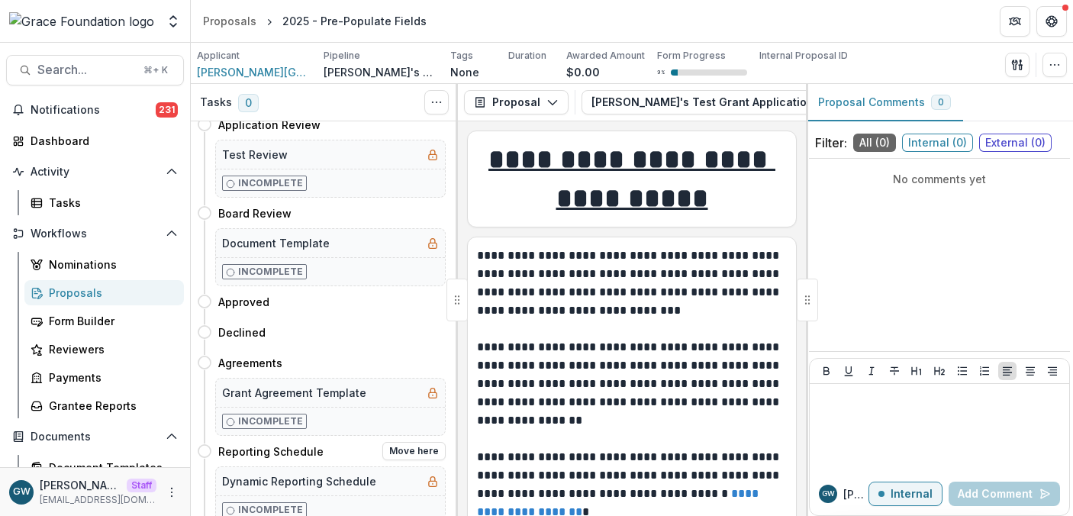
scroll to position [320, 0]
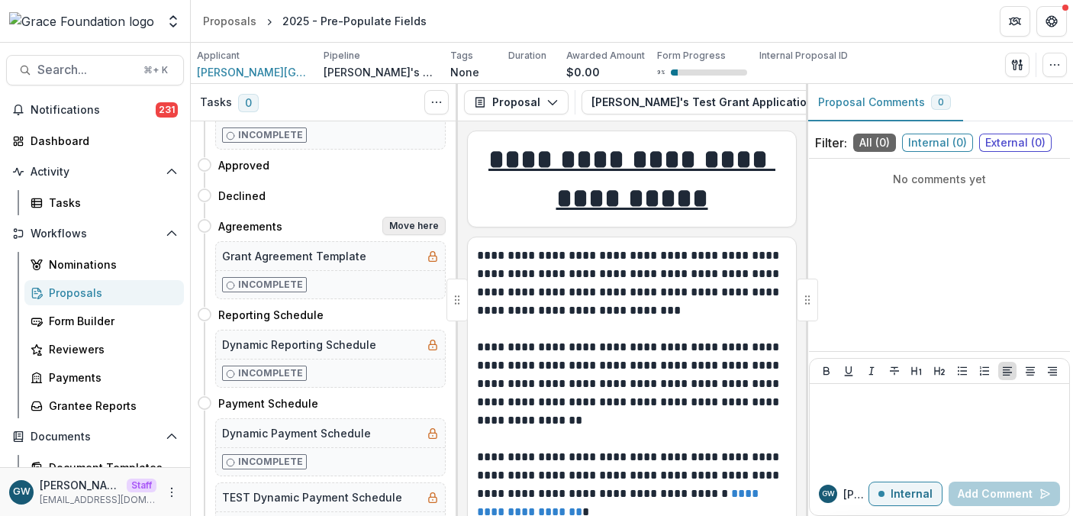
click at [401, 219] on button "Move here" at bounding box center [413, 226] width 63 height 18
select select "**********"
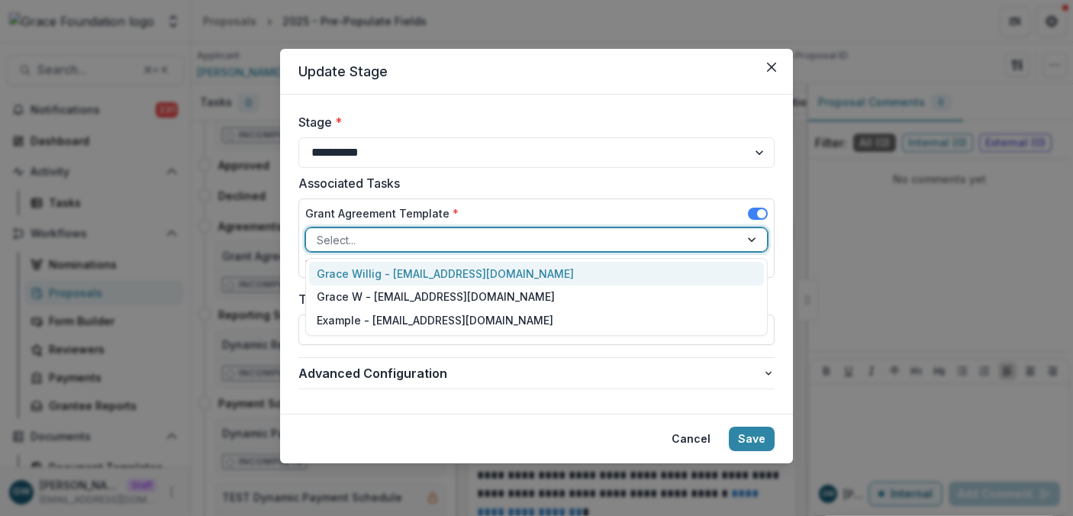
drag, startPoint x: 411, startPoint y: 233, endPoint x: 414, endPoint y: 257, distance: 24.6
click at [412, 233] on div at bounding box center [523, 239] width 412 height 19
click at [415, 269] on div "Grace Willig - grace@trytemelio.com" at bounding box center [536, 274] width 455 height 24
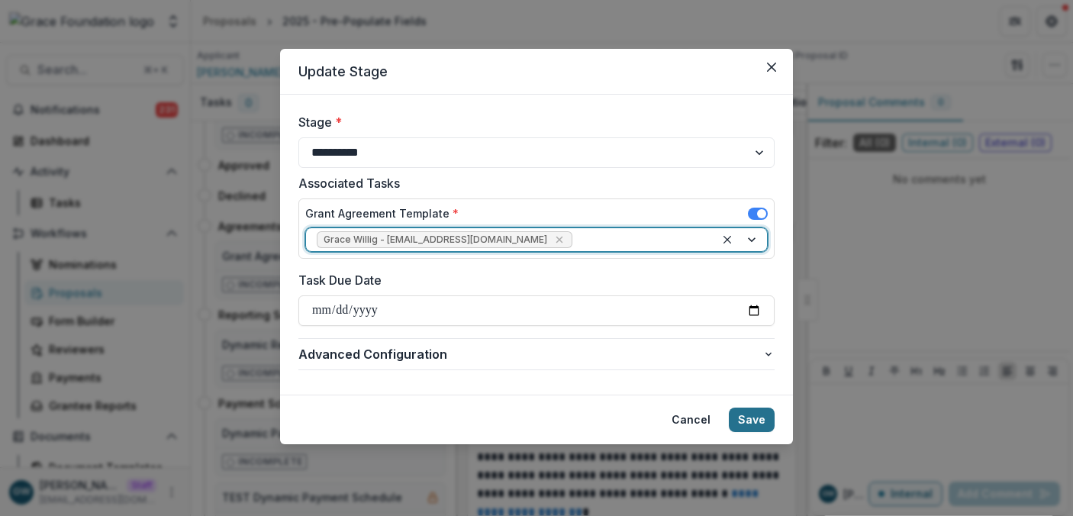
click at [752, 419] on button "Save" at bounding box center [752, 419] width 46 height 24
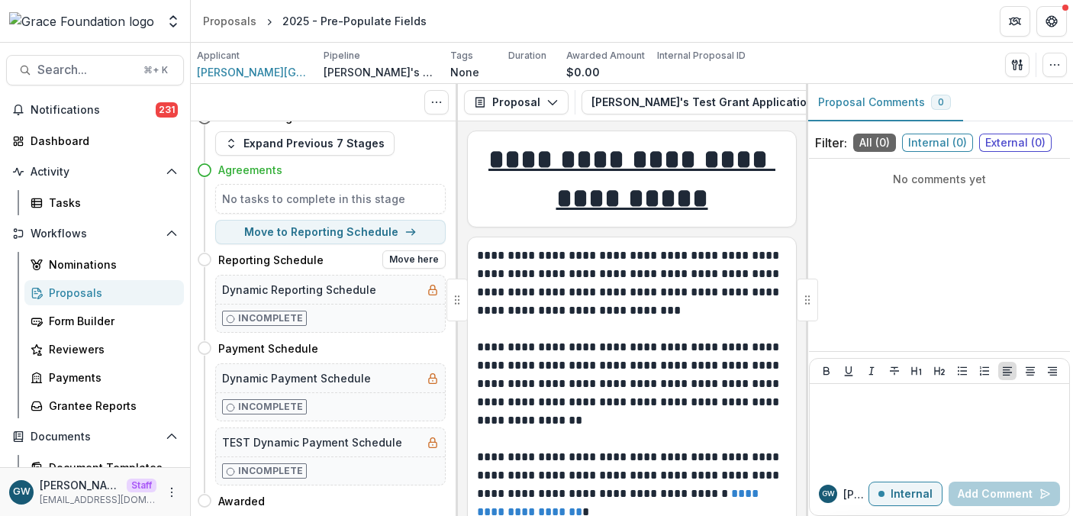
scroll to position [0, 0]
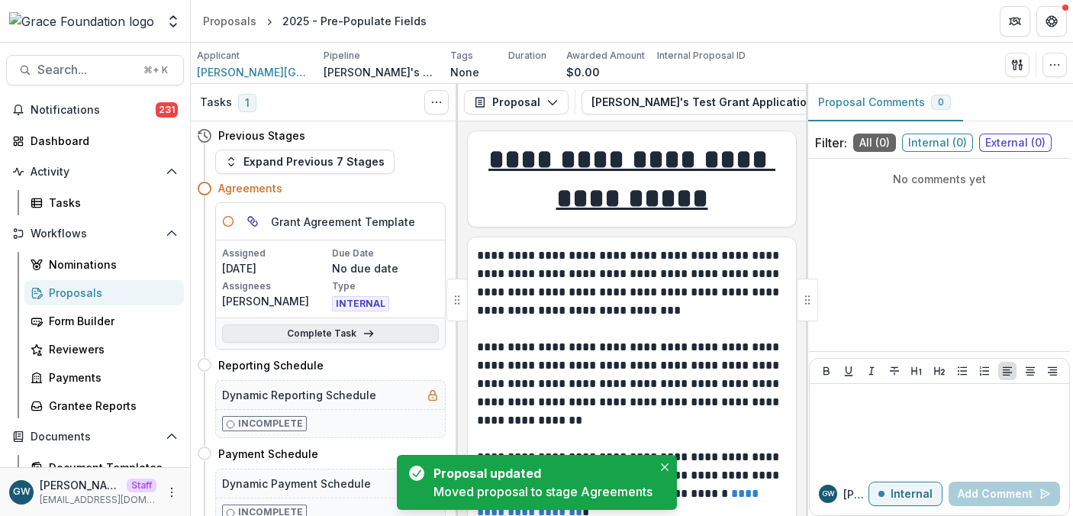
click at [309, 328] on link "Complete Task" at bounding box center [330, 333] width 217 height 18
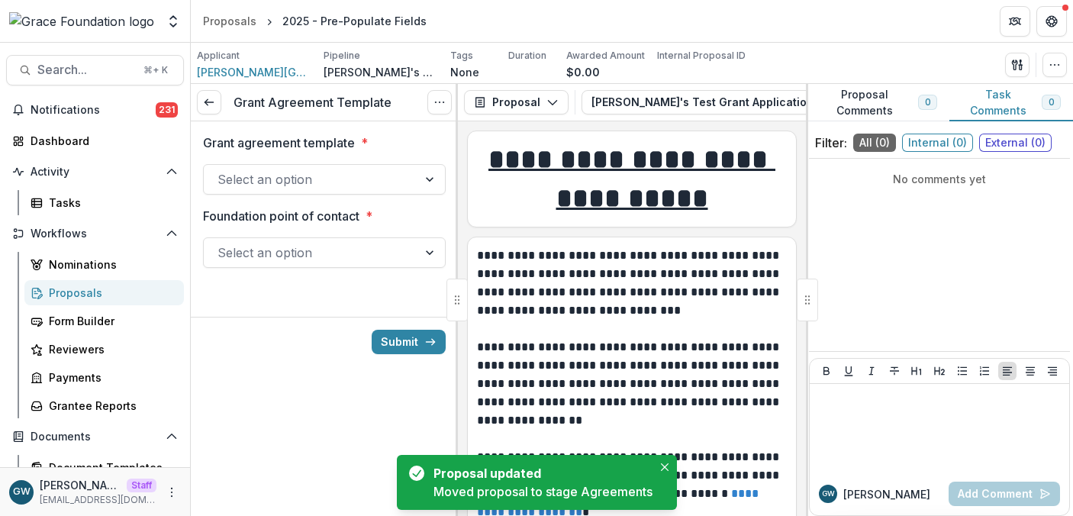
click at [384, 182] on div at bounding box center [310, 179] width 186 height 21
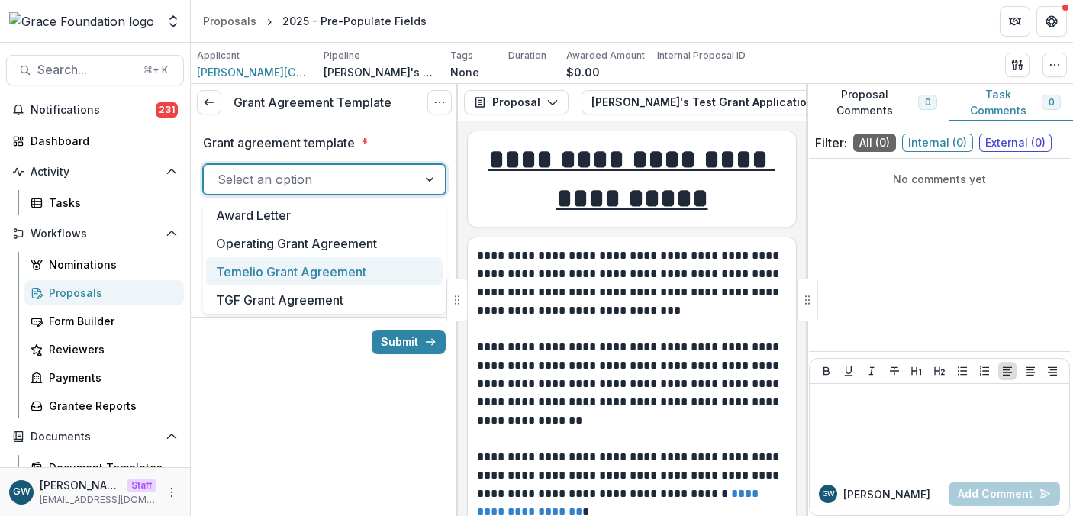
click at [341, 269] on div "Temelio Grant Agreement" at bounding box center [324, 271] width 236 height 28
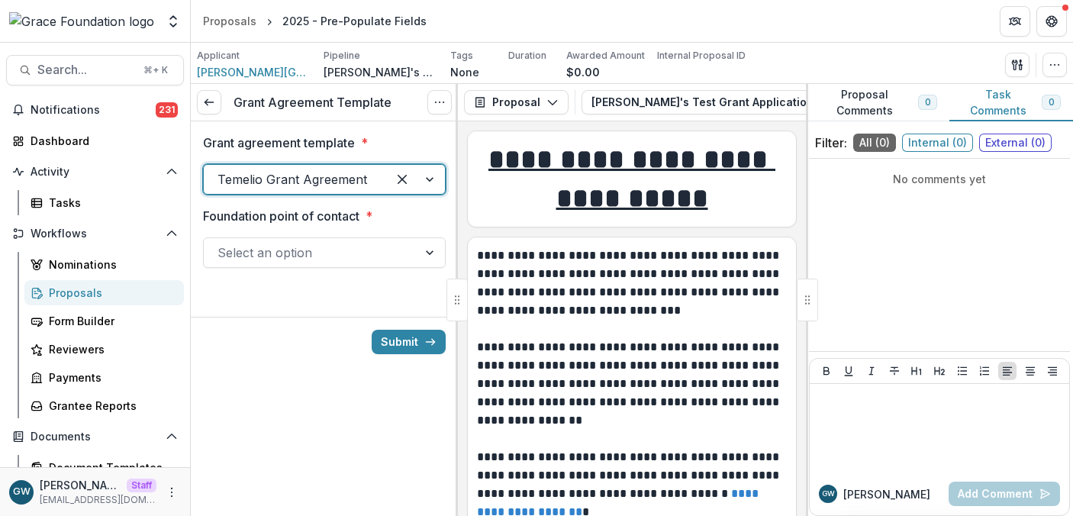
click at [336, 256] on div at bounding box center [310, 252] width 186 height 21
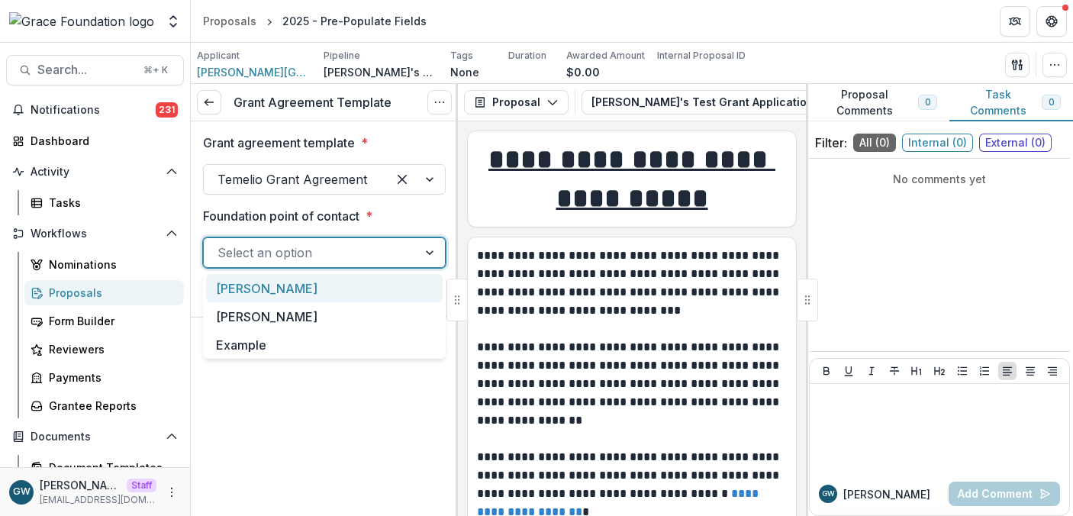
click at [315, 283] on div "[PERSON_NAME]" at bounding box center [324, 288] width 236 height 28
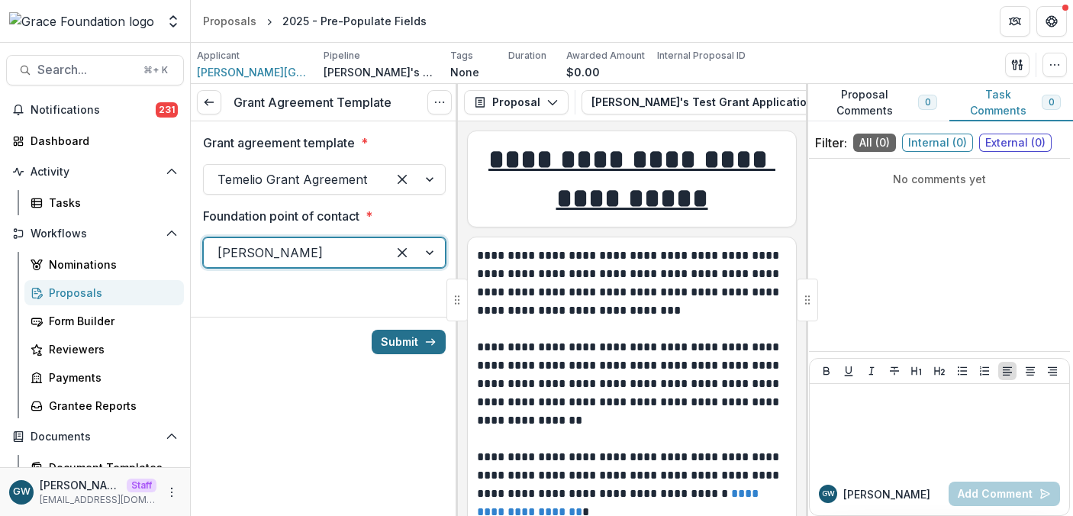
click at [398, 343] on button "Submit" at bounding box center [409, 342] width 74 height 24
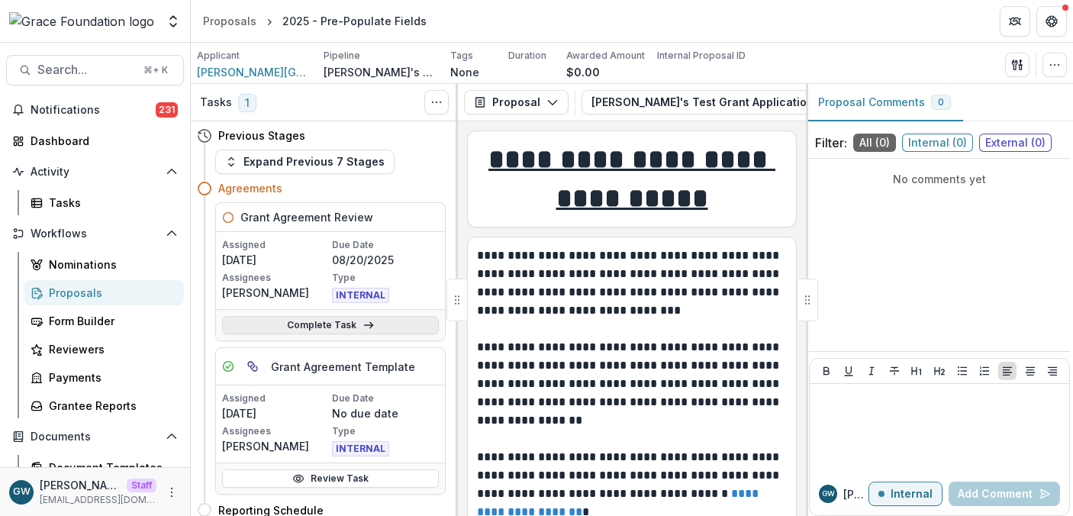
click at [368, 320] on icon at bounding box center [368, 325] width 12 height 12
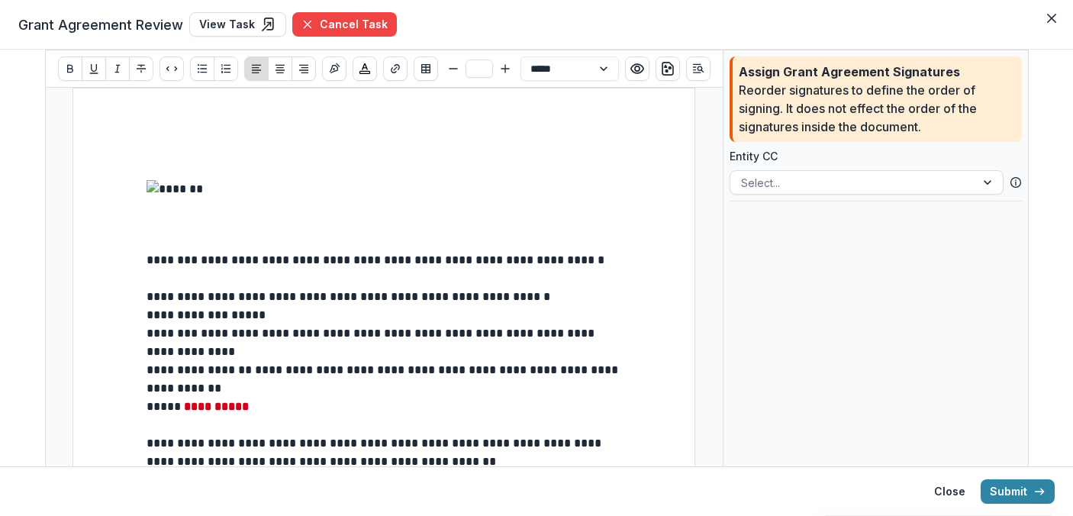
click at [292, 243] on p at bounding box center [383, 242] width 475 height 18
click at [338, 68] on button "Insert Signature" at bounding box center [334, 68] width 24 height 24
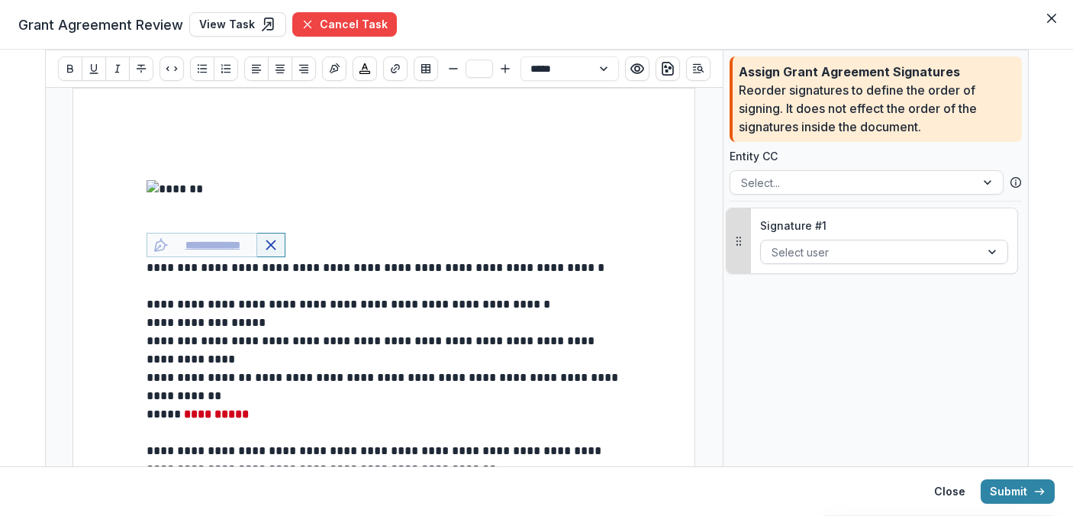
click at [817, 253] on div at bounding box center [870, 252] width 198 height 19
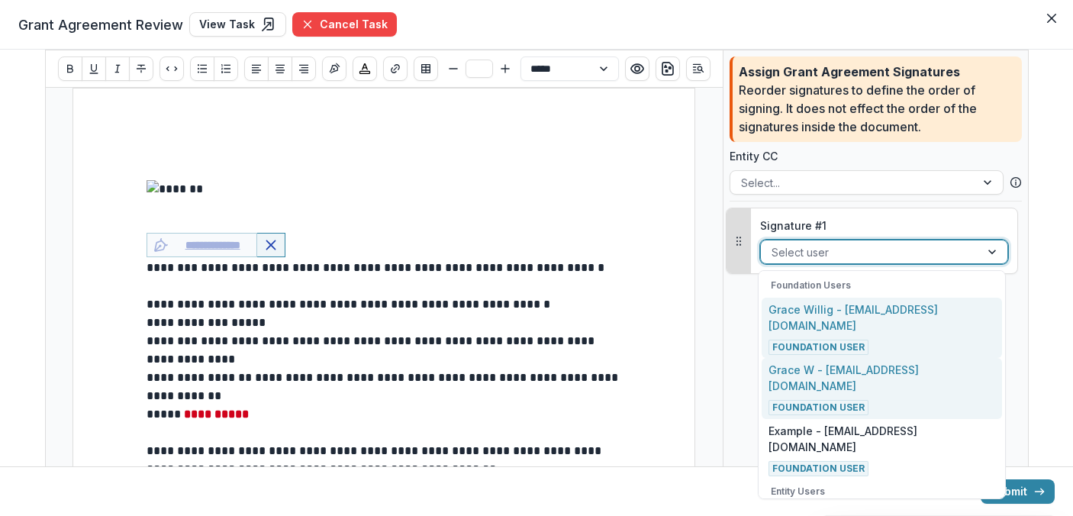
scroll to position [21, 0]
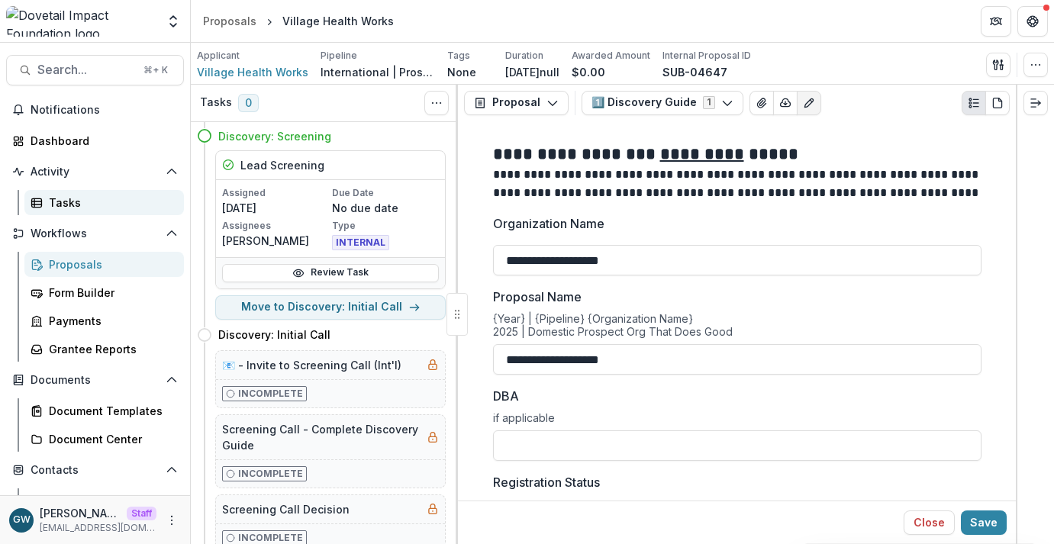
click at [72, 197] on div "Tasks" at bounding box center [110, 203] width 123 height 16
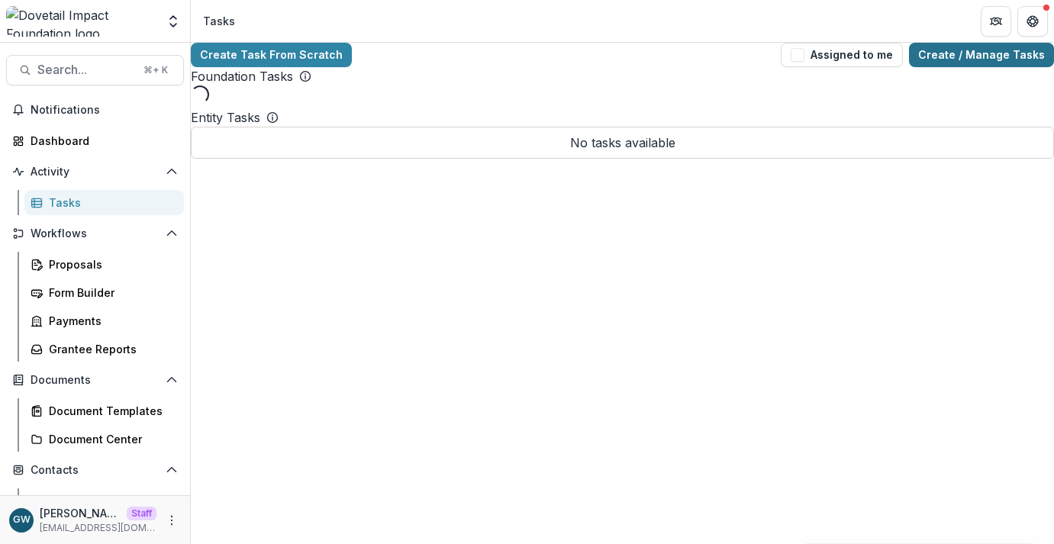
click at [980, 60] on link "Create / Manage Tasks" at bounding box center [981, 55] width 145 height 24
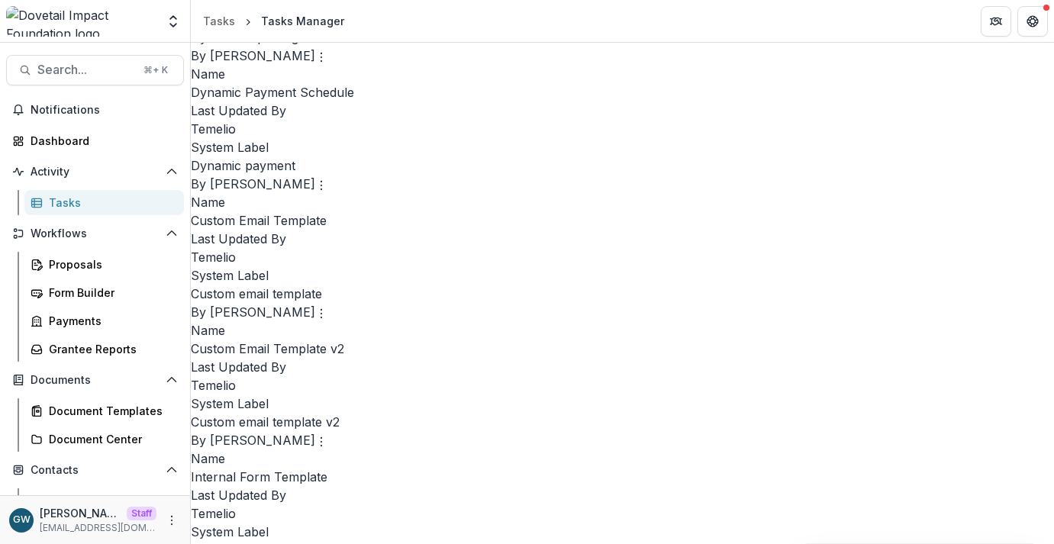
scroll to position [2286, 0]
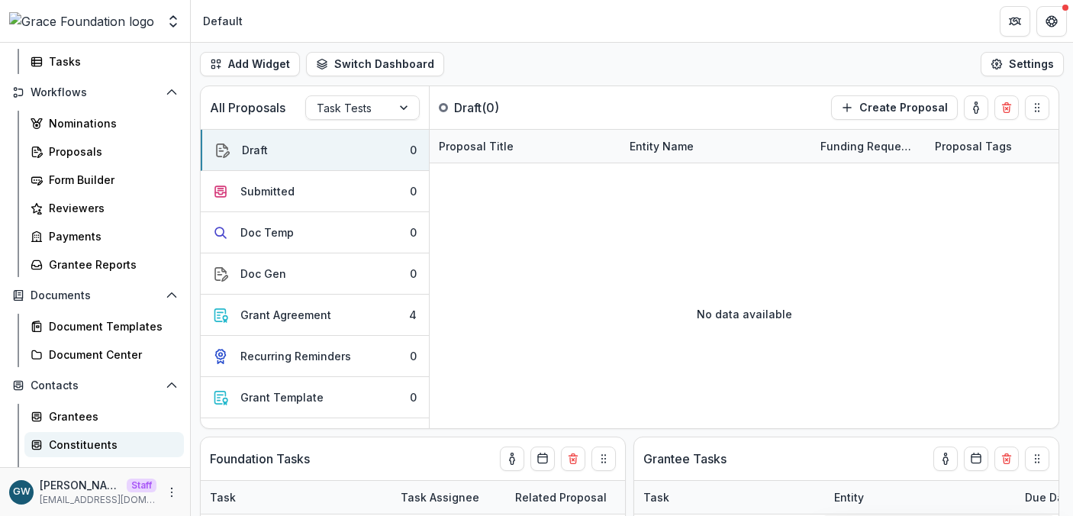
scroll to position [154, 0]
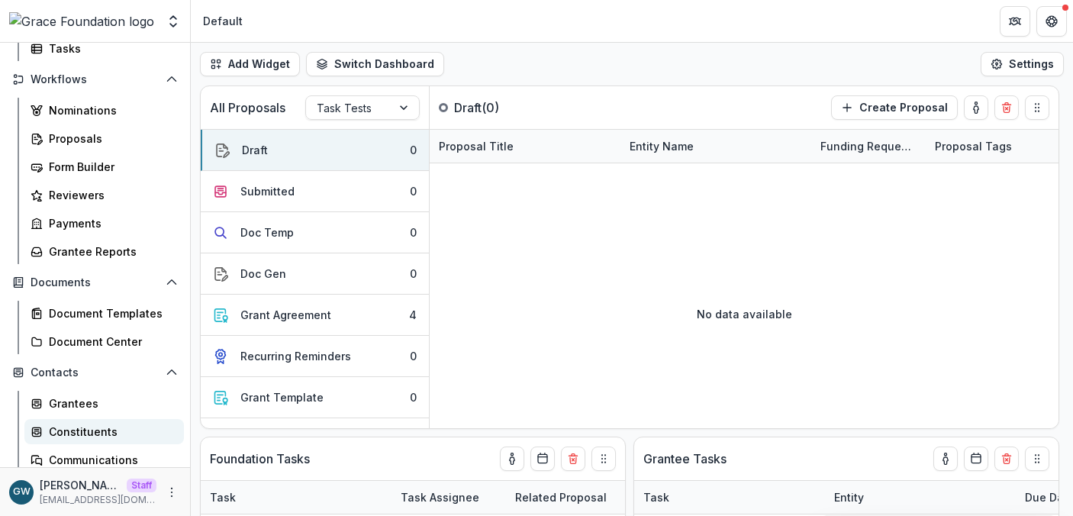
select select "******"
click at [95, 404] on div "Grantees" at bounding box center [110, 403] width 123 height 16
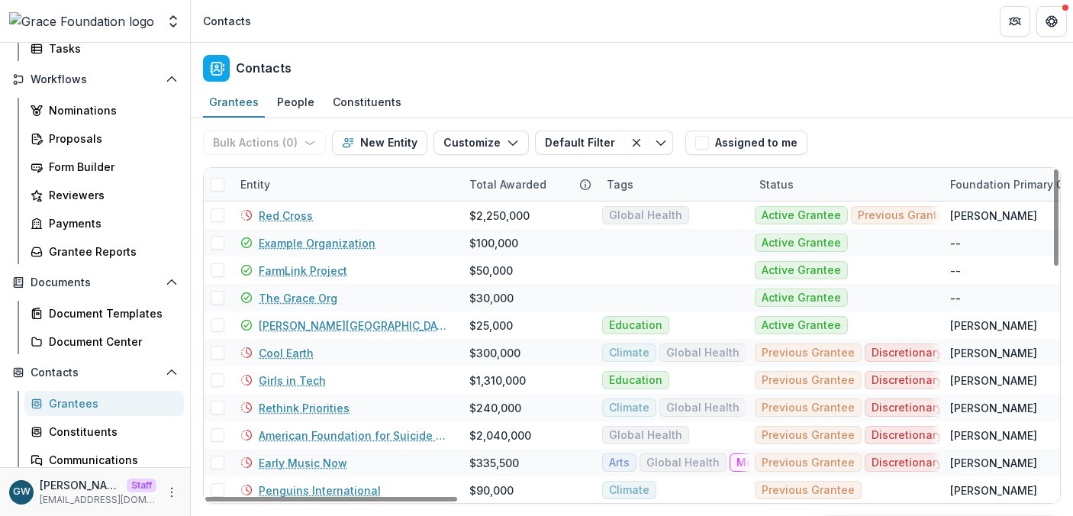
click at [327, 184] on div "Entity" at bounding box center [345, 184] width 229 height 33
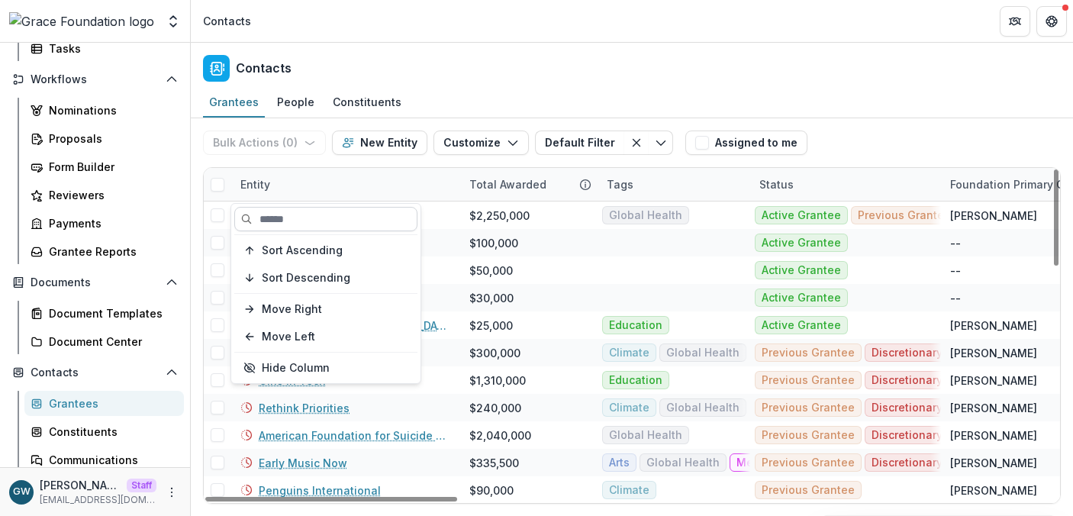
click at [327, 220] on input at bounding box center [325, 219] width 183 height 24
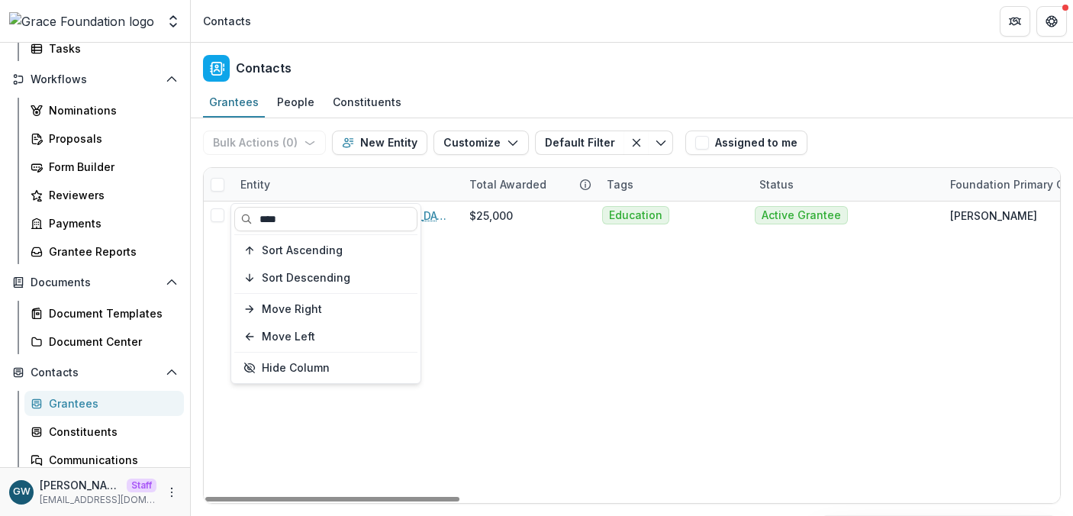
type input "****"
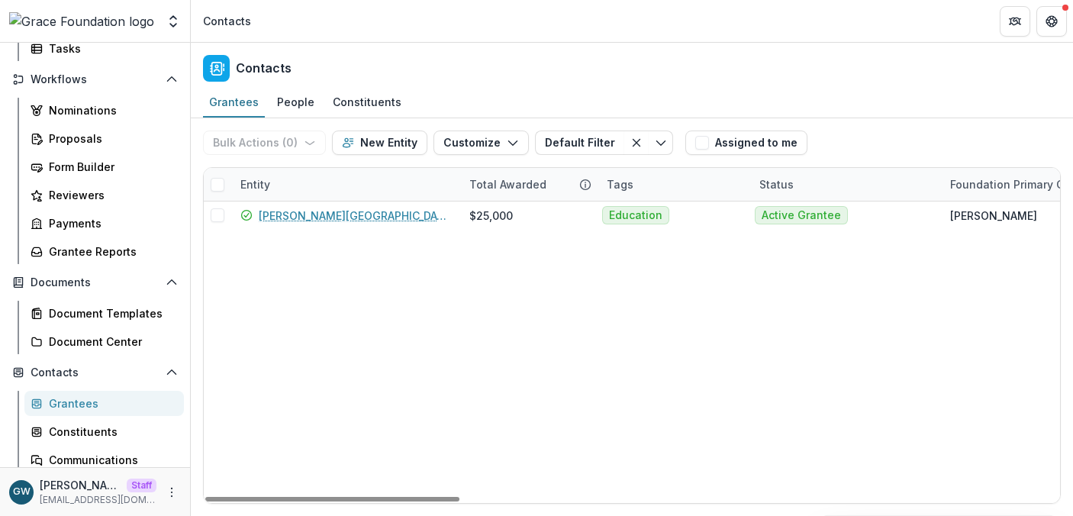
drag, startPoint x: 881, startPoint y: 134, endPoint x: 565, endPoint y: 193, distance: 321.4
click at [881, 134] on div "Bulk Actions ( 0 ) Send Email Create Proposals Create Tasks New Entity Customiz…" at bounding box center [631, 142] width 857 height 49
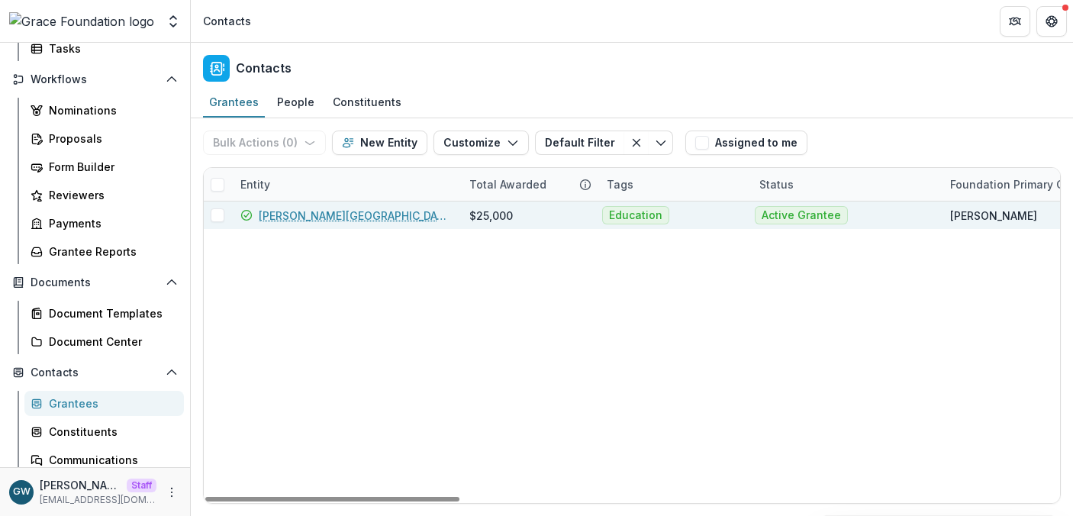
click at [301, 216] on link "[PERSON_NAME][GEOGRAPHIC_DATA]" at bounding box center [355, 216] width 192 height 16
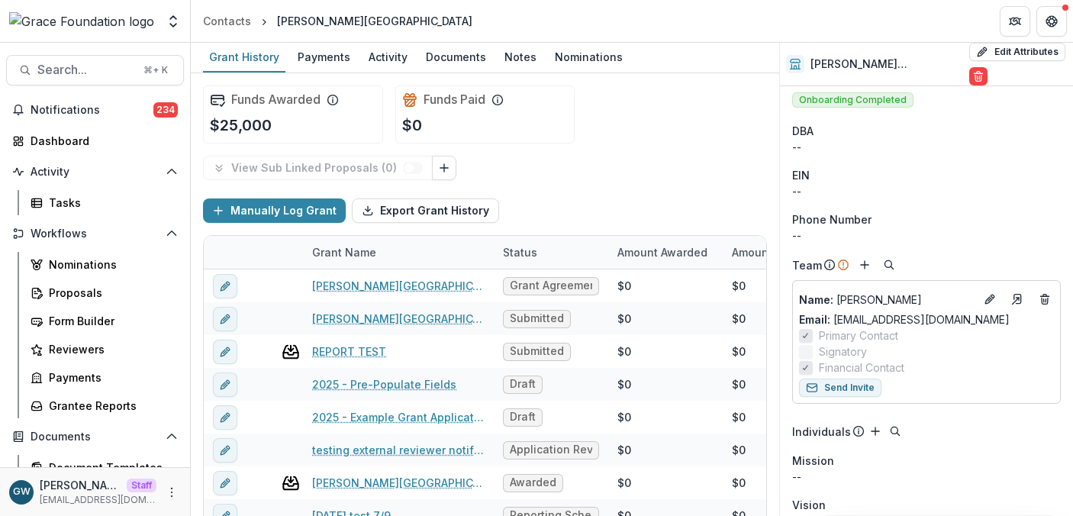
scroll to position [9, 0]
click at [987, 294] on icon "Edit" at bounding box center [988, 297] width 7 height 7
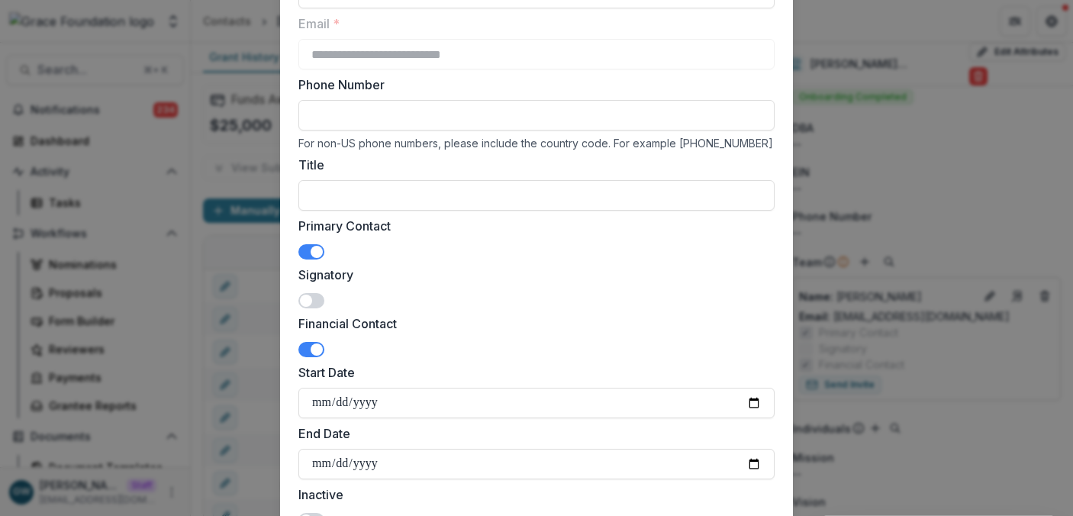
drag, startPoint x: 309, startPoint y: 297, endPoint x: 327, endPoint y: 299, distance: 18.5
click at [309, 297] on span at bounding box center [306, 300] width 12 height 12
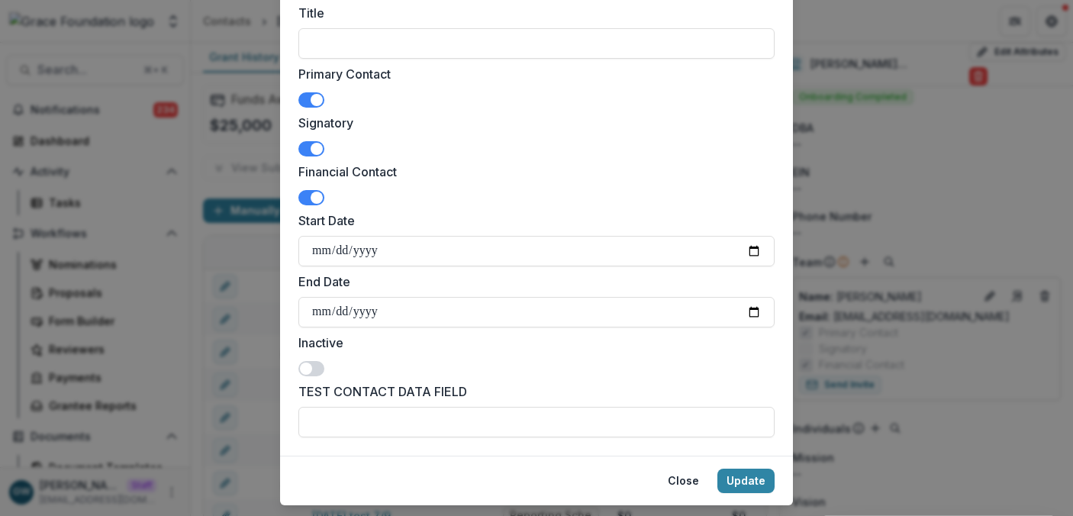
scroll to position [349, 0]
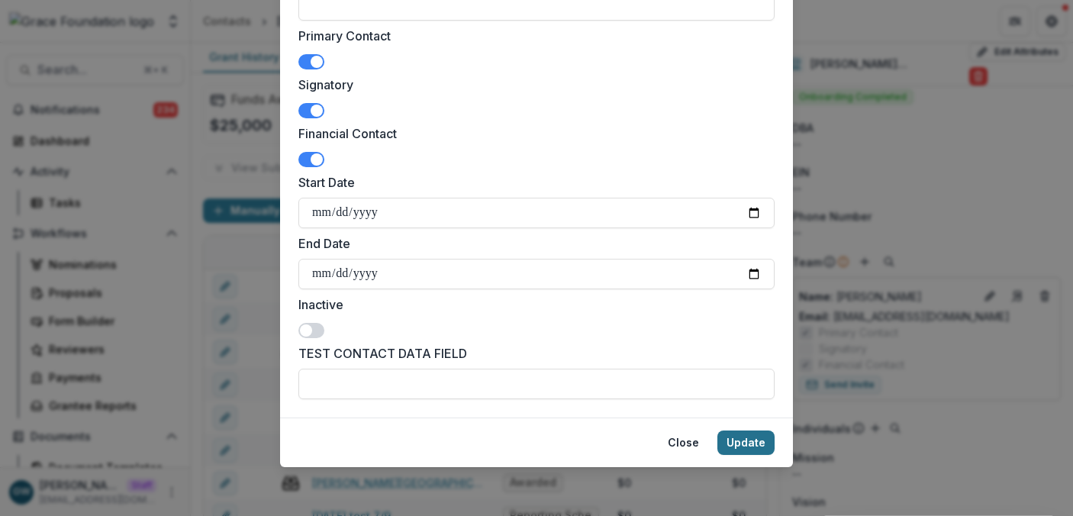
click at [738, 446] on button "Update" at bounding box center [745, 442] width 57 height 24
